Goal: Communication & Community: Answer question/provide support

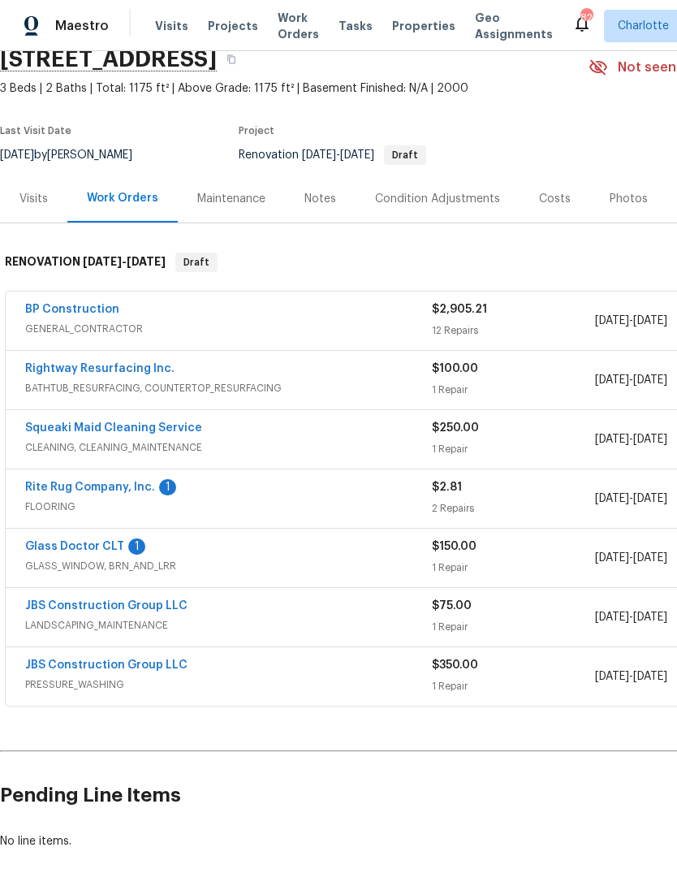
scroll to position [72, 0]
click at [116, 489] on link "Rite Rug Company, Inc." at bounding box center [90, 486] width 130 height 11
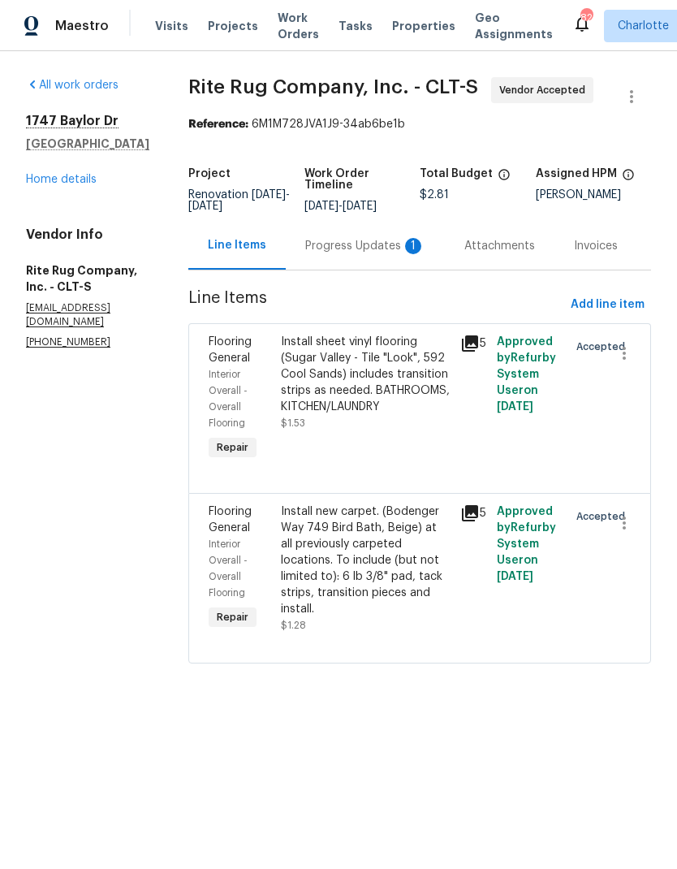
click at [365, 254] on div "Progress Updates 1" at bounding box center [365, 246] width 120 height 16
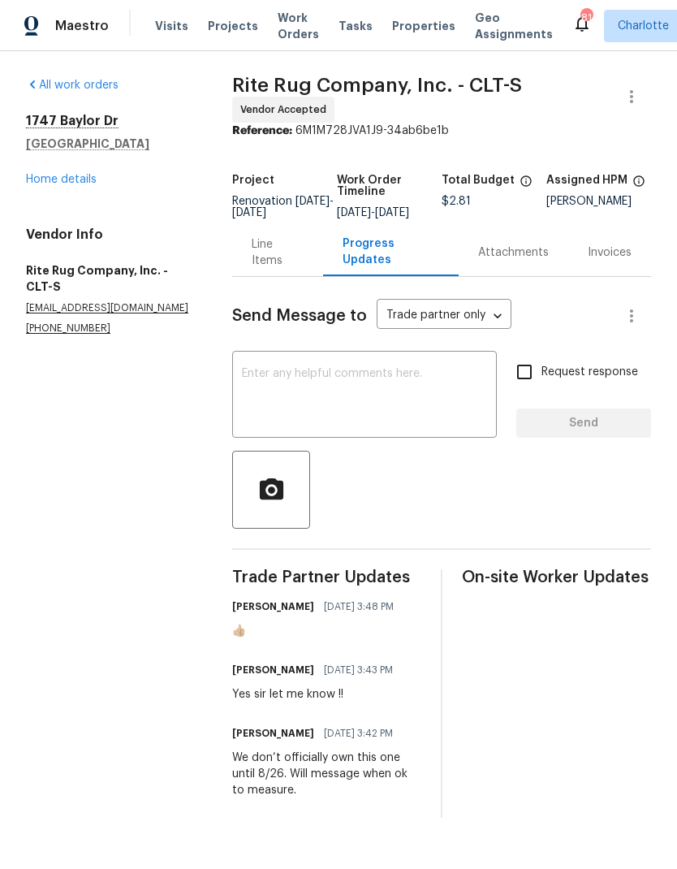
click at [357, 394] on textarea at bounding box center [364, 396] width 245 height 57
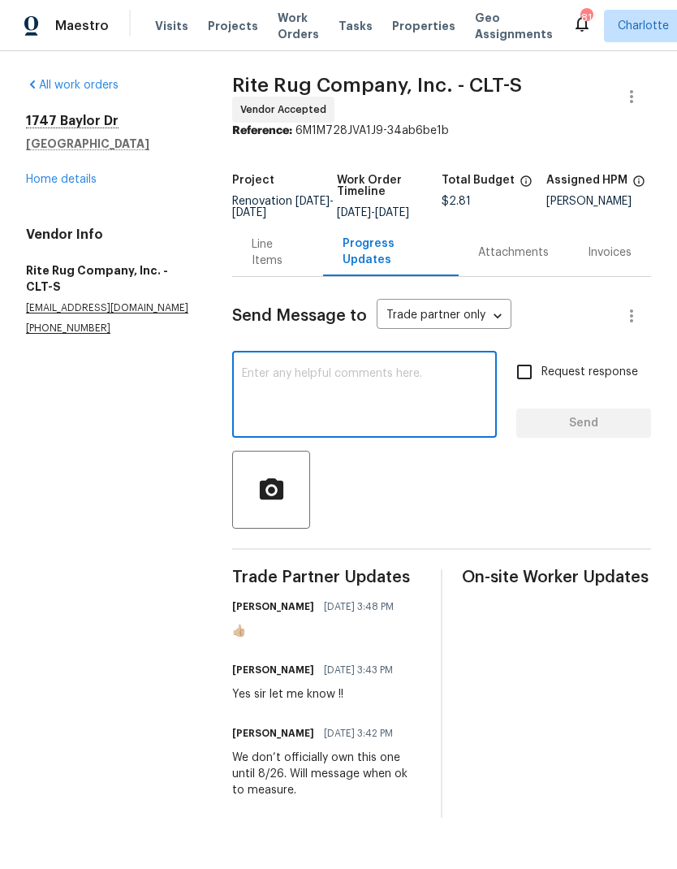
click at [264, 262] on div "Line Items" at bounding box center [278, 252] width 52 height 32
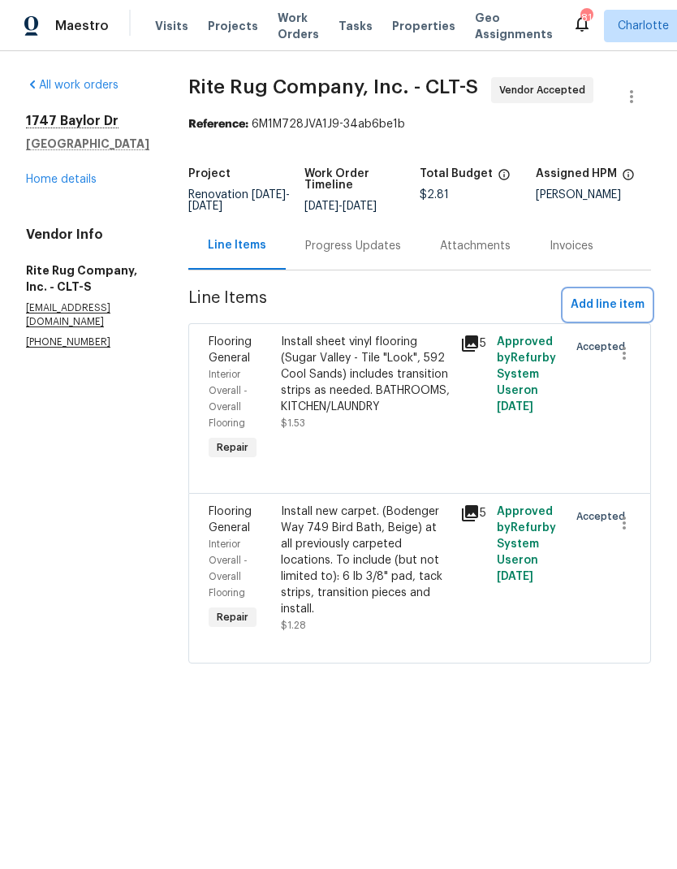
click at [625, 315] on span "Add line item" at bounding box center [608, 305] width 74 height 20
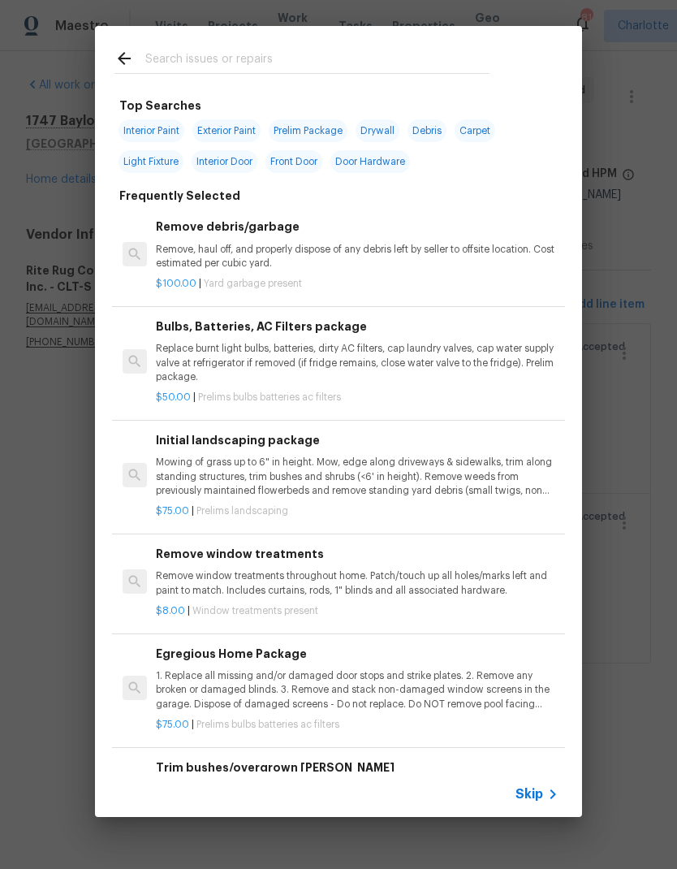
click at [231, 66] on input "text" at bounding box center [317, 61] width 344 height 24
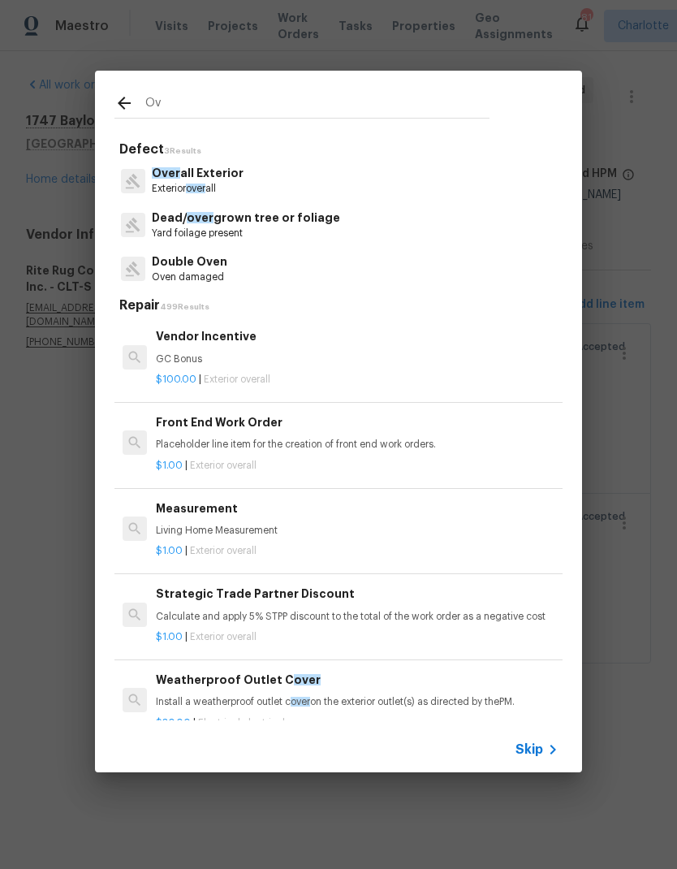
type input "O"
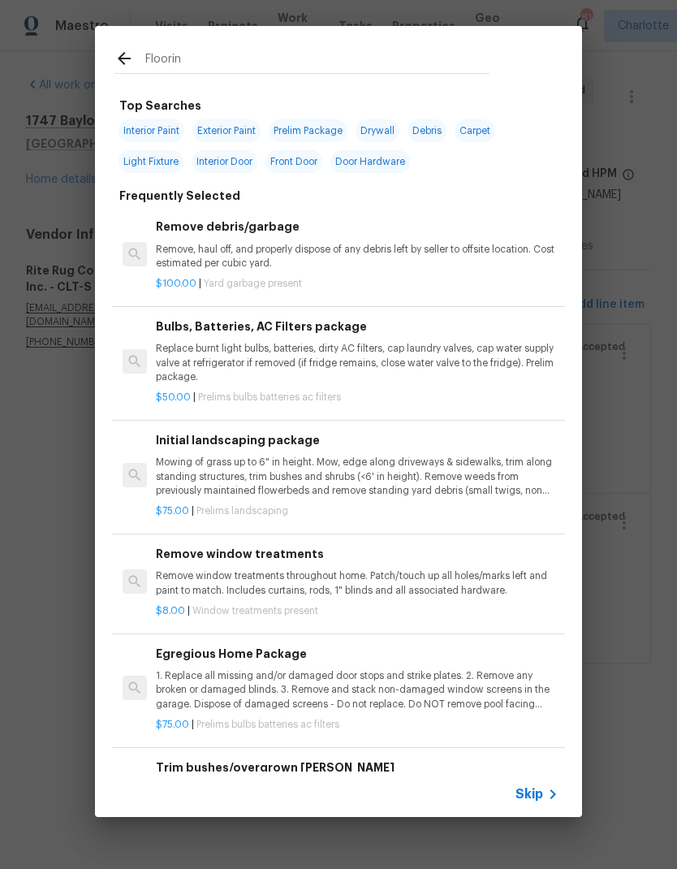
type input "Flooring"
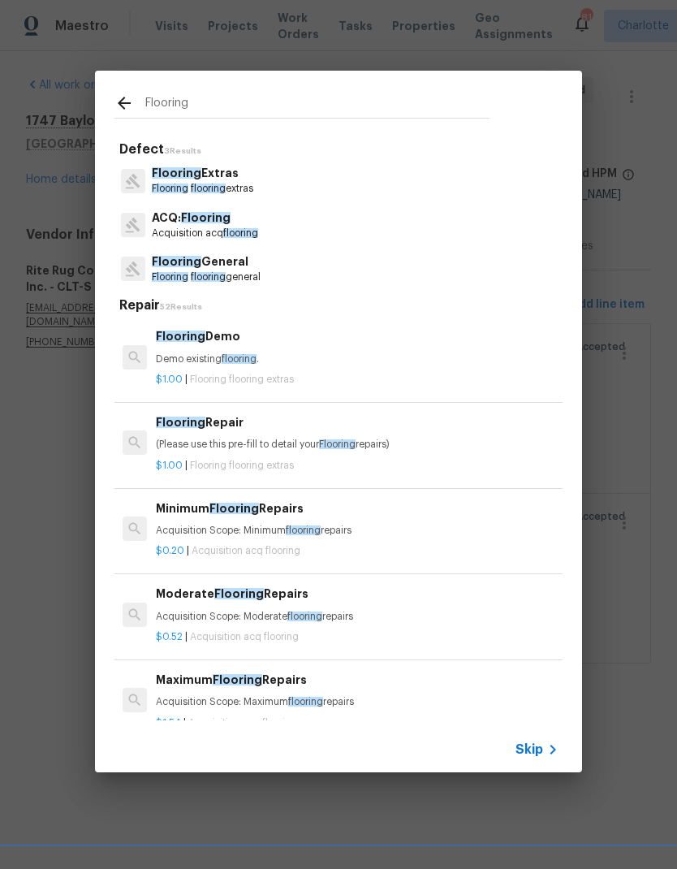
click at [231, 264] on p "Flooring General" at bounding box center [206, 261] width 109 height 17
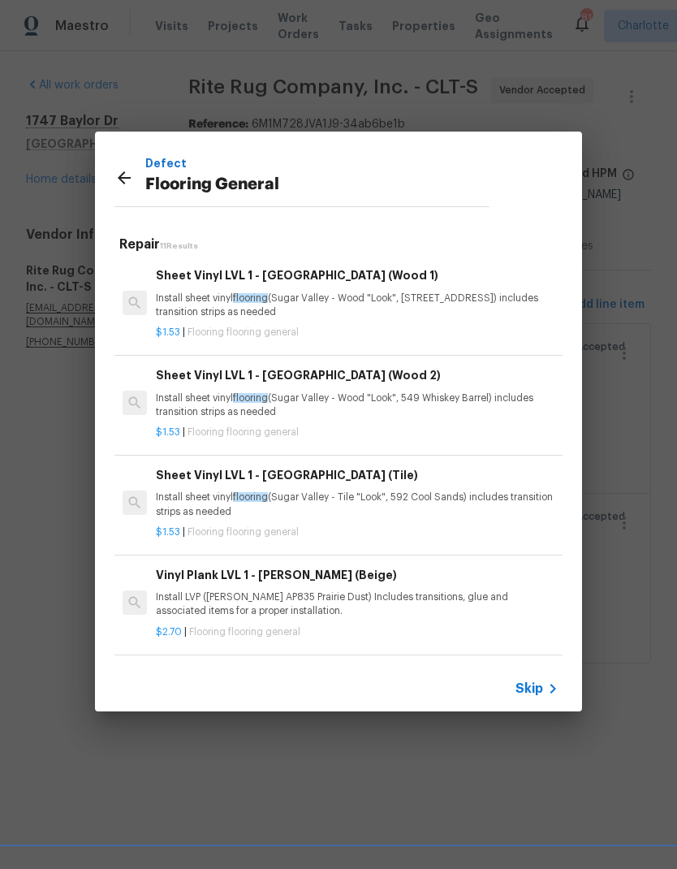
click at [124, 173] on icon at bounding box center [124, 177] width 13 height 13
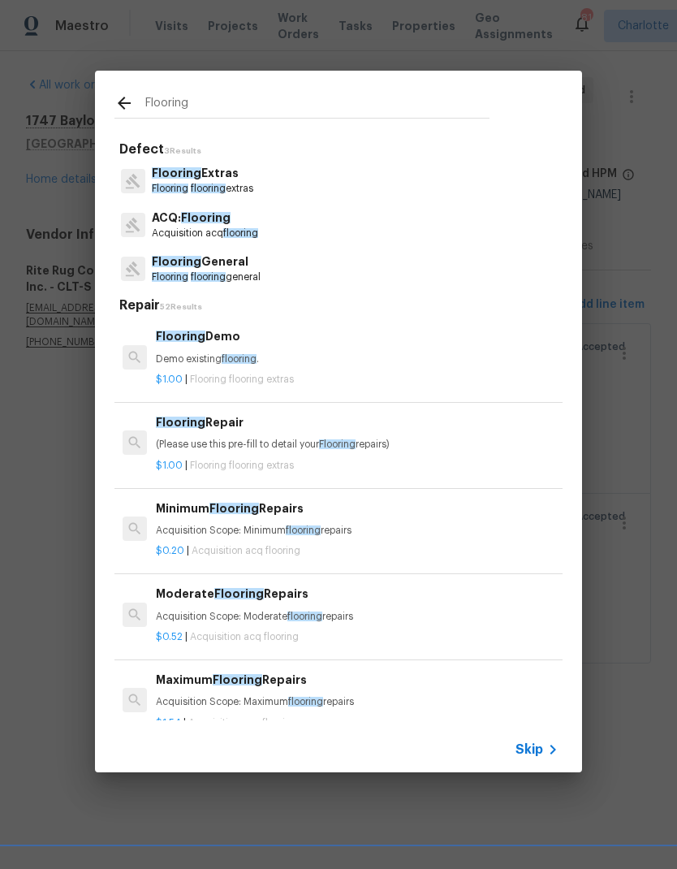
click at [253, 180] on p "Flooring Extras" at bounding box center [202, 173] width 101 height 17
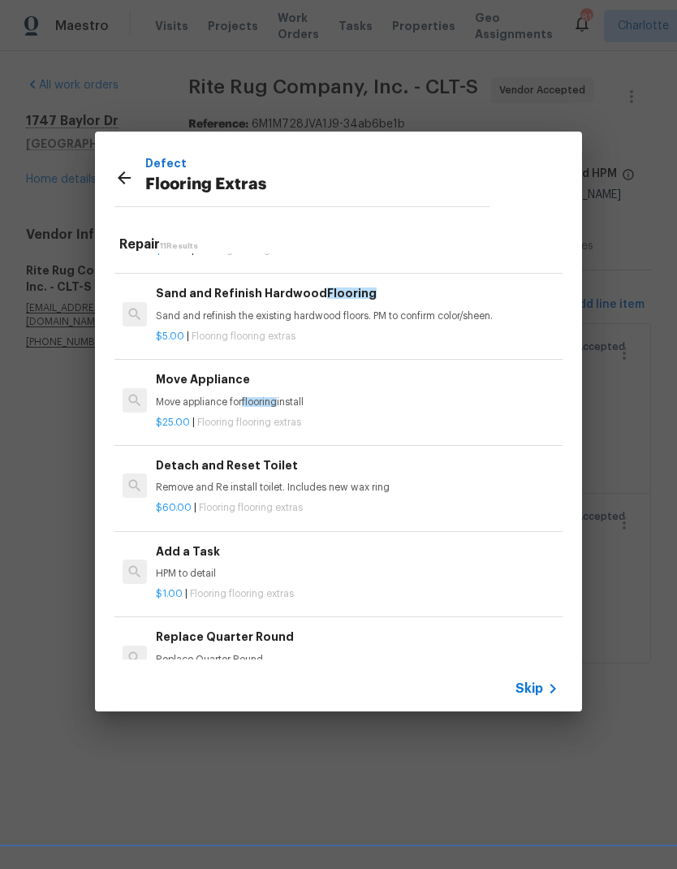
scroll to position [244, 0]
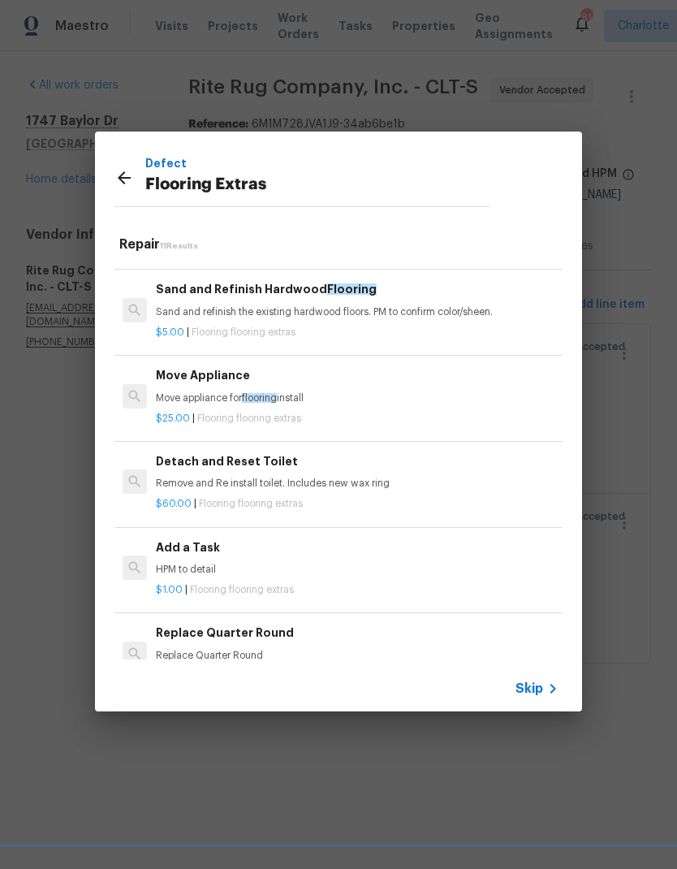
click at [279, 567] on p "HPM to detail" at bounding box center [357, 570] width 403 height 14
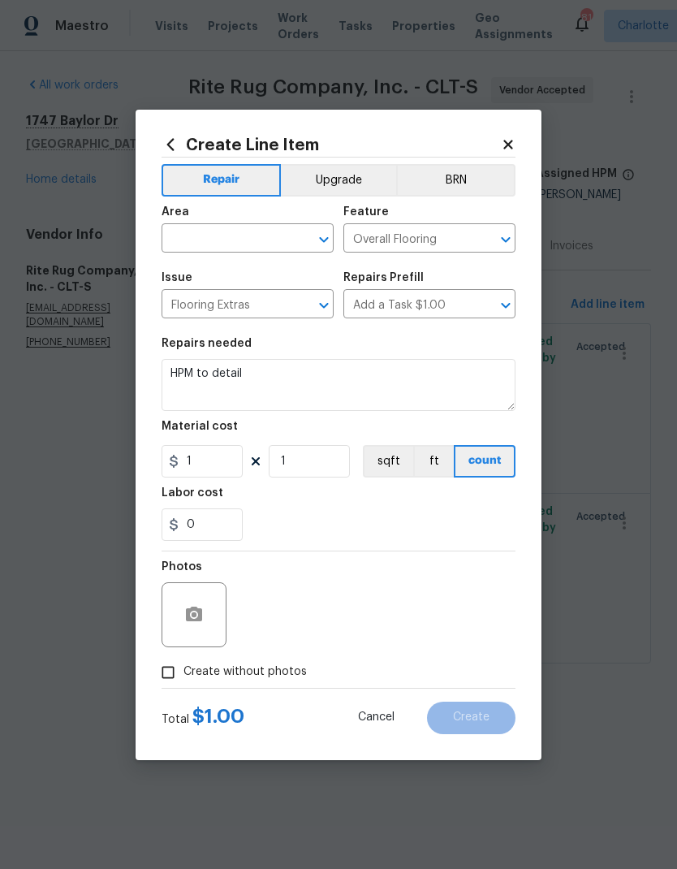
click at [244, 244] on input "text" at bounding box center [225, 239] width 127 height 25
type input "g"
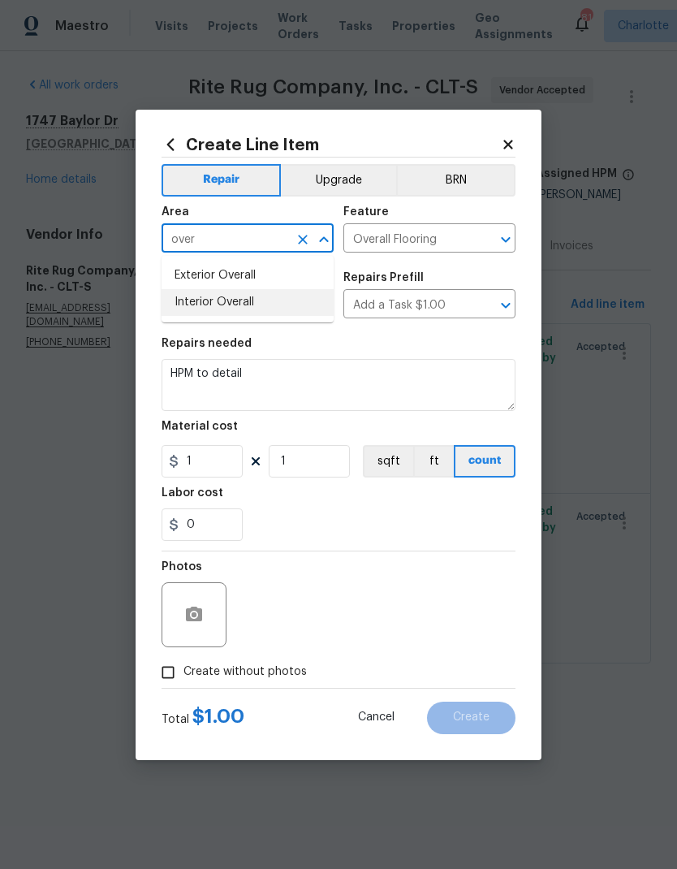
click at [254, 303] on li "Interior Overall" at bounding box center [248, 302] width 172 height 27
type input "Interior Overall"
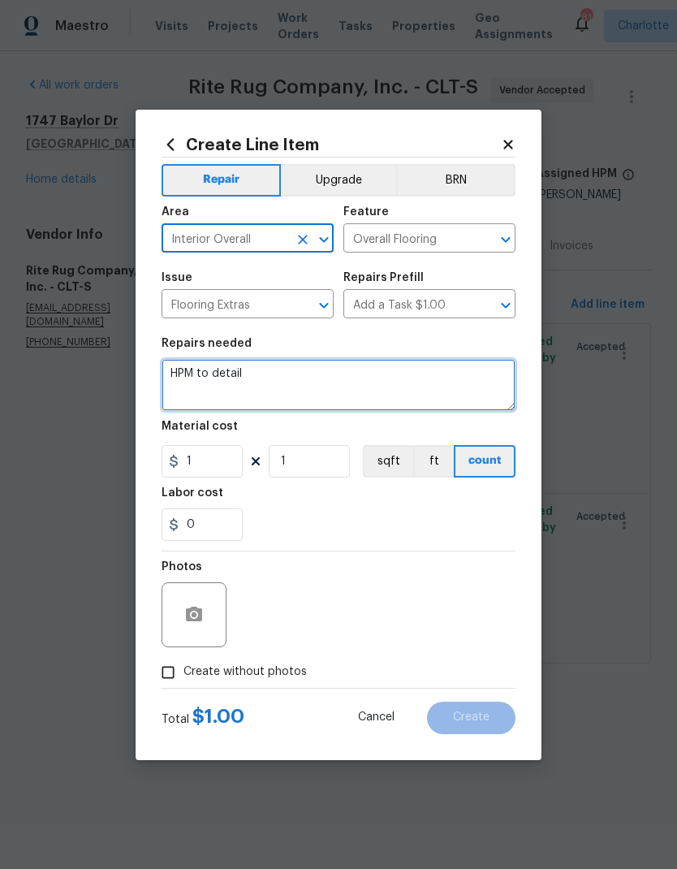
click at [182, 380] on textarea "HPM to detail" at bounding box center [339, 385] width 354 height 52
click at [182, 379] on textarea "HPM to detail" at bounding box center [339, 385] width 354 height 52
click at [183, 374] on textarea "HPM to detail" at bounding box center [339, 385] width 354 height 52
click at [183, 373] on textarea "HPM to detail" at bounding box center [339, 385] width 354 height 52
click at [200, 387] on textarea "Provide quote to include: - LVP for hallway" at bounding box center [339, 385] width 354 height 52
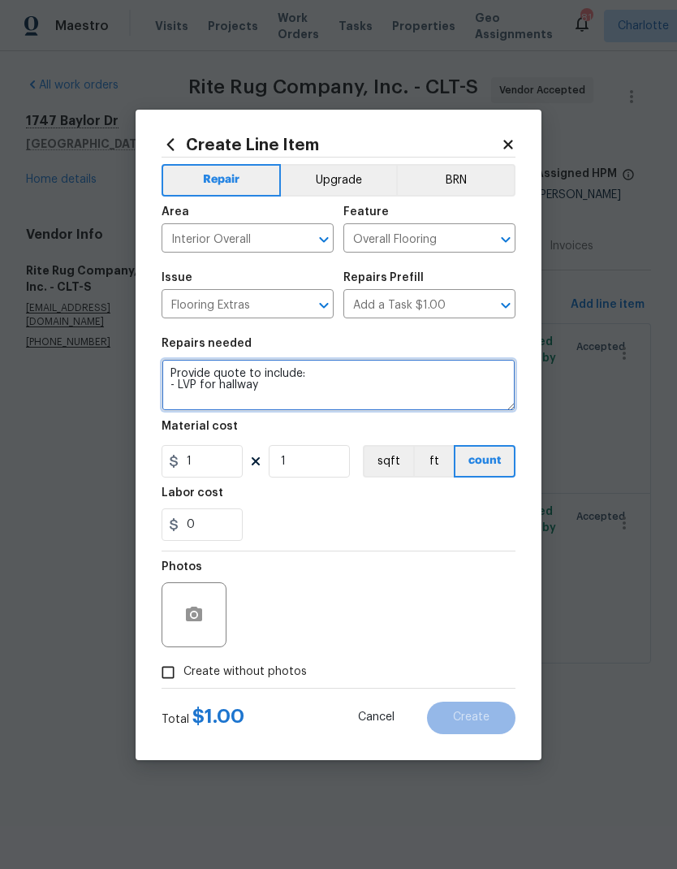
click at [307, 394] on textarea "Provide quote to include: - LVP for hallway" at bounding box center [339, 385] width 354 height 52
type textarea "Provide quote to include: - LVP for hallway, living room, kitchen/laundry and b…"
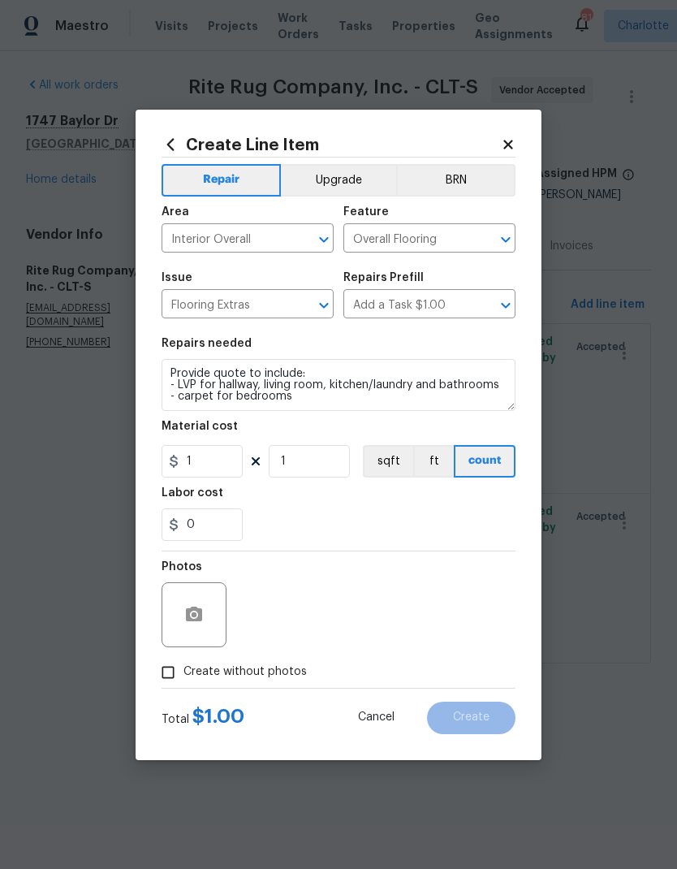
click at [385, 522] on div "0" at bounding box center [339, 524] width 354 height 32
click at [205, 617] on button "button" at bounding box center [194, 614] width 39 height 39
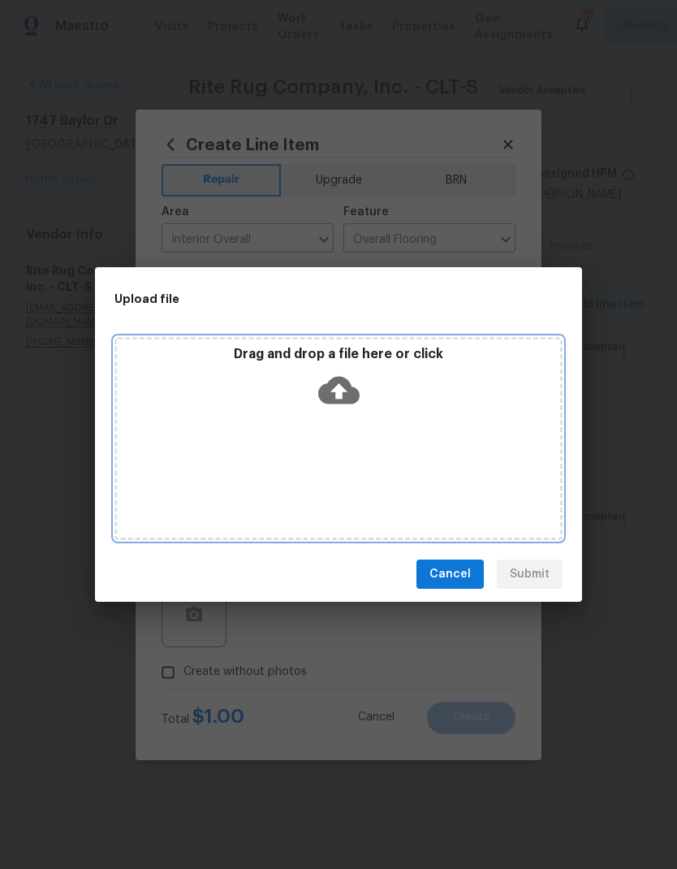
click at [413, 430] on div "Drag and drop a file here or click" at bounding box center [338, 438] width 448 height 203
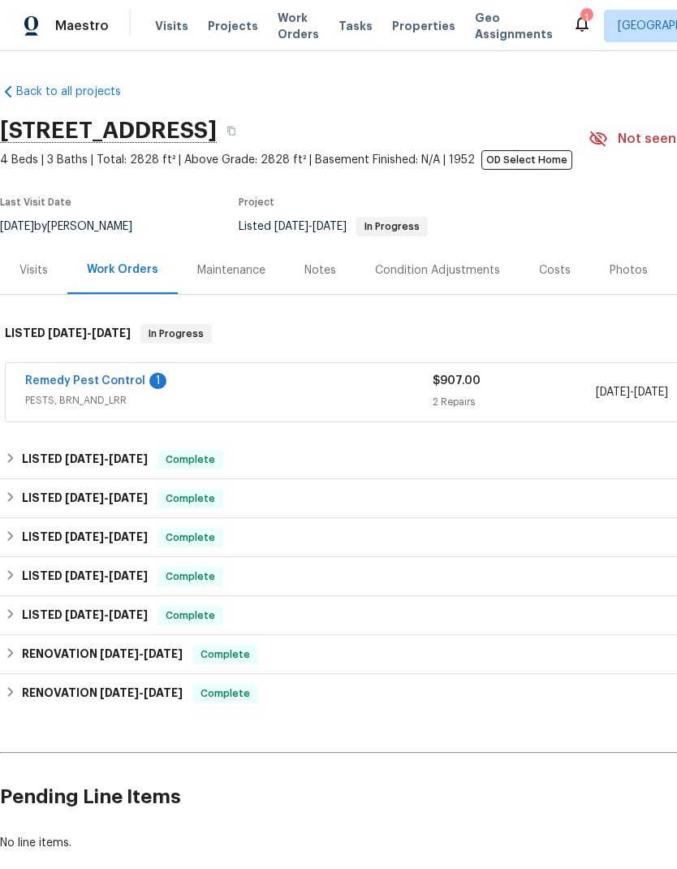
click at [107, 376] on link "Remedy Pest Control" at bounding box center [85, 380] width 120 height 11
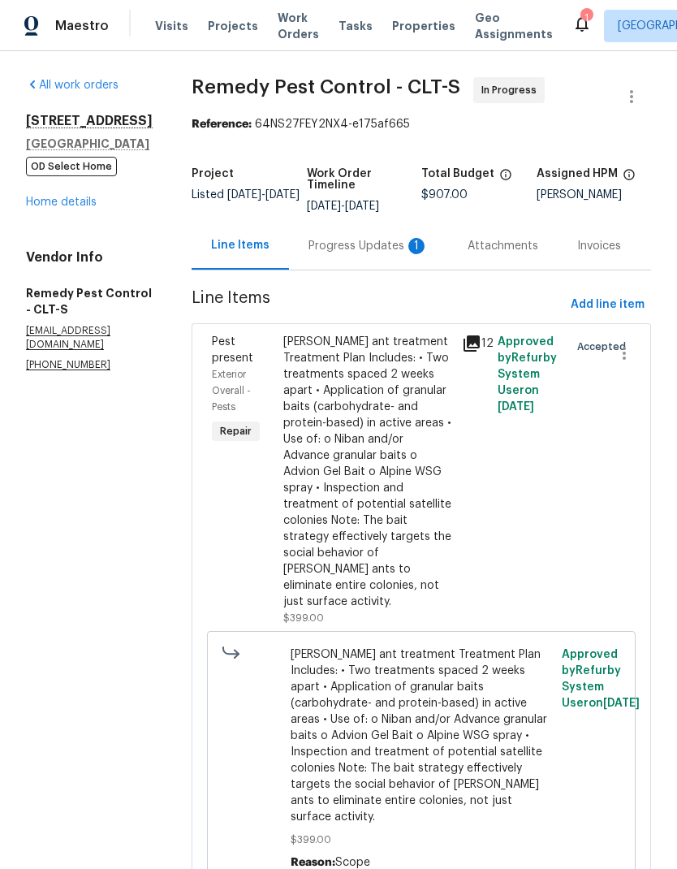
click at [343, 261] on div "Progress Updates 1" at bounding box center [368, 246] width 159 height 48
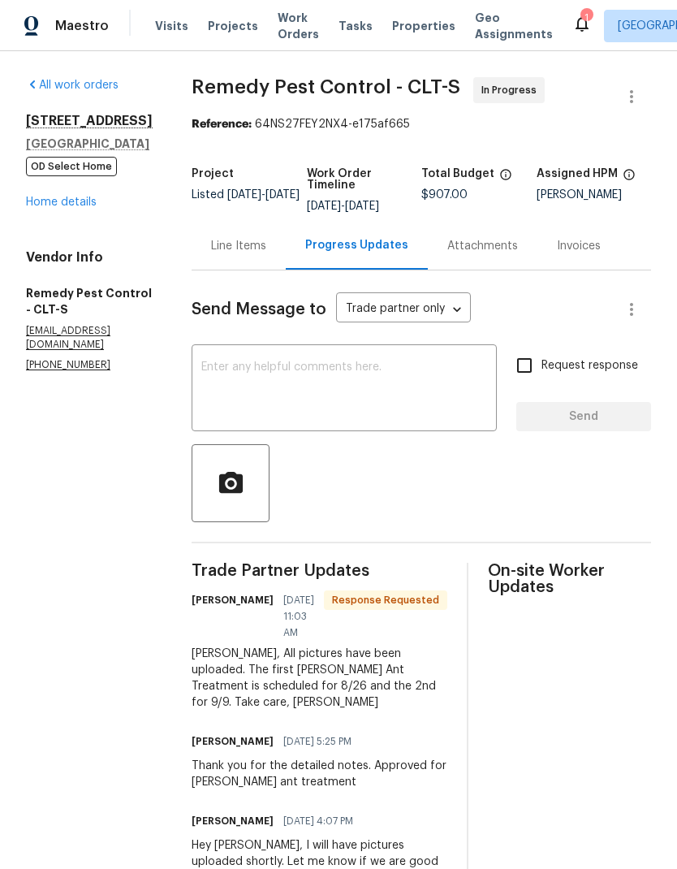
click at [211, 247] on div "Line Items" at bounding box center [238, 246] width 55 height 16
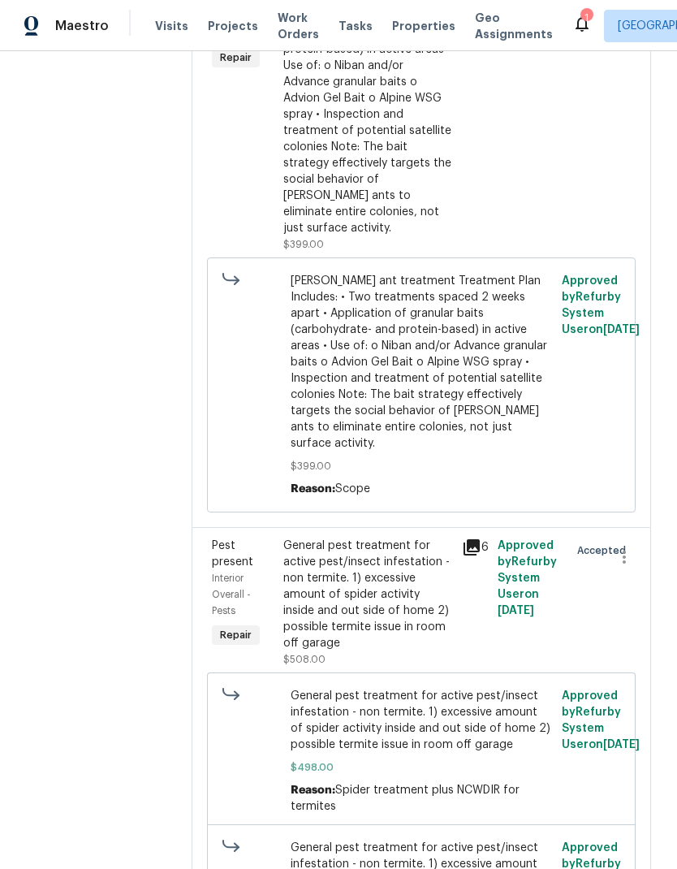
scroll to position [373, 0]
click at [463, 540] on icon at bounding box center [471, 548] width 16 height 16
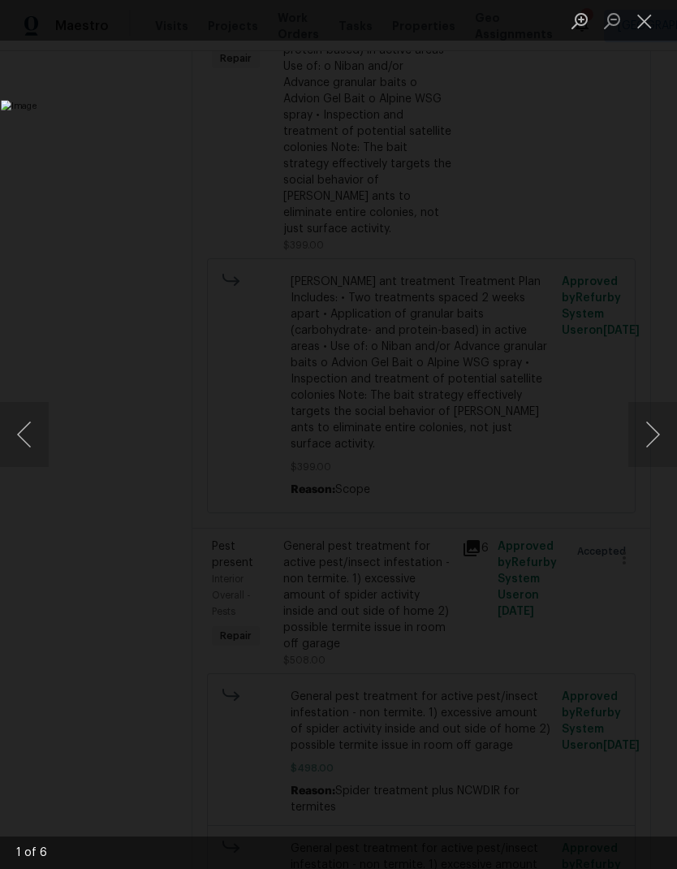
click at [653, 453] on button "Next image" at bounding box center [652, 434] width 49 height 65
click at [654, 446] on button "Next image" at bounding box center [652, 434] width 49 height 65
click at [646, 440] on button "Next image" at bounding box center [652, 434] width 49 height 65
click at [648, 439] on button "Next image" at bounding box center [652, 434] width 49 height 65
click at [646, 30] on button "Close lightbox" at bounding box center [644, 20] width 32 height 28
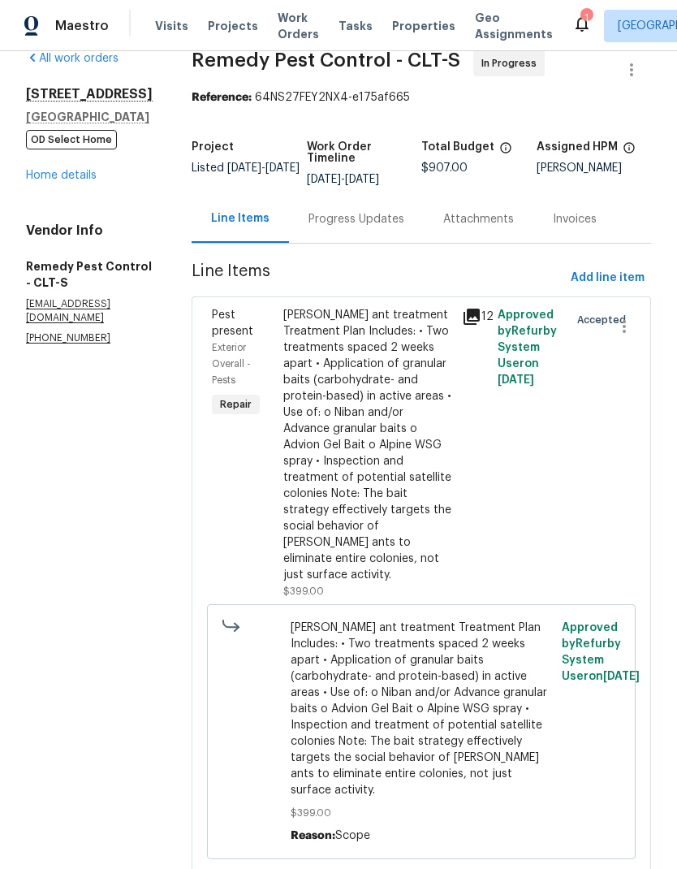
scroll to position [25, 0]
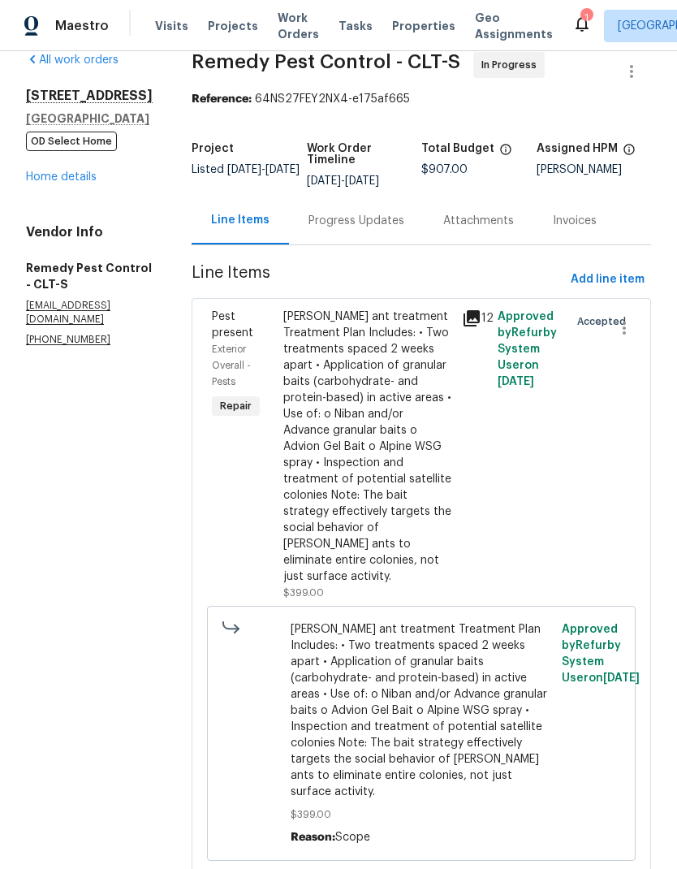
click at [464, 312] on icon at bounding box center [471, 318] width 16 height 16
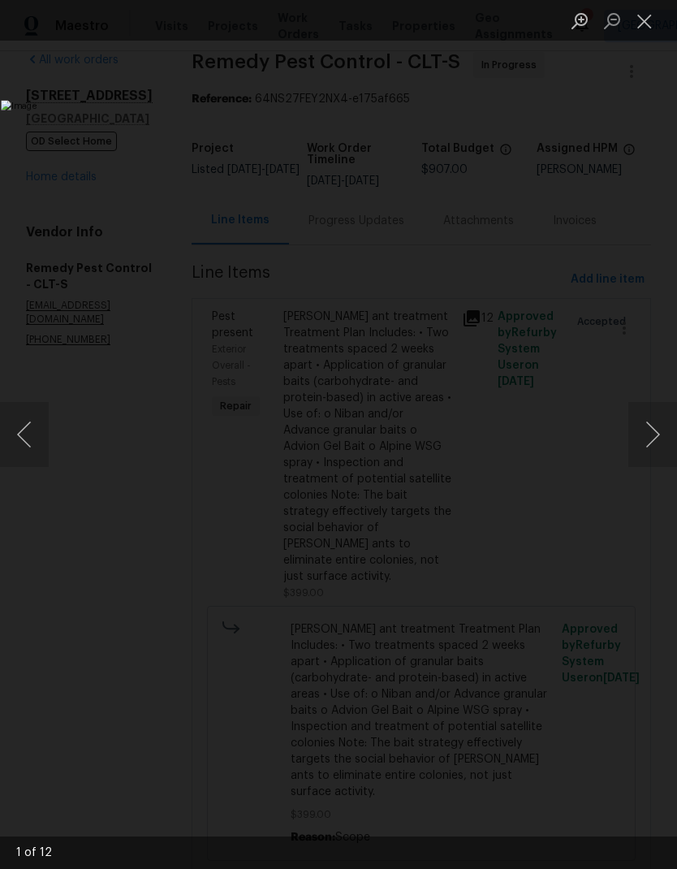
click at [647, 448] on button "Next image" at bounding box center [652, 434] width 49 height 65
click at [649, 446] on button "Next image" at bounding box center [652, 434] width 49 height 65
click at [650, 438] on button "Next image" at bounding box center [652, 434] width 49 height 65
click at [653, 430] on button "Next image" at bounding box center [652, 434] width 49 height 65
click at [653, 433] on button "Next image" at bounding box center [652, 434] width 49 height 65
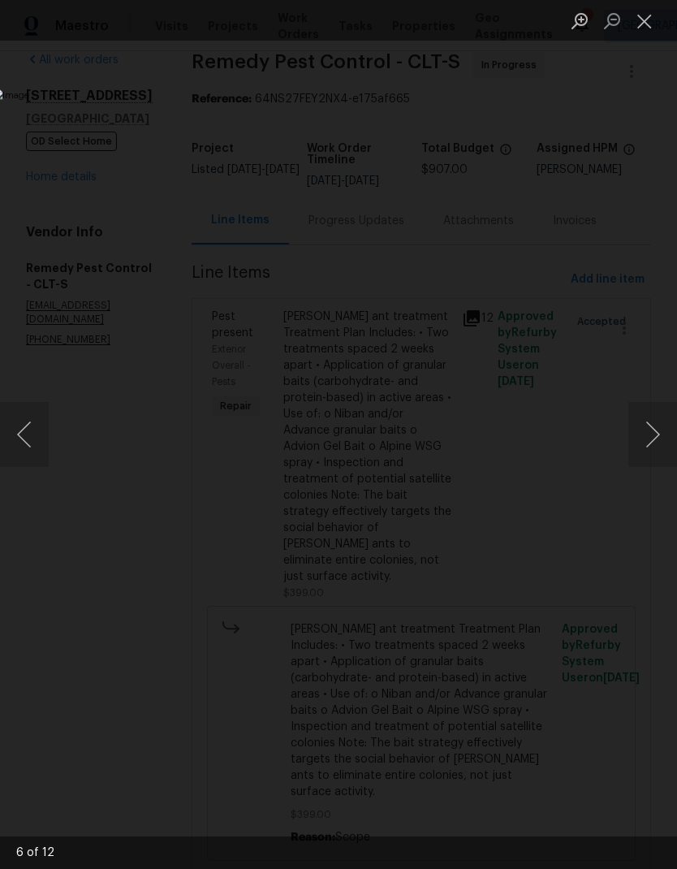
click at [654, 432] on button "Next image" at bounding box center [652, 434] width 49 height 65
click at [653, 428] on button "Next image" at bounding box center [652, 434] width 49 height 65
click at [659, 444] on button "Next image" at bounding box center [652, 434] width 49 height 65
click at [659, 446] on button "Next image" at bounding box center [652, 434] width 49 height 65
click at [657, 435] on button "Next image" at bounding box center [652, 434] width 49 height 65
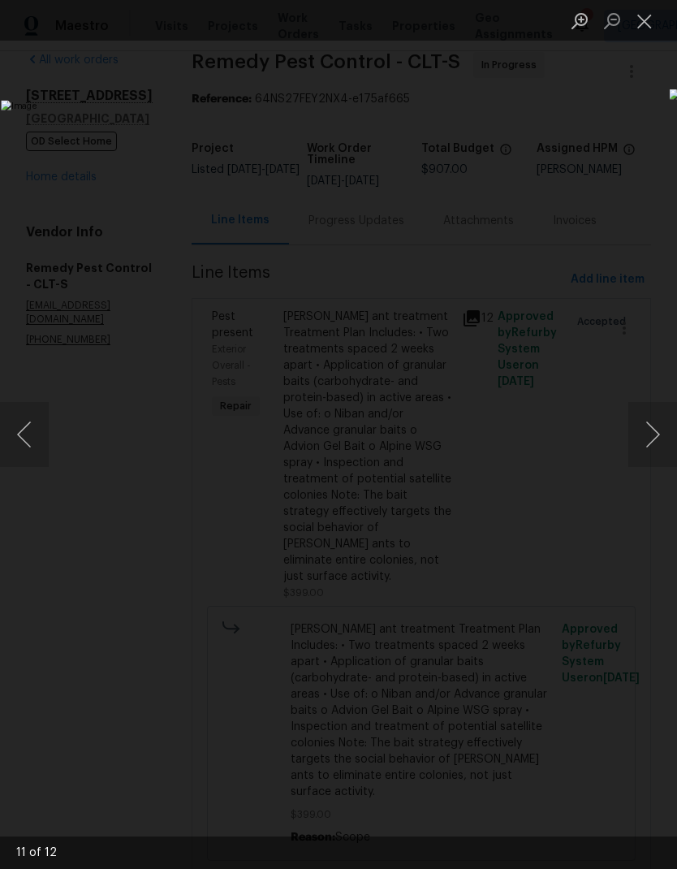
click at [657, 435] on button "Next image" at bounding box center [652, 434] width 49 height 65
click at [646, 32] on button "Close lightbox" at bounding box center [644, 20] width 32 height 28
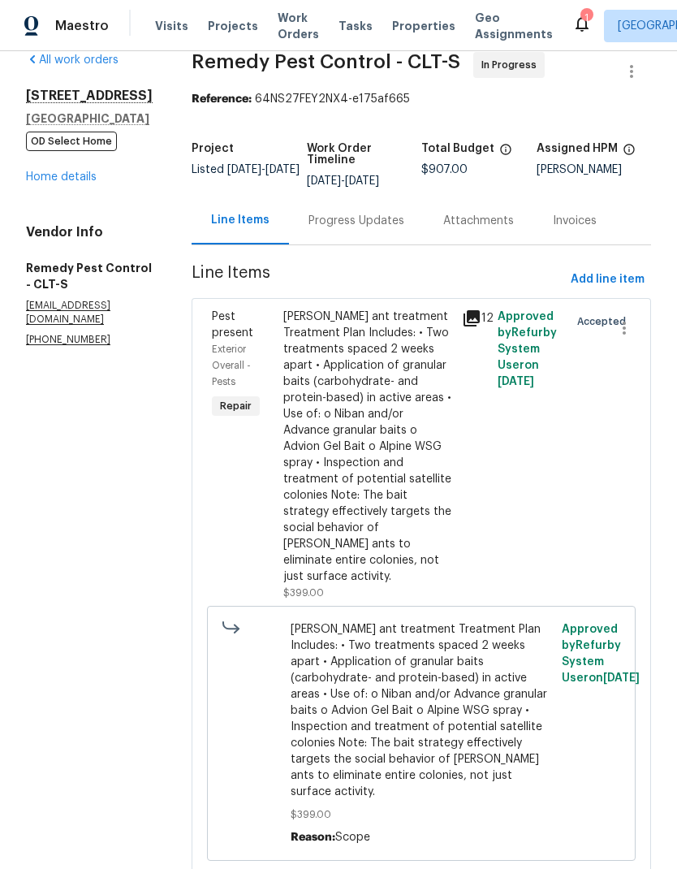
click at [338, 218] on div "Progress Updates" at bounding box center [356, 221] width 96 height 16
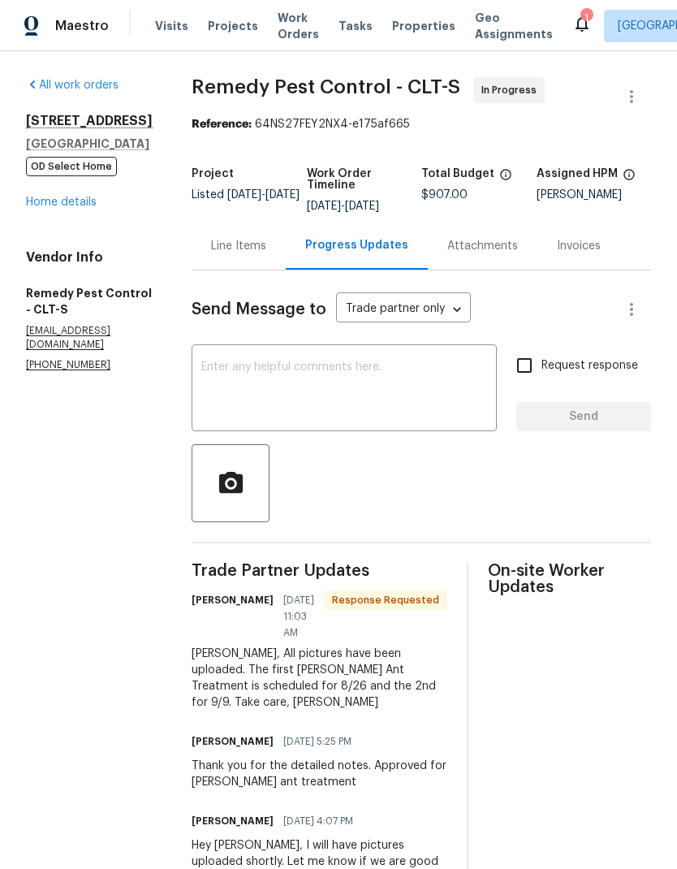
click at [369, 399] on textarea at bounding box center [344, 389] width 286 height 57
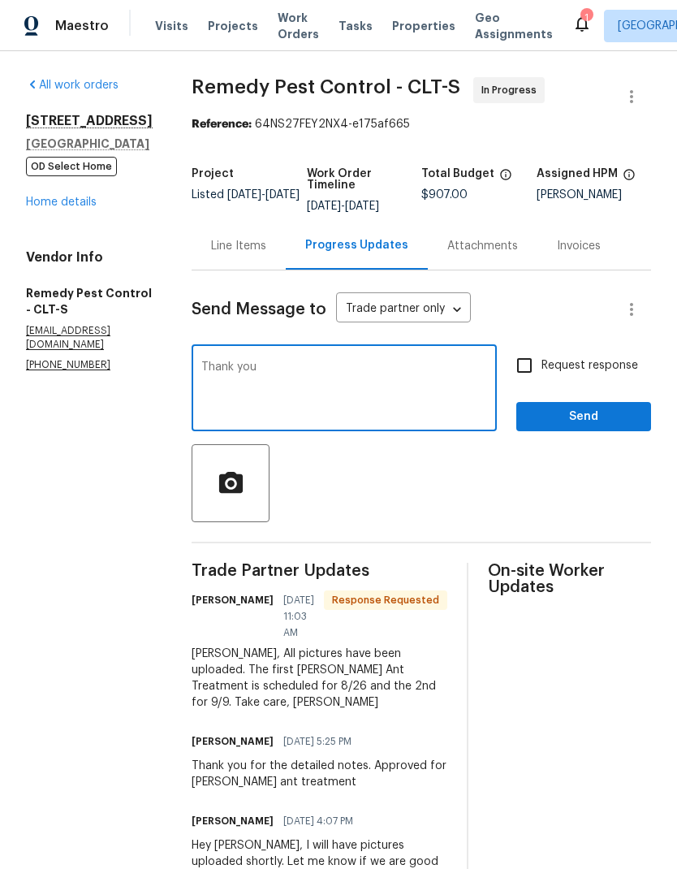
type textarea "Thank you"
click at [601, 416] on span "Send" at bounding box center [583, 417] width 109 height 20
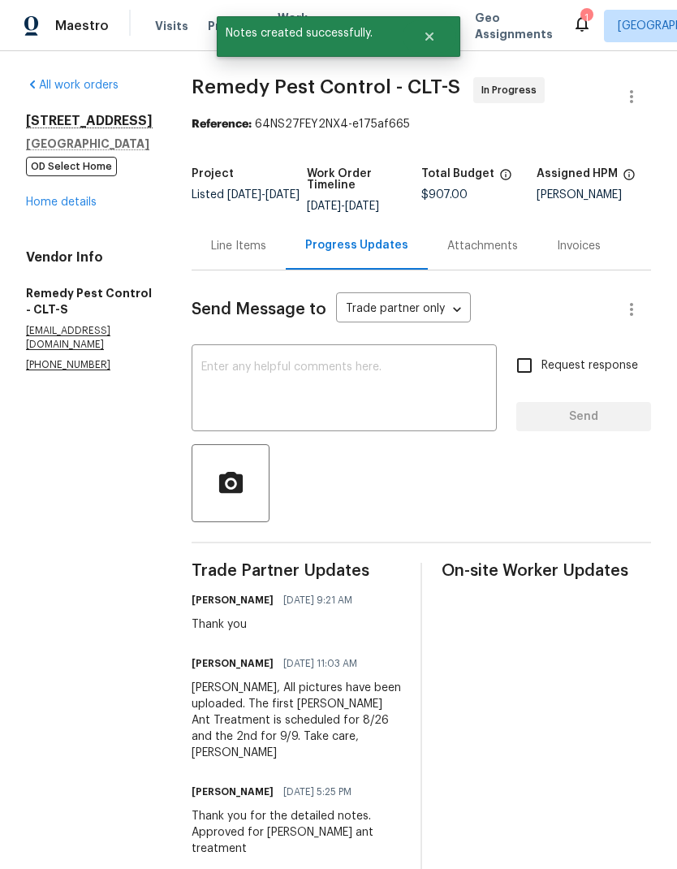
click at [228, 232] on div "Line Items" at bounding box center [239, 246] width 94 height 48
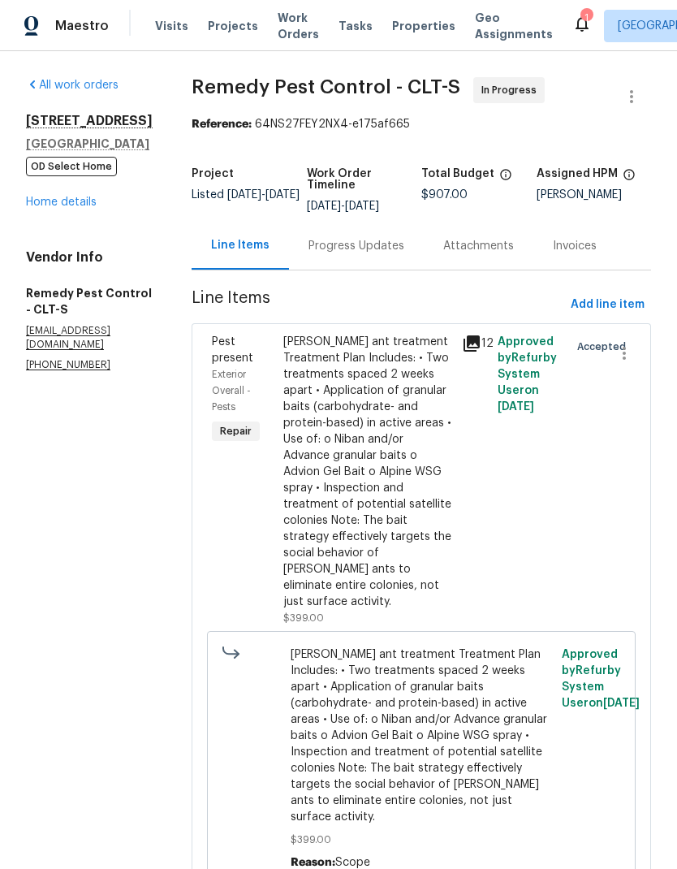
click at [66, 208] on link "Home details" at bounding box center [61, 201] width 71 height 11
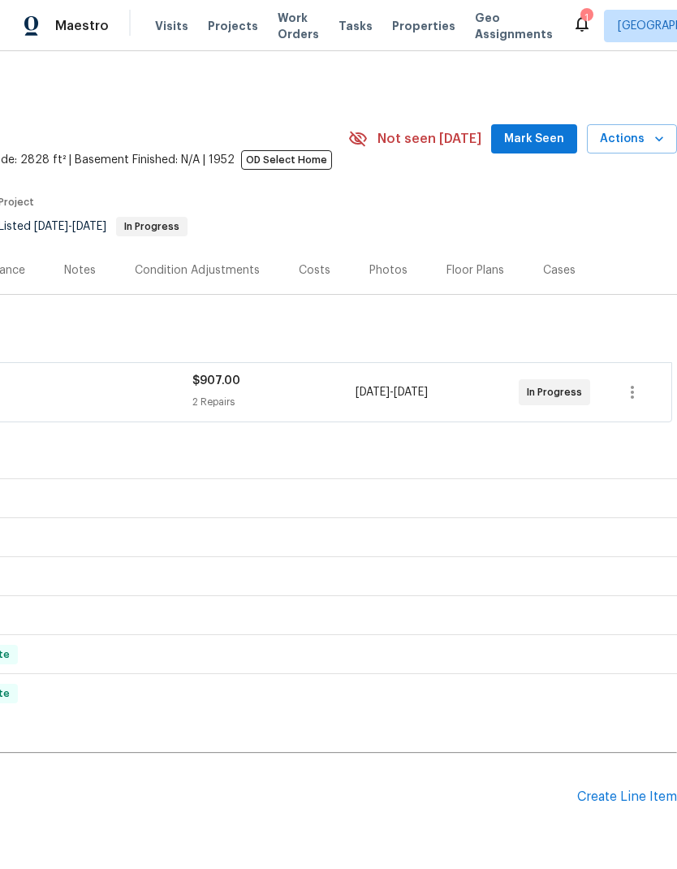
scroll to position [0, 240]
click at [537, 141] on span "Mark Seen" at bounding box center [534, 139] width 60 height 20
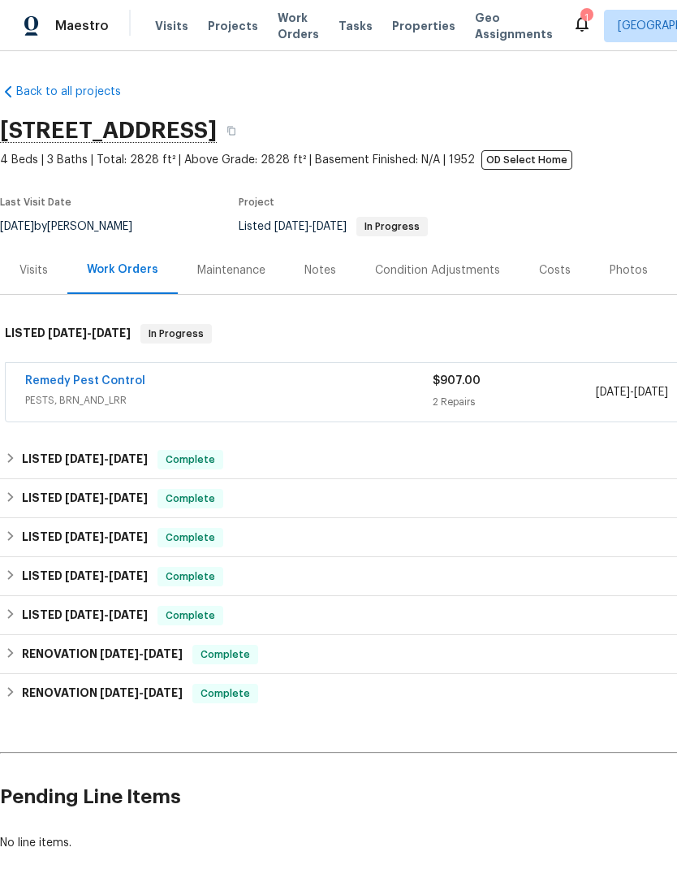
scroll to position [0, 0]
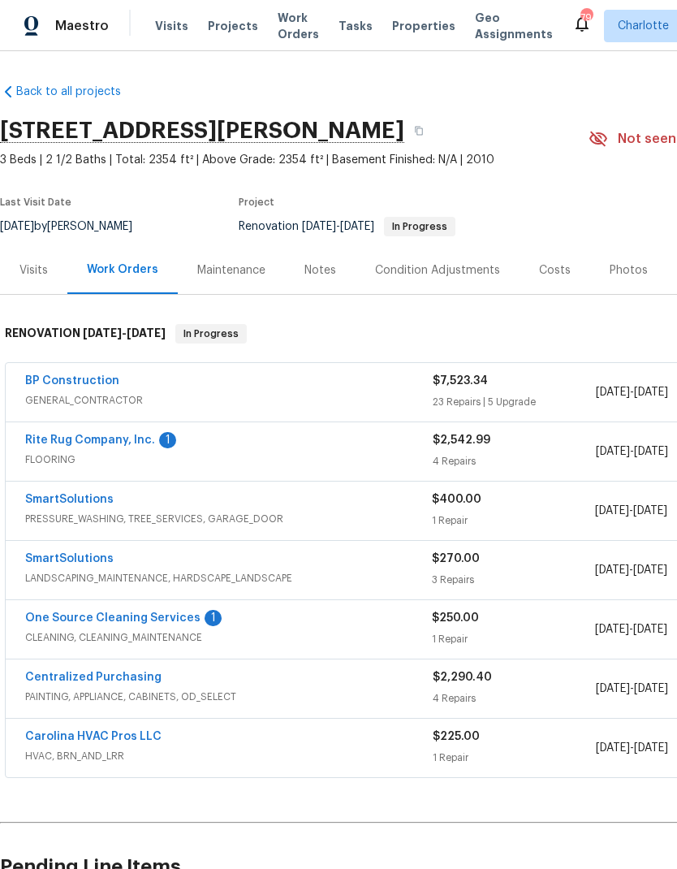
click at [113, 454] on span "FLOORING" at bounding box center [228, 459] width 407 height 16
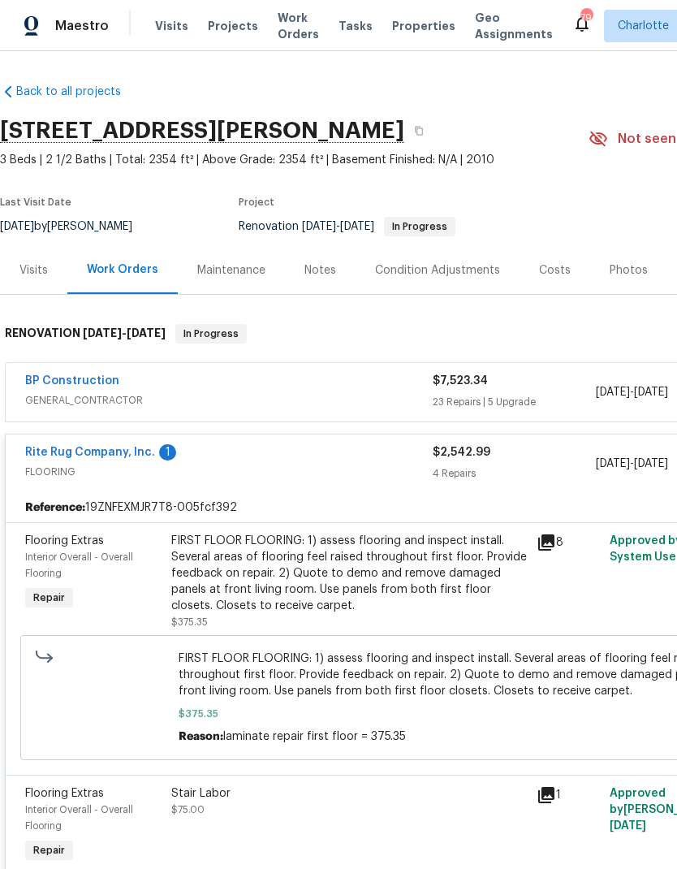
click at [113, 456] on link "Rite Rug Company, Inc." at bounding box center [90, 451] width 130 height 11
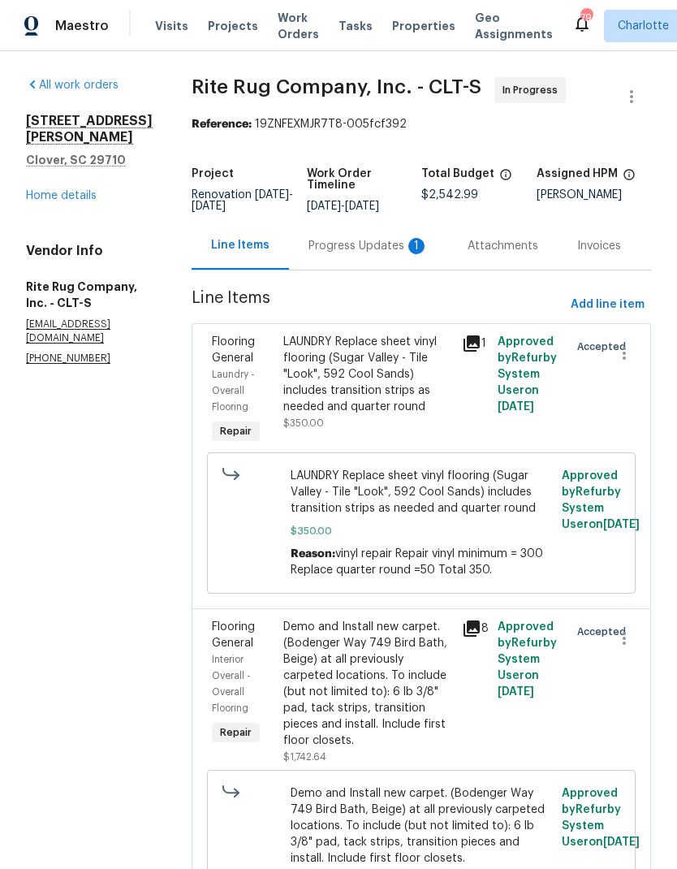
click at [356, 254] on div "Progress Updates 1" at bounding box center [368, 246] width 120 height 16
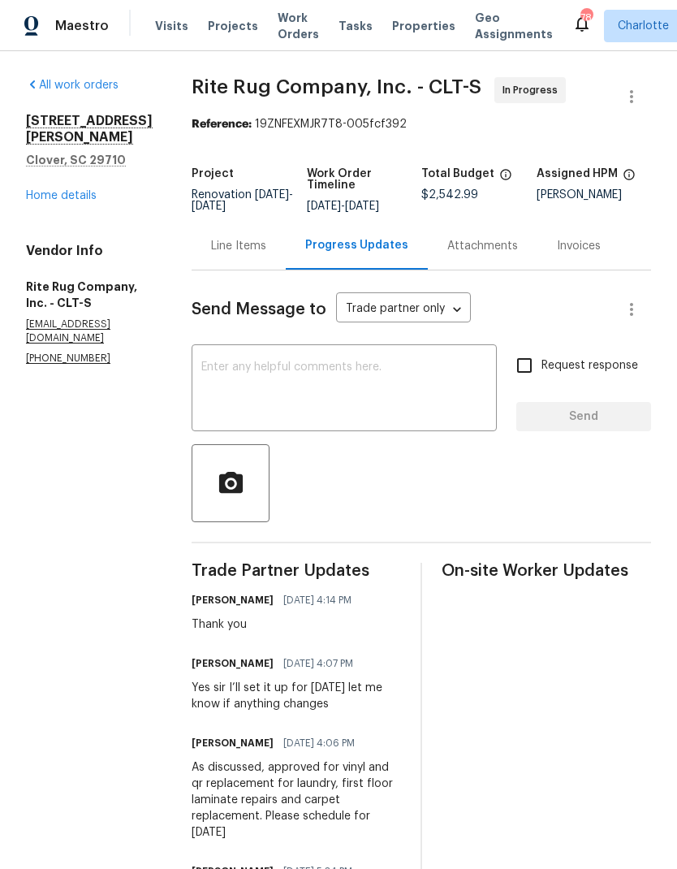
click at [57, 190] on link "Home details" at bounding box center [61, 195] width 71 height 11
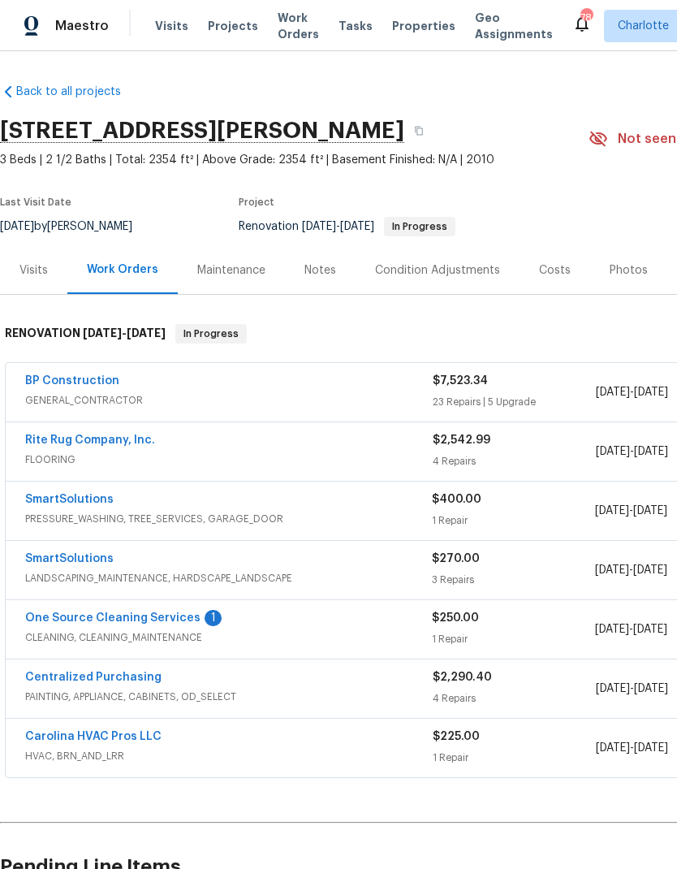
click at [142, 613] on link "One Source Cleaning Services" at bounding box center [112, 617] width 175 height 11
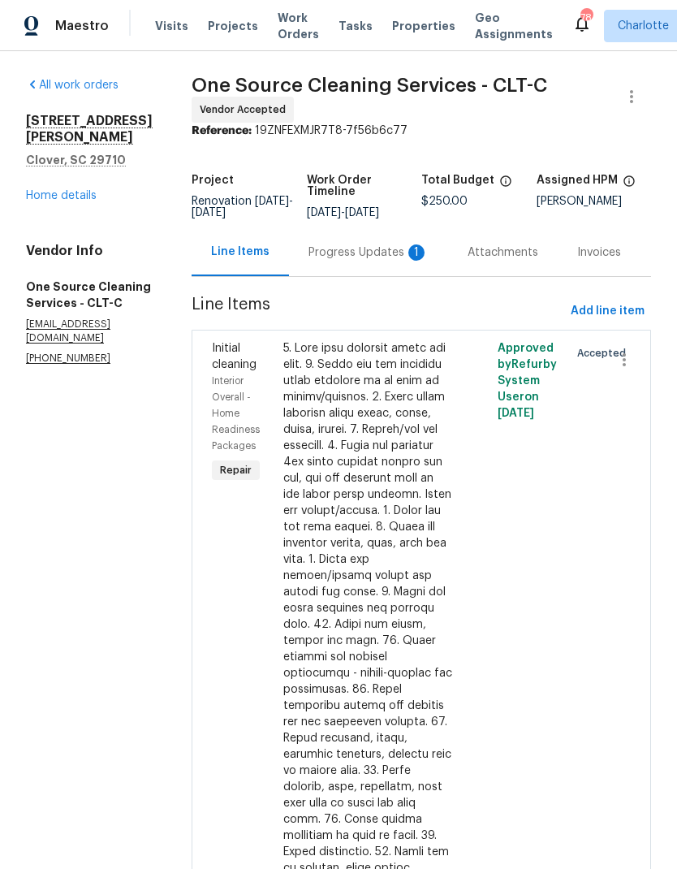
click at [363, 262] on div "Progress Updates 1" at bounding box center [368, 252] width 159 height 48
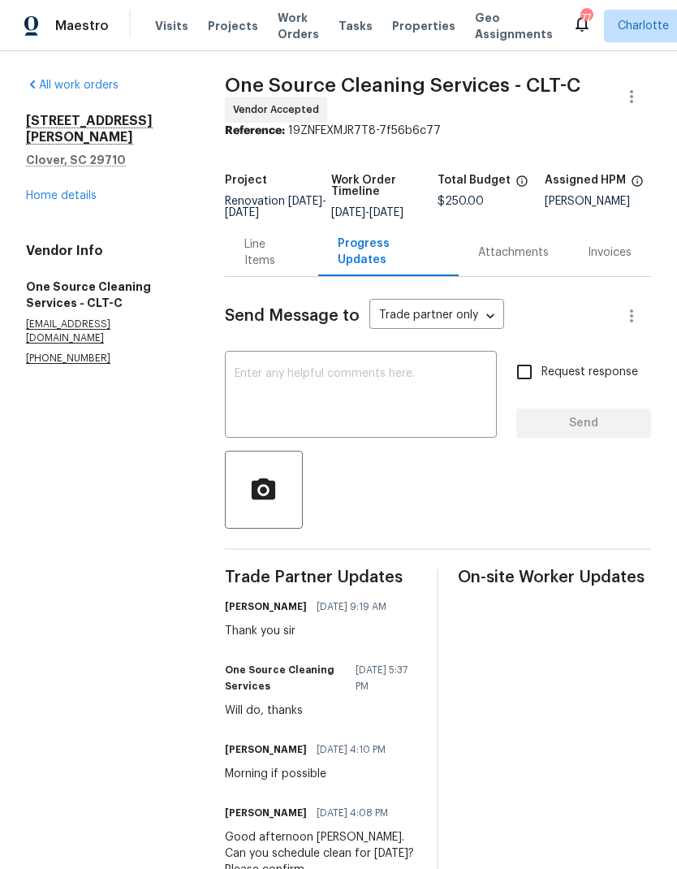
click at [74, 190] on link "Home details" at bounding box center [61, 195] width 71 height 11
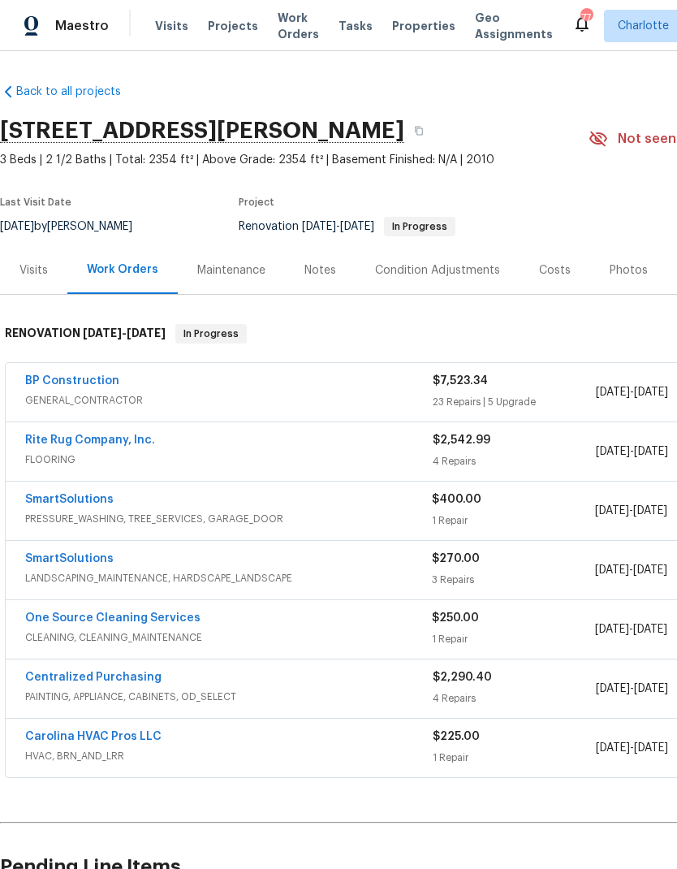
click at [71, 494] on link "SmartSolutions" at bounding box center [69, 499] width 88 height 11
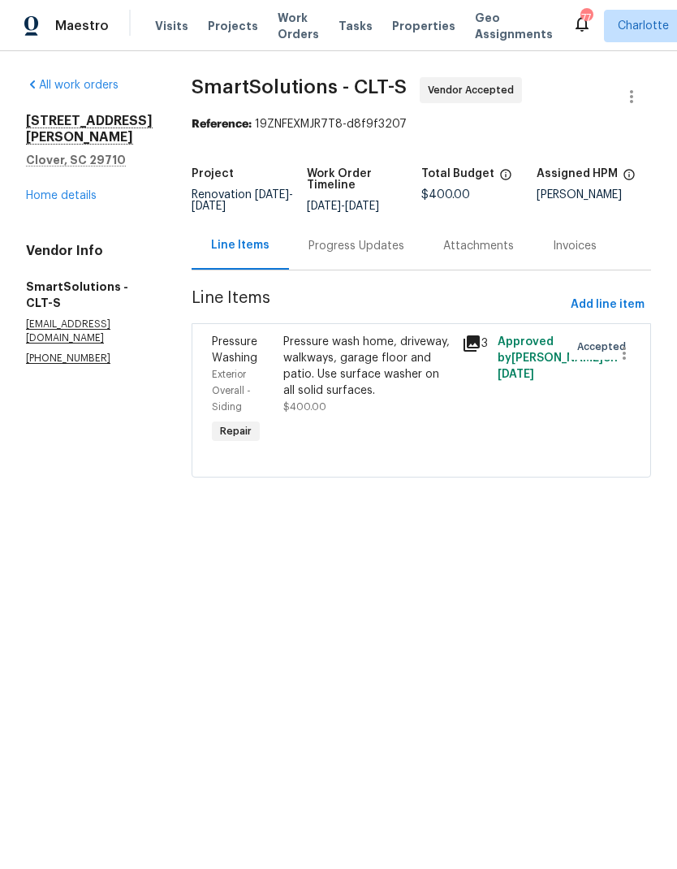
click at [355, 244] on div "Progress Updates" at bounding box center [356, 246] width 96 height 16
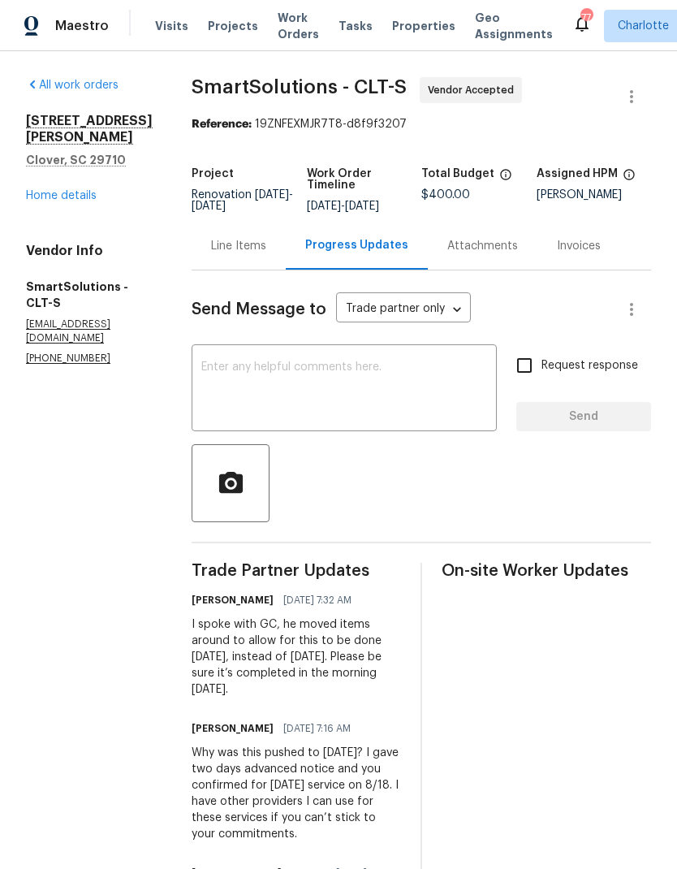
click at [79, 190] on link "Home details" at bounding box center [61, 195] width 71 height 11
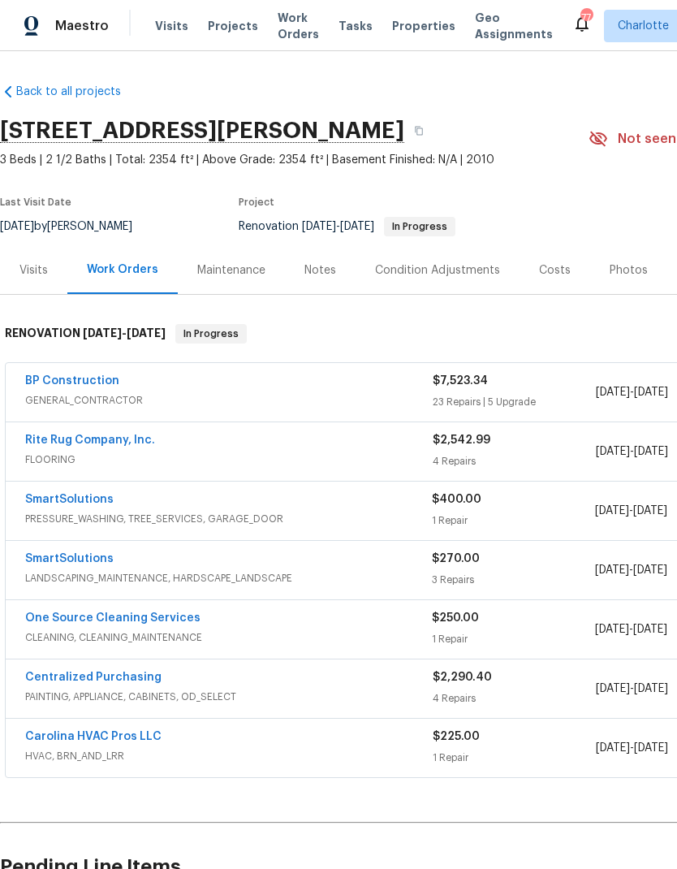
click at [91, 562] on link "SmartSolutions" at bounding box center [69, 558] width 88 height 11
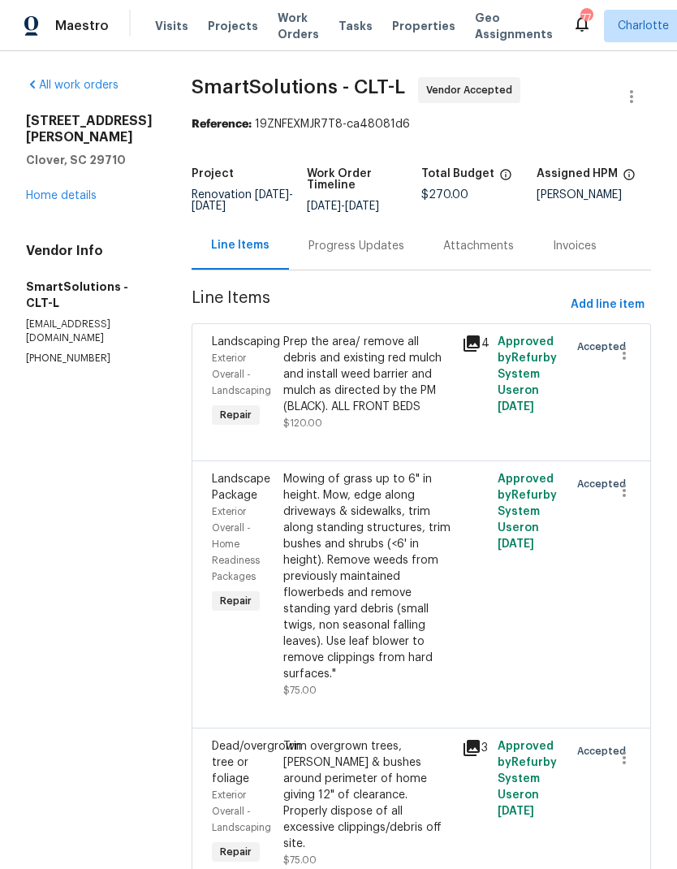
click at [347, 257] on div "Progress Updates" at bounding box center [356, 246] width 135 height 48
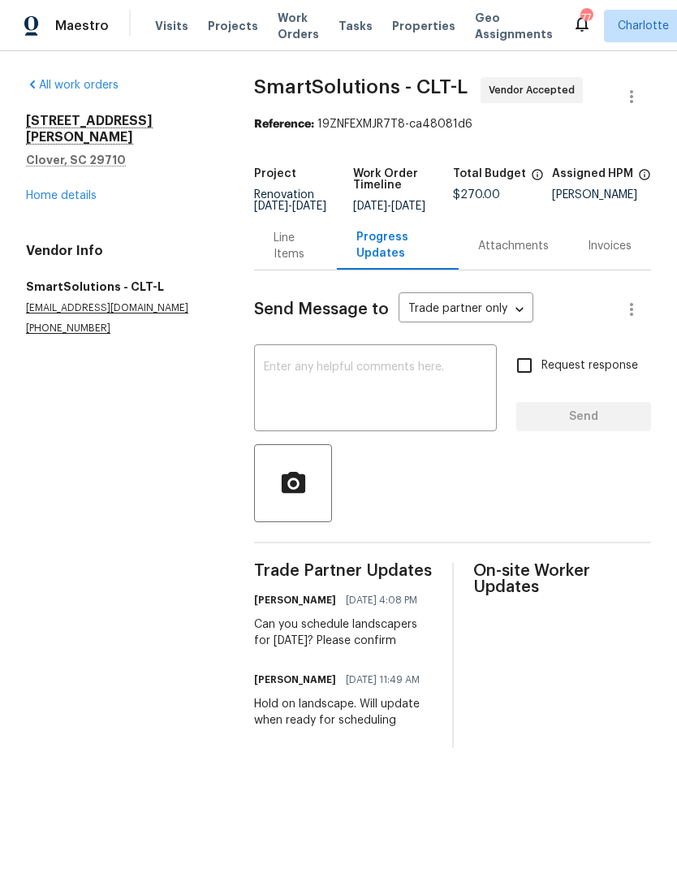
copy div "Can you schedule landscapers for Monday, 8/25? Please confirm"
click at [343, 417] on textarea at bounding box center [375, 389] width 223 height 57
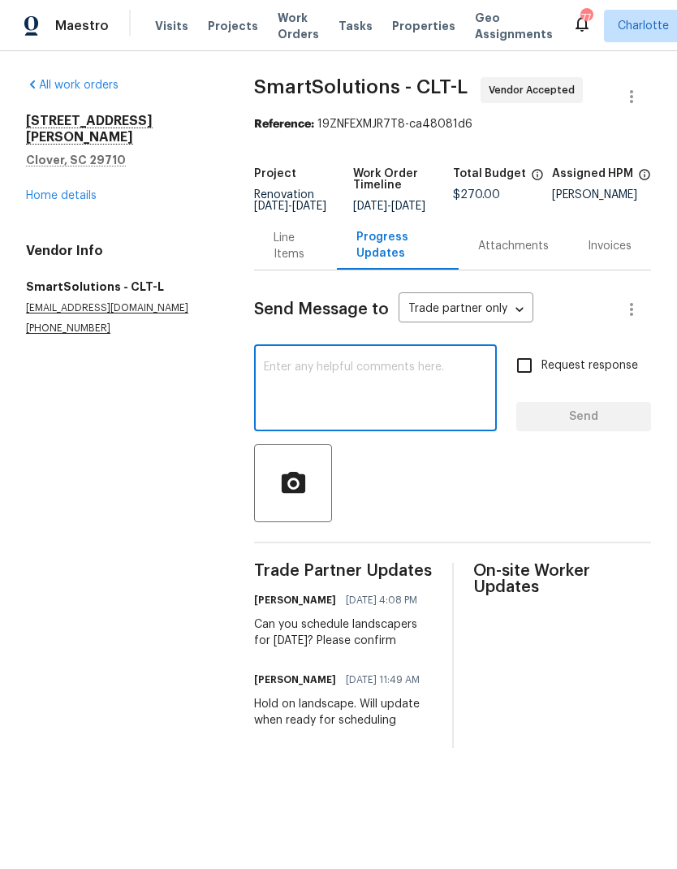
click at [321, 385] on textarea at bounding box center [375, 389] width 223 height 57
click at [302, 384] on textarea at bounding box center [375, 389] width 223 height 57
paste textarea "Can you schedule landscapers for Monday, 8/25? Please confirm"
type textarea "Can you schedule landscapers for Monday, 8/25? Please confirm"
click at [536, 381] on input "Request response" at bounding box center [524, 365] width 34 height 34
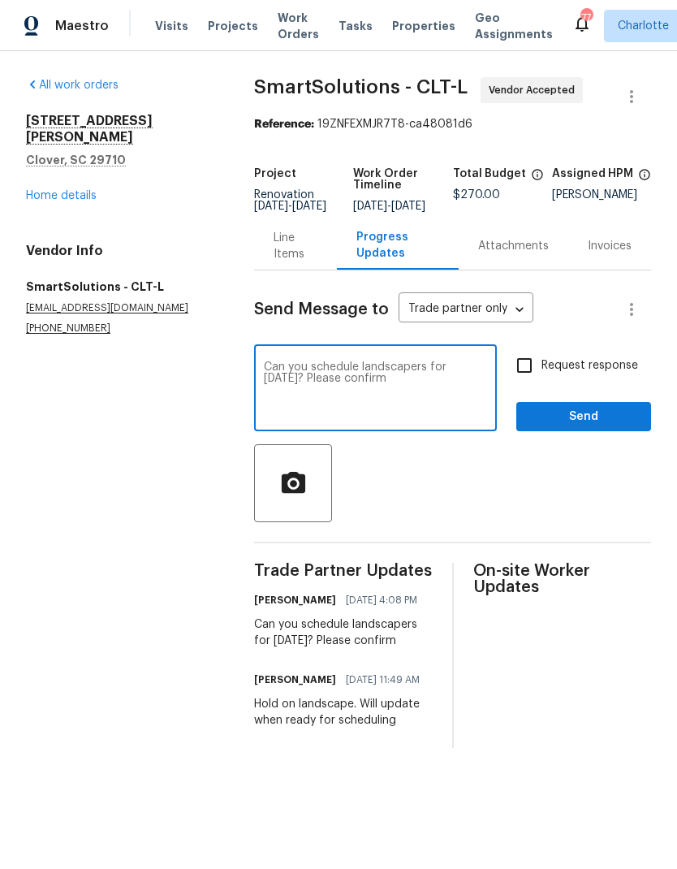
checkbox input "true"
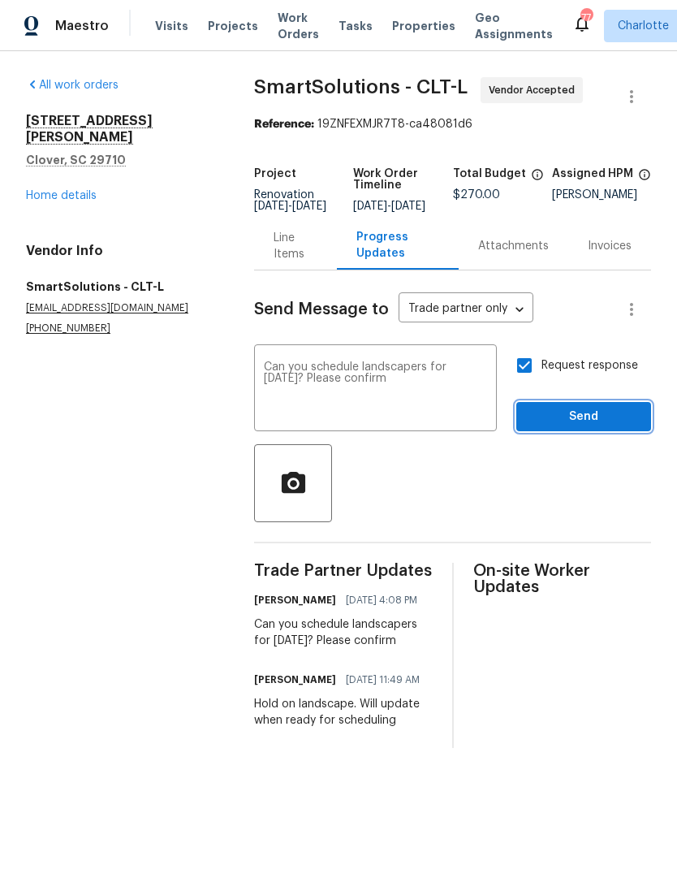
click at [587, 427] on span "Send" at bounding box center [583, 417] width 109 height 20
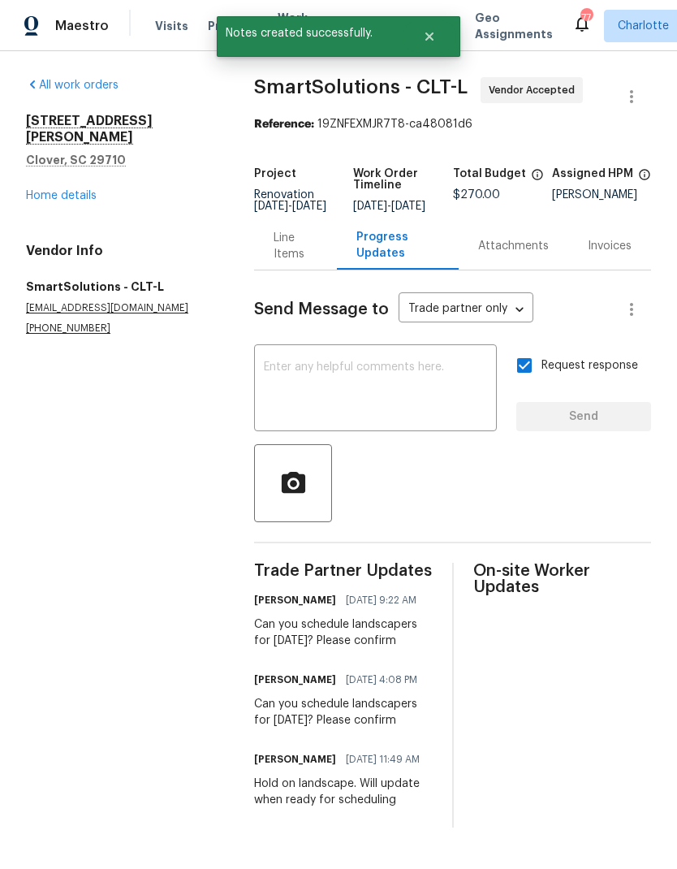
click at [48, 190] on link "Home details" at bounding box center [61, 195] width 71 height 11
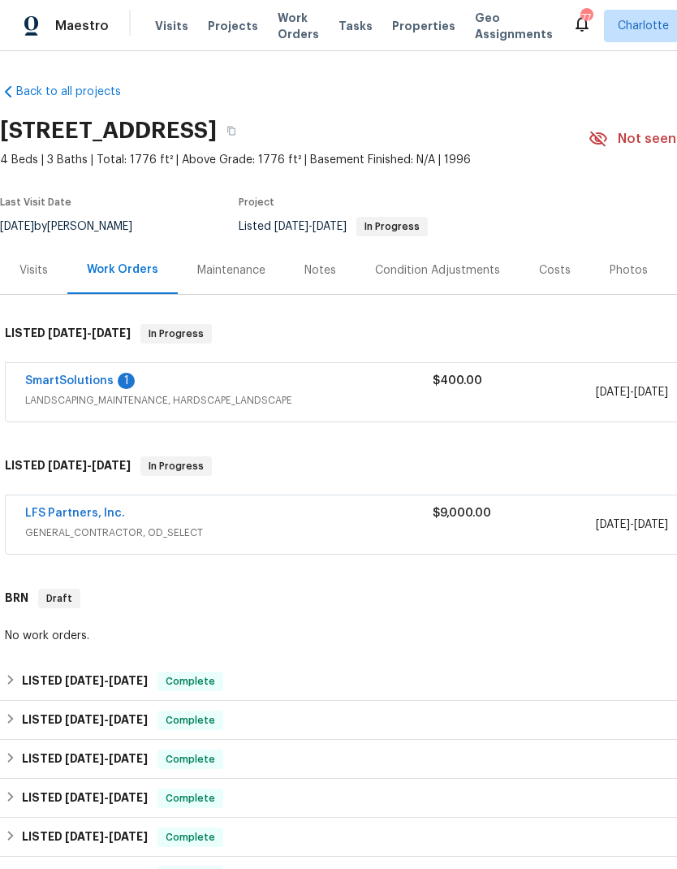
click at [87, 382] on link "SmartSolutions" at bounding box center [69, 380] width 88 height 11
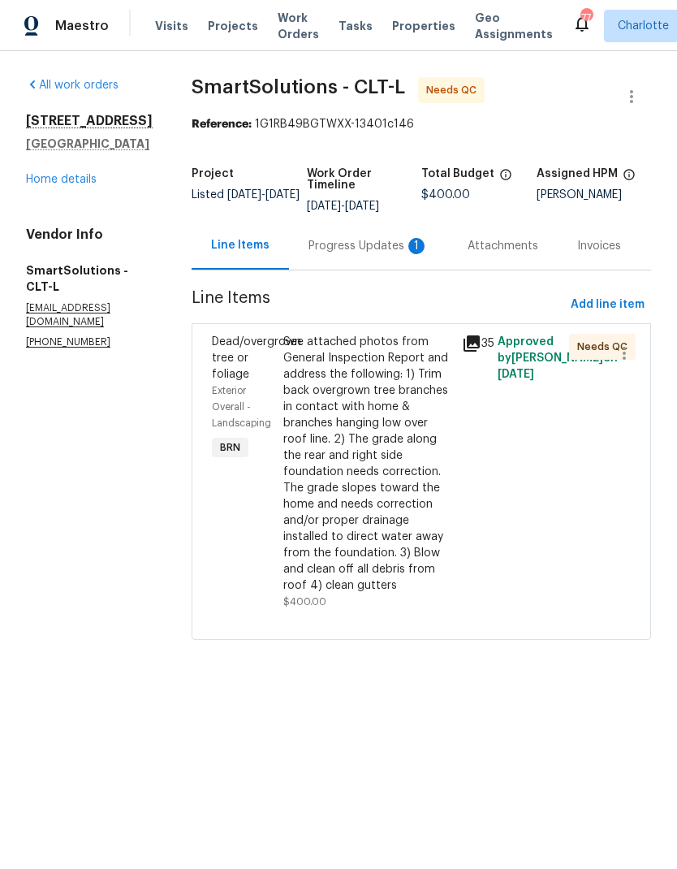
click at [480, 347] on icon at bounding box center [471, 343] width 16 height 16
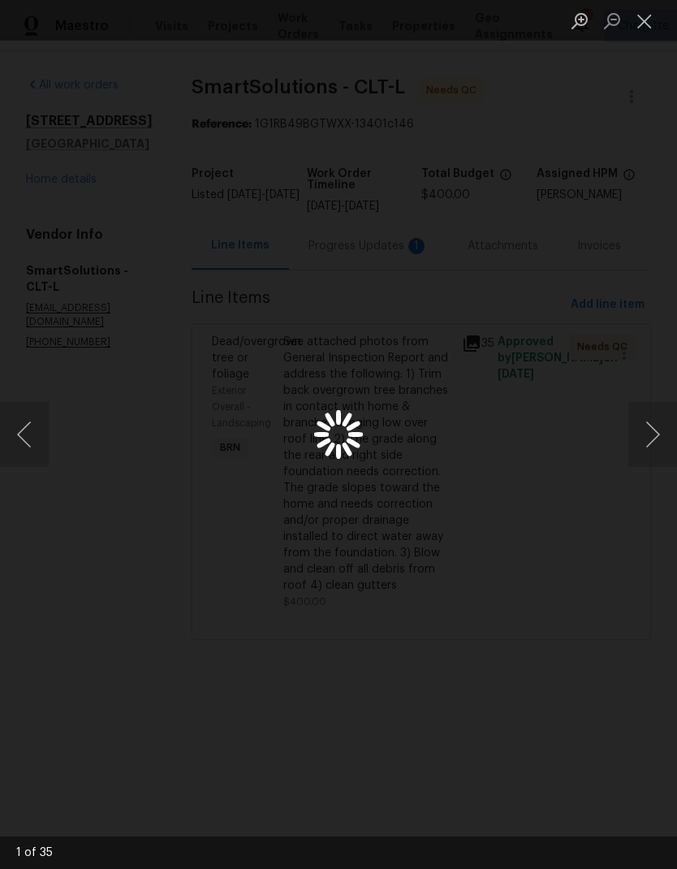
click at [654, 14] on button "Close lightbox" at bounding box center [644, 20] width 32 height 28
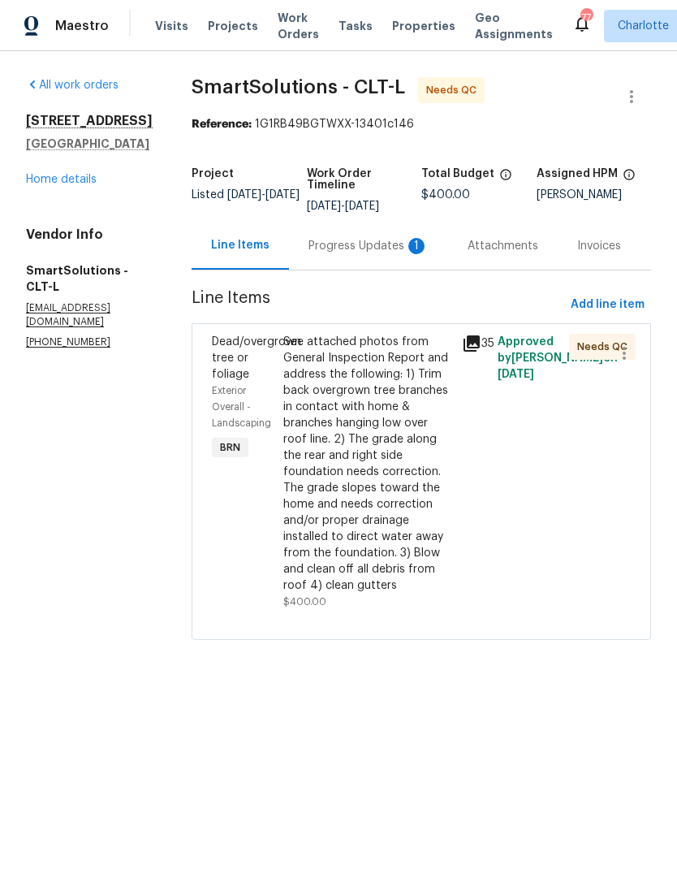
click at [244, 356] on span "Dead/overgrown tree or foliage" at bounding box center [256, 358] width 89 height 44
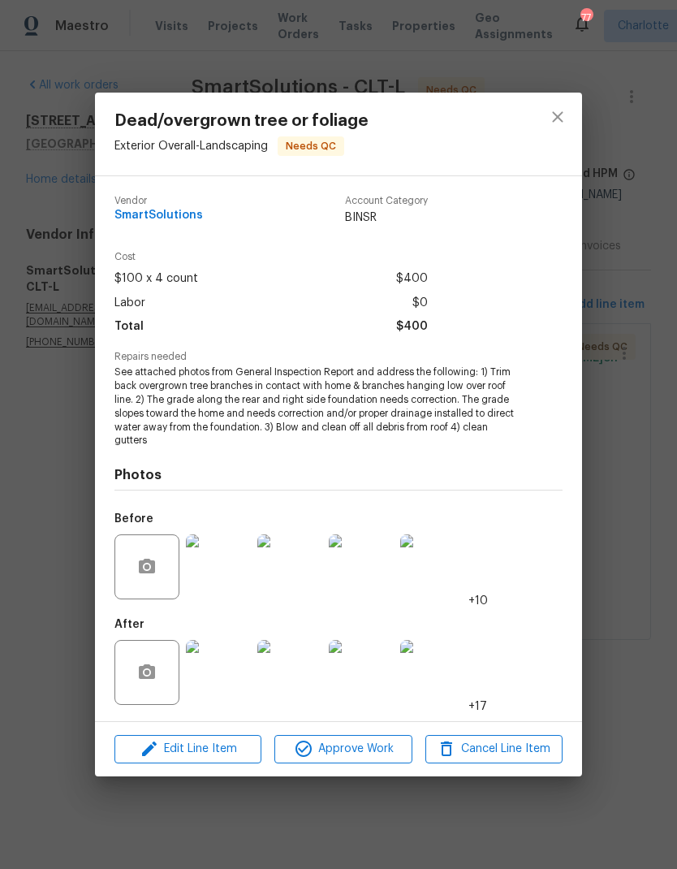
click at [218, 667] on img at bounding box center [218, 672] width 65 height 65
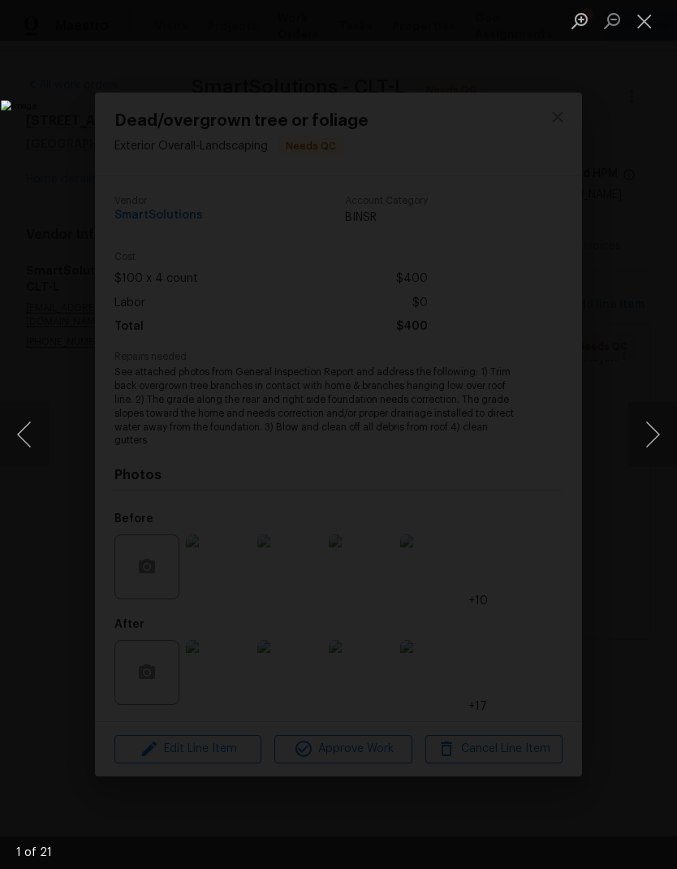
click at [656, 438] on button "Next image" at bounding box center [652, 434] width 49 height 65
click at [655, 439] on button "Next image" at bounding box center [652, 434] width 49 height 65
click at [653, 443] on button "Next image" at bounding box center [652, 434] width 49 height 65
click at [653, 441] on button "Next image" at bounding box center [652, 434] width 49 height 65
click at [655, 436] on button "Next image" at bounding box center [652, 434] width 49 height 65
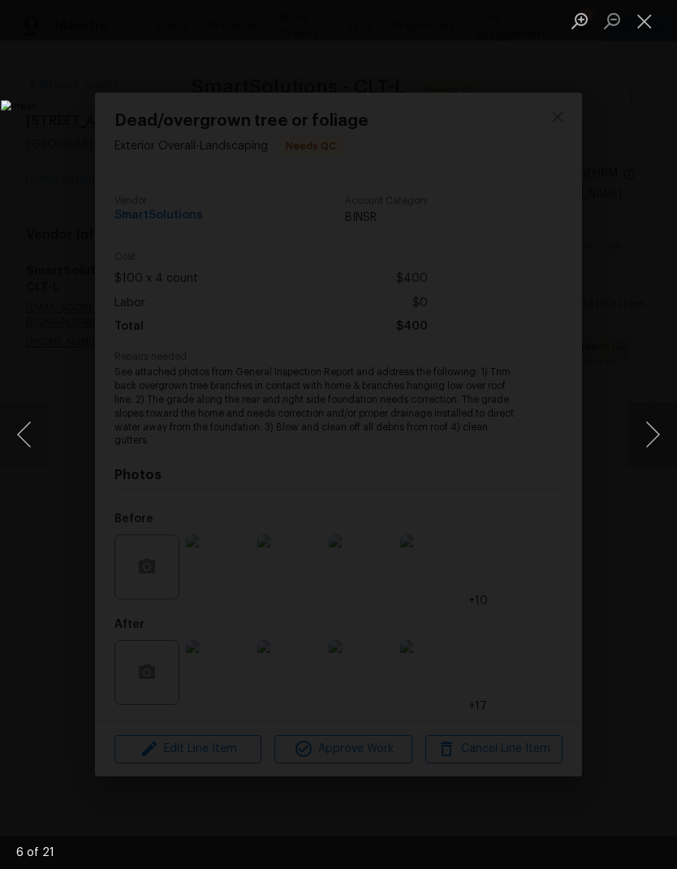
click at [657, 430] on button "Next image" at bounding box center [652, 434] width 49 height 65
click at [658, 437] on button "Next image" at bounding box center [652, 434] width 49 height 65
click at [651, 422] on button "Next image" at bounding box center [652, 434] width 49 height 65
click at [649, 423] on button "Next image" at bounding box center [652, 434] width 49 height 65
click at [651, 421] on button "Next image" at bounding box center [652, 434] width 49 height 65
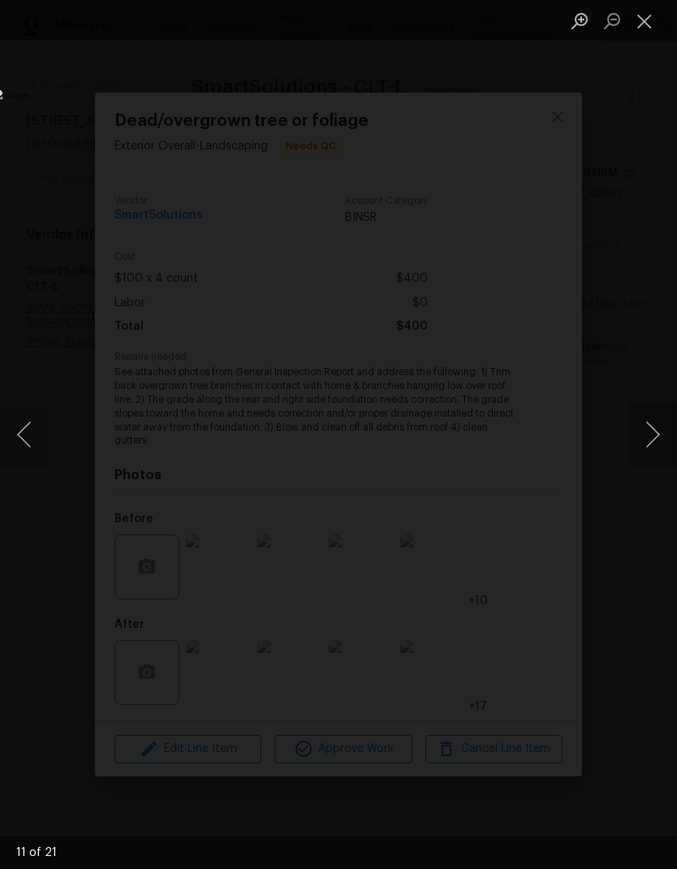
click at [652, 421] on button "Next image" at bounding box center [652, 434] width 49 height 65
click at [653, 420] on button "Next image" at bounding box center [652, 434] width 49 height 65
click at [655, 422] on button "Next image" at bounding box center [652, 434] width 49 height 65
click at [653, 420] on button "Next image" at bounding box center [652, 434] width 49 height 65
click at [653, 423] on button "Next image" at bounding box center [652, 434] width 49 height 65
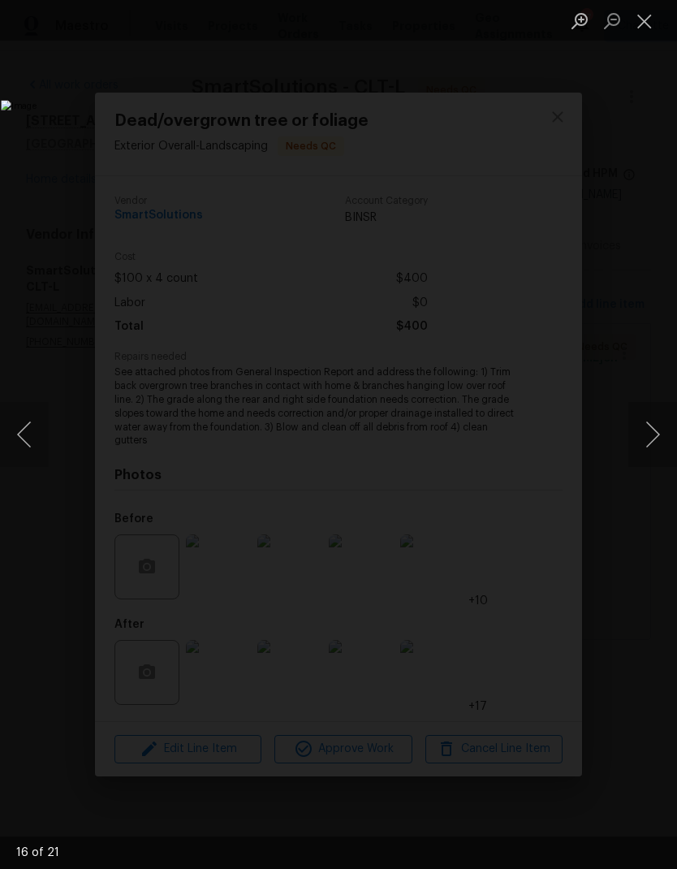
click at [653, 424] on button "Next image" at bounding box center [652, 434] width 49 height 65
click at [655, 428] on button "Next image" at bounding box center [652, 434] width 49 height 65
click at [649, 438] on button "Next image" at bounding box center [652, 434] width 49 height 65
click at [653, 438] on button "Next image" at bounding box center [652, 434] width 49 height 65
click at [653, 440] on button "Next image" at bounding box center [652, 434] width 49 height 65
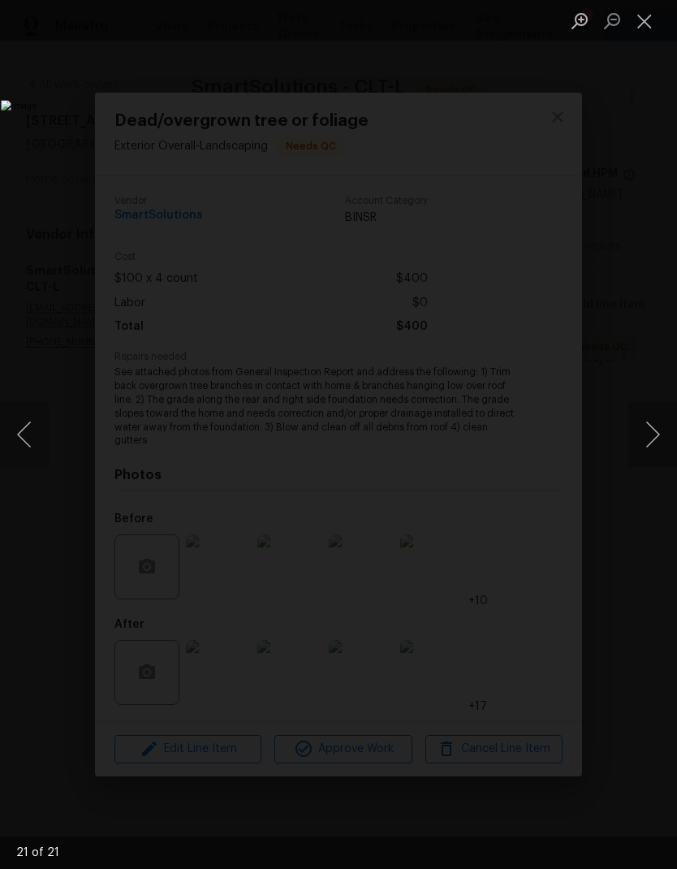
click at [651, 432] on button "Next image" at bounding box center [652, 434] width 49 height 65
click at [654, 429] on button "Next image" at bounding box center [652, 434] width 49 height 65
click at [649, 429] on button "Next image" at bounding box center [652, 434] width 49 height 65
click at [653, 435] on button "Next image" at bounding box center [652, 434] width 49 height 65
click at [654, 432] on button "Next image" at bounding box center [652, 434] width 49 height 65
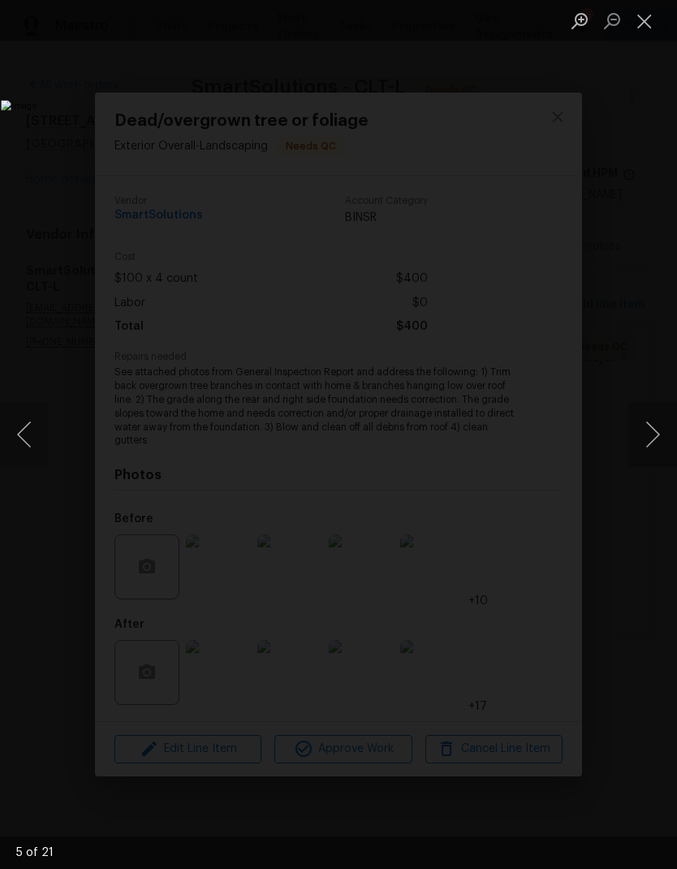
click at [657, 426] on button "Next image" at bounding box center [652, 434] width 49 height 65
click at [657, 428] on button "Next image" at bounding box center [652, 434] width 49 height 65
click at [660, 426] on button "Next image" at bounding box center [652, 434] width 49 height 65
click at [660, 433] on button "Next image" at bounding box center [652, 434] width 49 height 65
click at [663, 427] on button "Next image" at bounding box center [652, 434] width 49 height 65
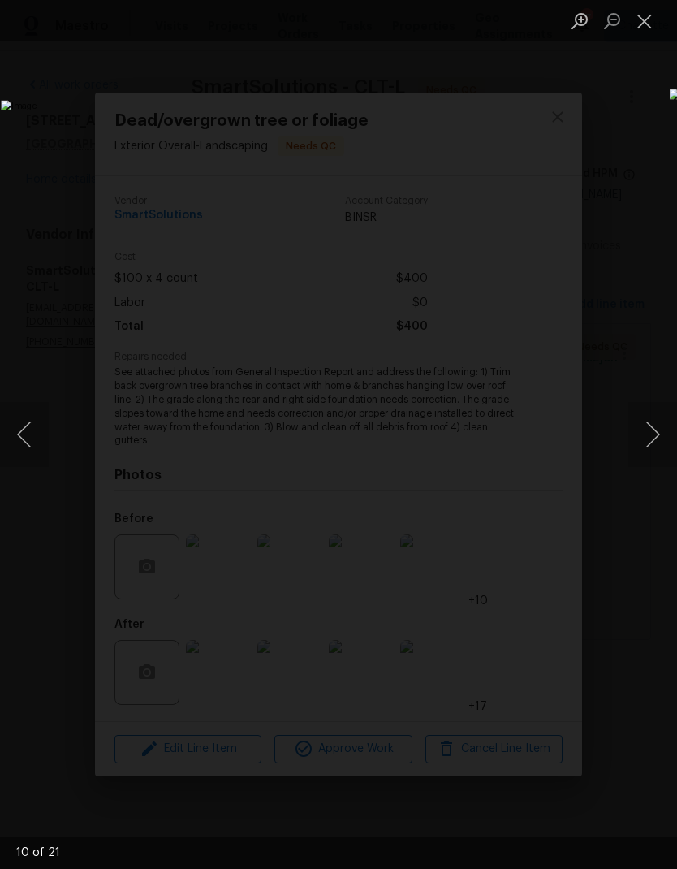
click at [668, 429] on button "Next image" at bounding box center [652, 434] width 49 height 65
click at [669, 429] on button "Next image" at bounding box center [652, 434] width 49 height 65
click at [670, 428] on button "Next image" at bounding box center [652, 434] width 49 height 65
click at [672, 429] on button "Next image" at bounding box center [652, 434] width 49 height 65
click at [671, 426] on button "Next image" at bounding box center [652, 434] width 49 height 65
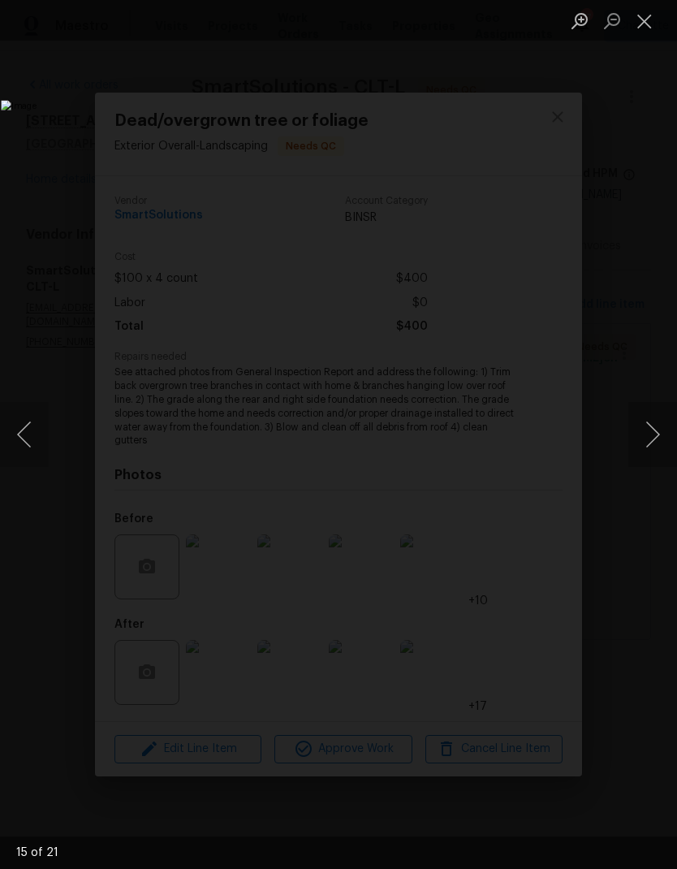
click at [670, 425] on button "Next image" at bounding box center [652, 434] width 49 height 65
click at [639, 438] on button "Next image" at bounding box center [652, 434] width 49 height 65
click at [656, 435] on button "Next image" at bounding box center [652, 434] width 49 height 65
click at [654, 433] on button "Next image" at bounding box center [652, 434] width 49 height 65
click at [645, 15] on button "Close lightbox" at bounding box center [644, 20] width 32 height 28
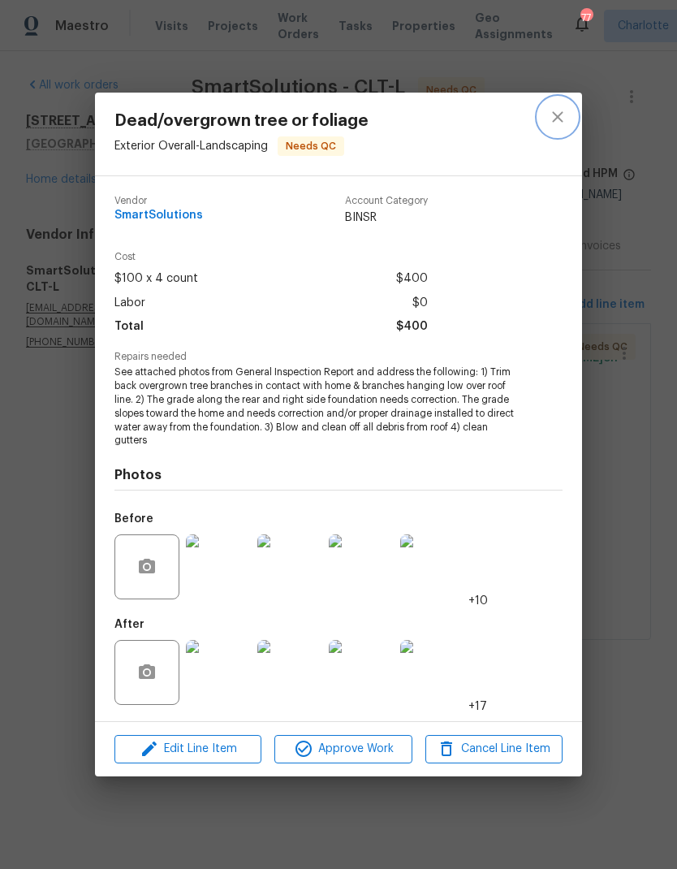
click at [558, 118] on icon "close" at bounding box center [557, 117] width 11 height 11
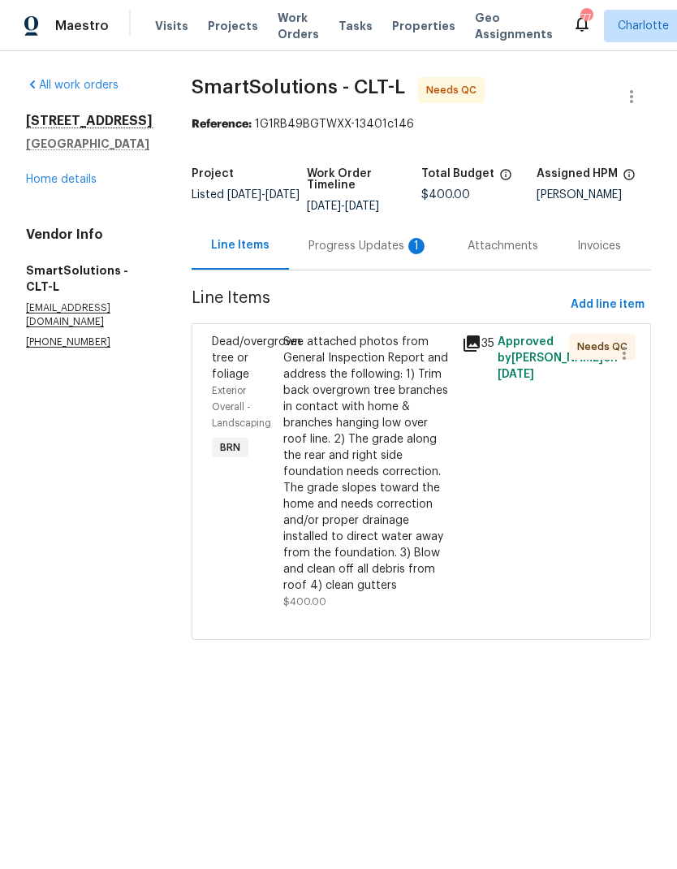
click at [364, 248] on div "Progress Updates 1" at bounding box center [368, 246] width 120 height 16
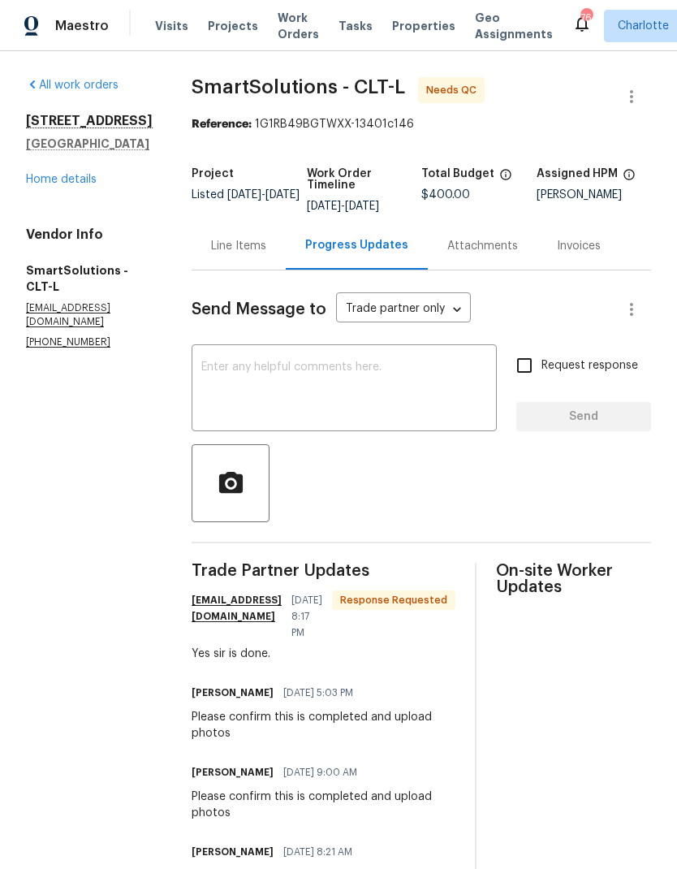
click at [364, 371] on textarea at bounding box center [344, 389] width 286 height 57
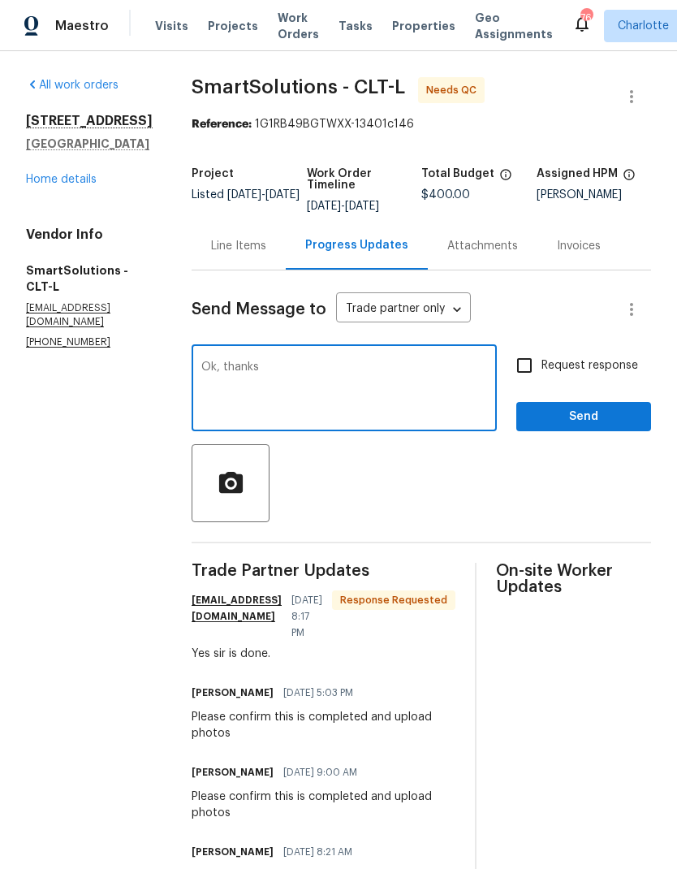
type textarea "Ok, thanks"
click at [612, 426] on span "Send" at bounding box center [583, 417] width 109 height 20
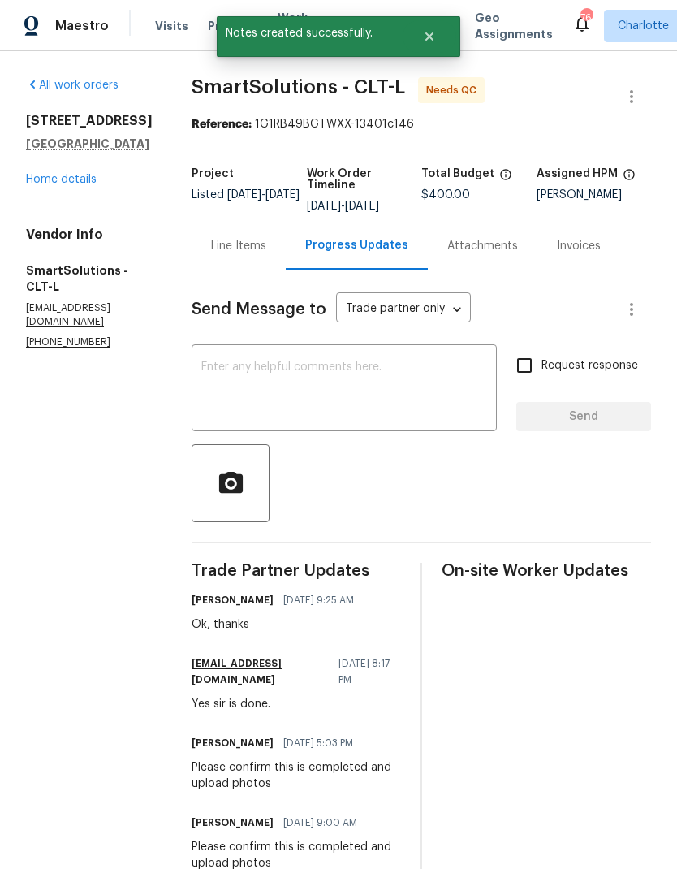
click at [61, 181] on link "Home details" at bounding box center [61, 179] width 71 height 11
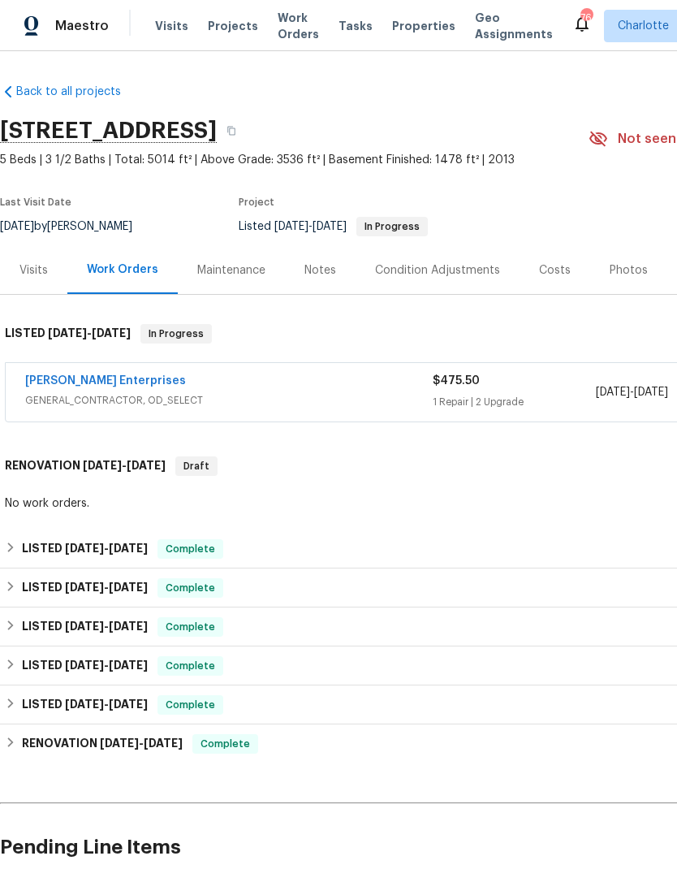
click at [325, 272] on div "Notes" at bounding box center [320, 270] width 32 height 16
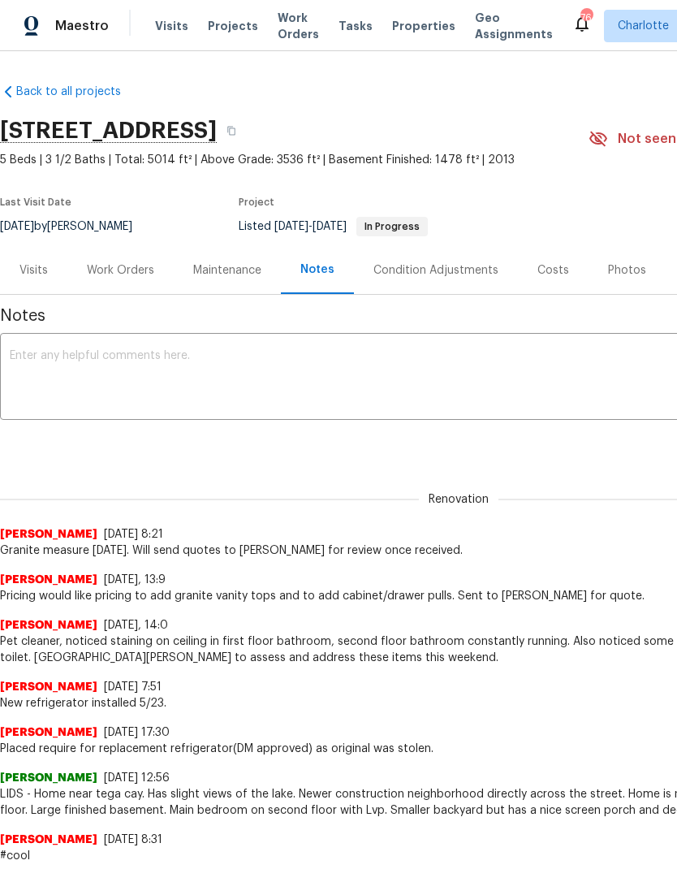
click at [386, 403] on textarea at bounding box center [459, 378] width 898 height 57
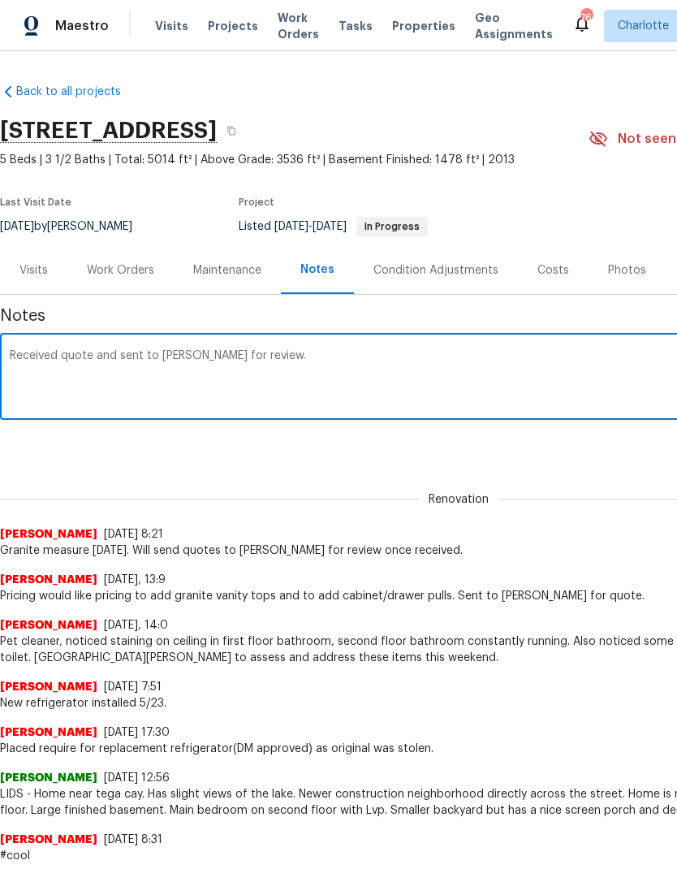
click at [100, 351] on textarea "Received quote and sent to Ian for review." at bounding box center [459, 378] width 898 height 57
click at [269, 353] on textarea "Received quote for granite tops for bathrooms and sent to Ian for review." at bounding box center [459, 378] width 898 height 57
click at [269, 352] on textarea "Received quote for granite tops for bathrooms and sent to Ian for review." at bounding box center [459, 378] width 898 height 57
click at [274, 352] on textarea "Received quote for granite tops for bathrooms. sent to Ian for review." at bounding box center [459, 378] width 898 height 57
click at [274, 351] on textarea "Received quote for granite tops for bathrooms. sent to Ian for review." at bounding box center [459, 378] width 898 height 57
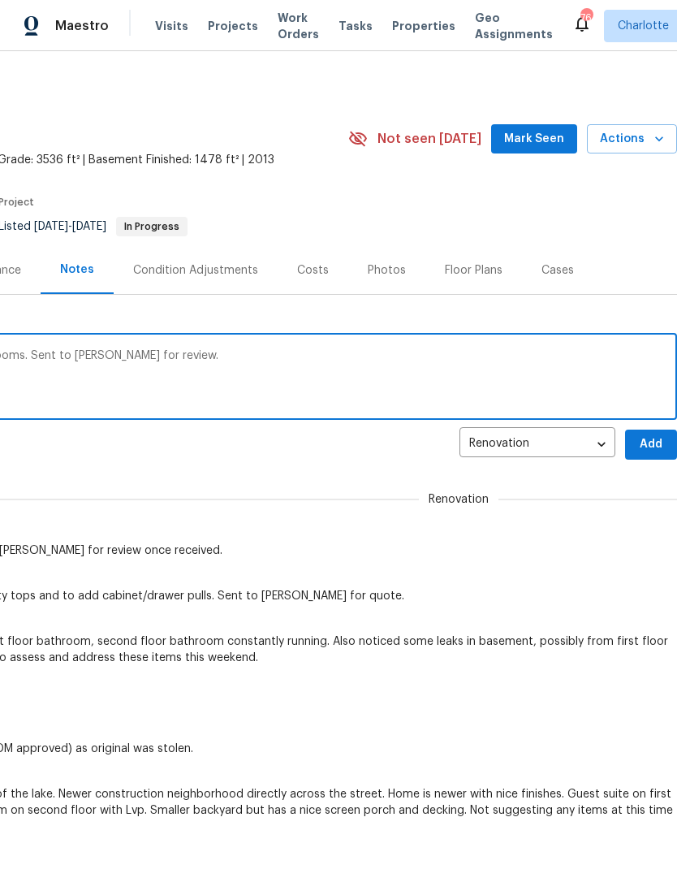
scroll to position [0, 240]
type textarea "Received quote for granite tops for bathrooms. Sent to Ian for review."
click at [657, 446] on span "Add" at bounding box center [651, 444] width 26 height 20
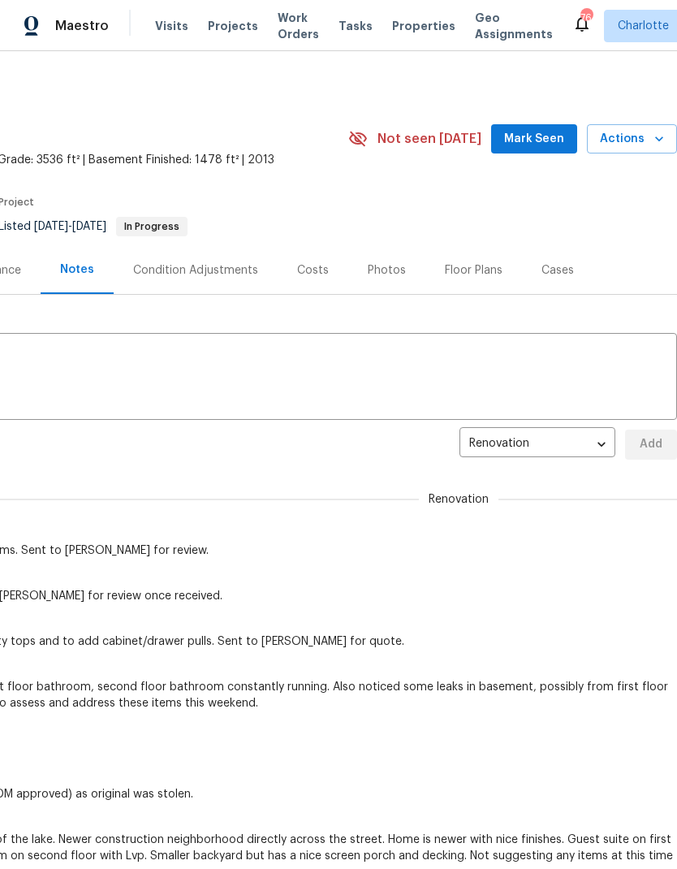
click at [529, 140] on span "Mark Seen" at bounding box center [534, 139] width 60 height 20
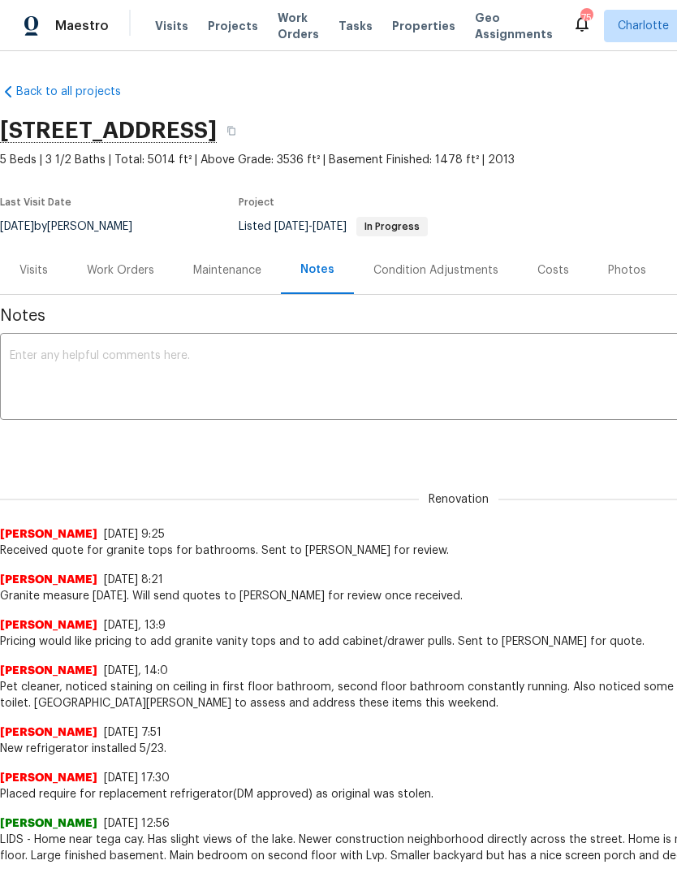
scroll to position [0, 0]
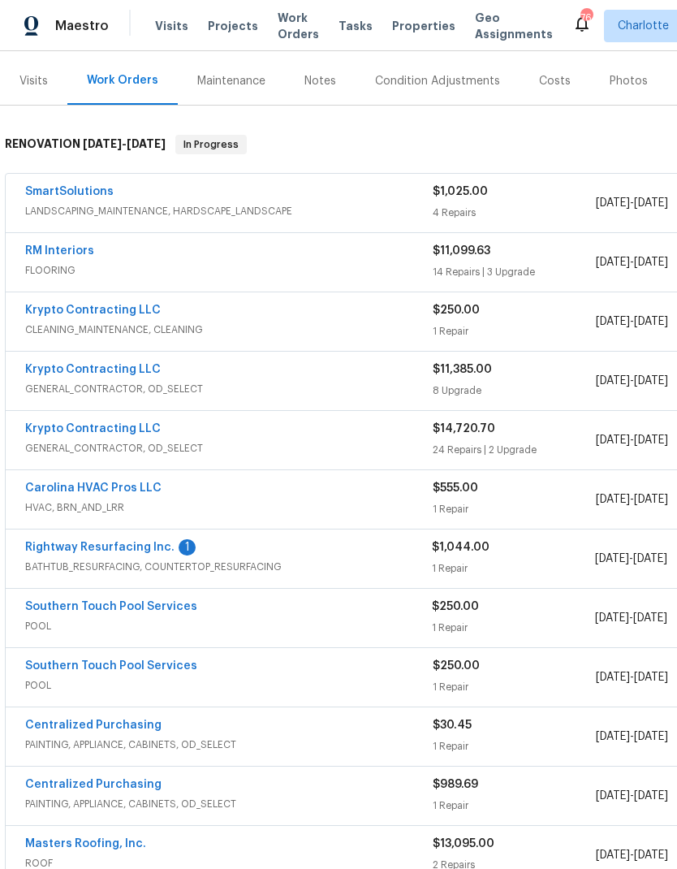
scroll to position [191, 0]
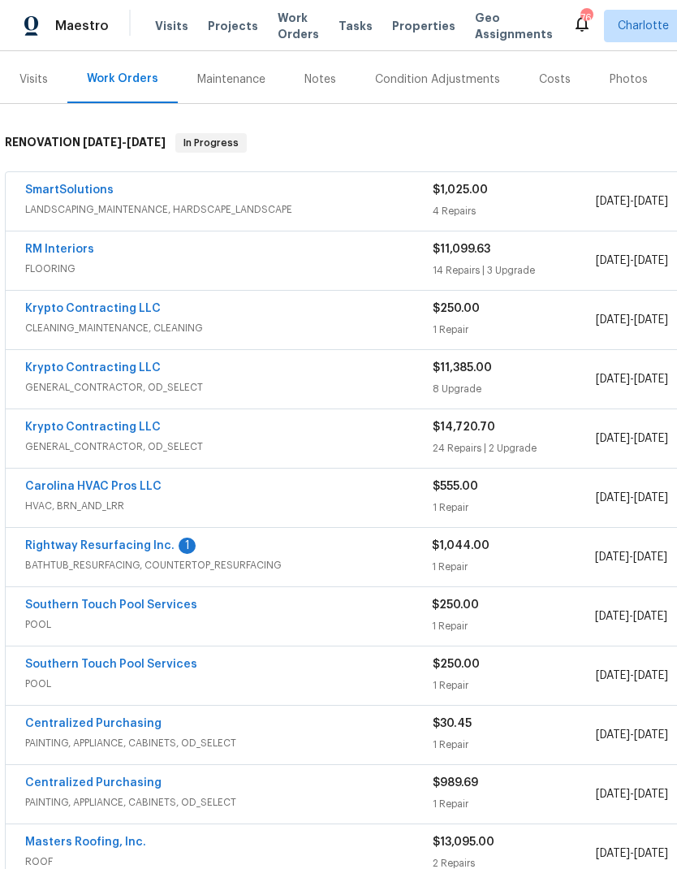
click at [118, 550] on link "Rightway Resurfacing Inc." at bounding box center [99, 545] width 149 height 11
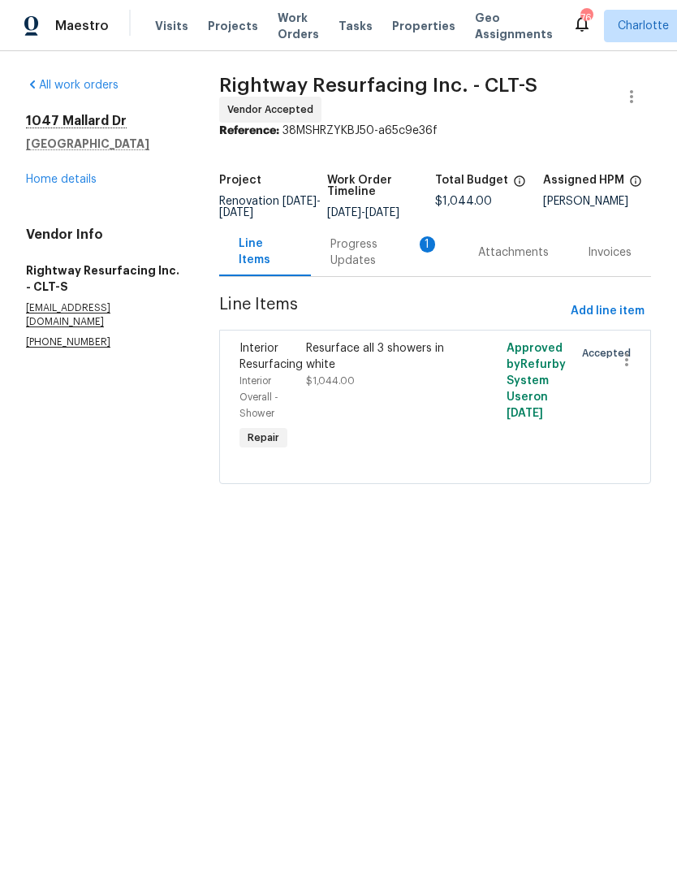
click at [360, 269] on div "Progress Updates 1" at bounding box center [384, 252] width 109 height 32
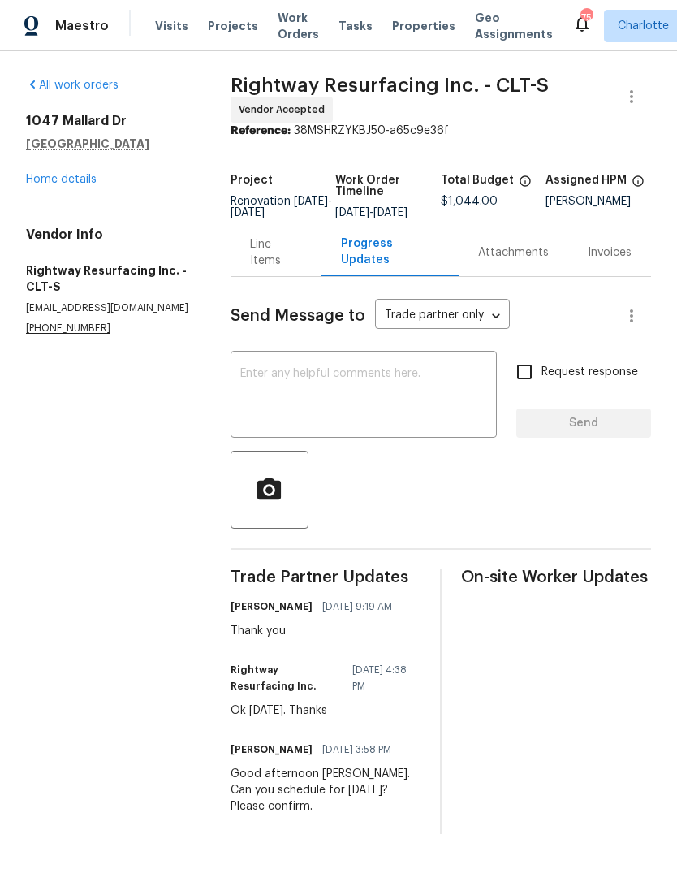
click at [71, 179] on link "Home details" at bounding box center [61, 179] width 71 height 11
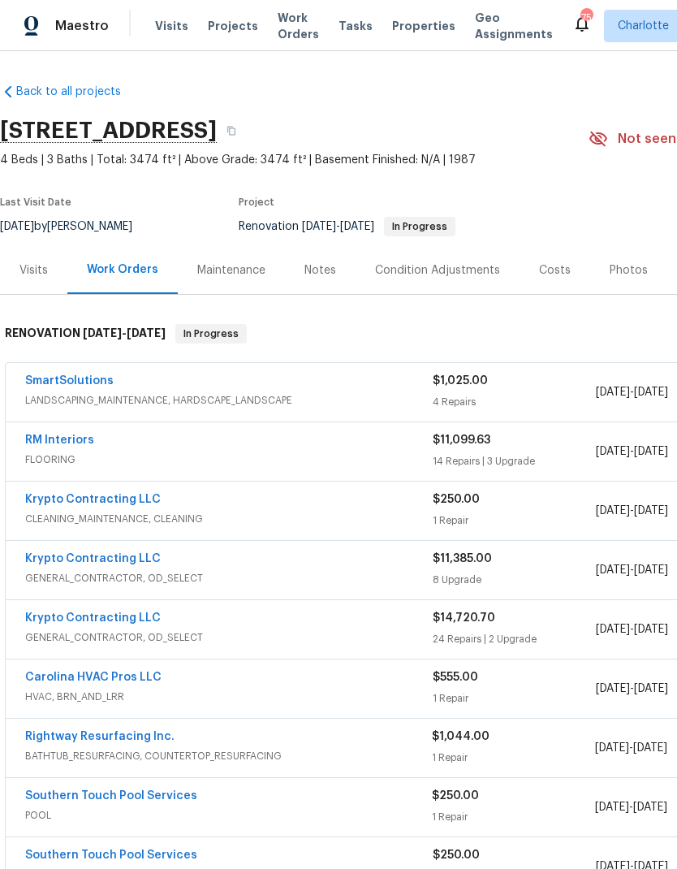
click at [111, 680] on link "Carolina HVAC Pros LLC" at bounding box center [93, 676] width 136 height 11
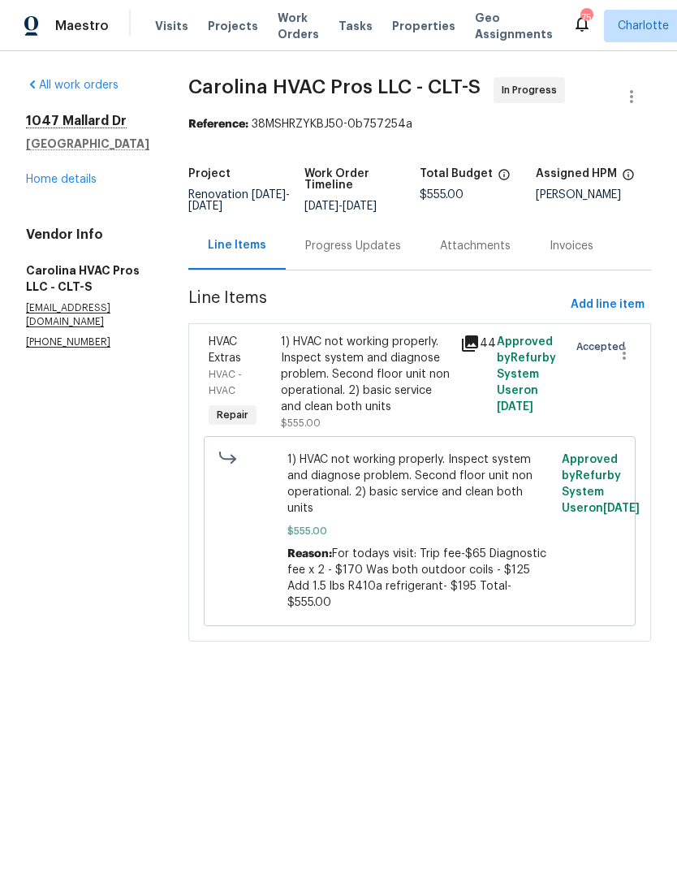
click at [353, 266] on div "Progress Updates" at bounding box center [353, 246] width 135 height 48
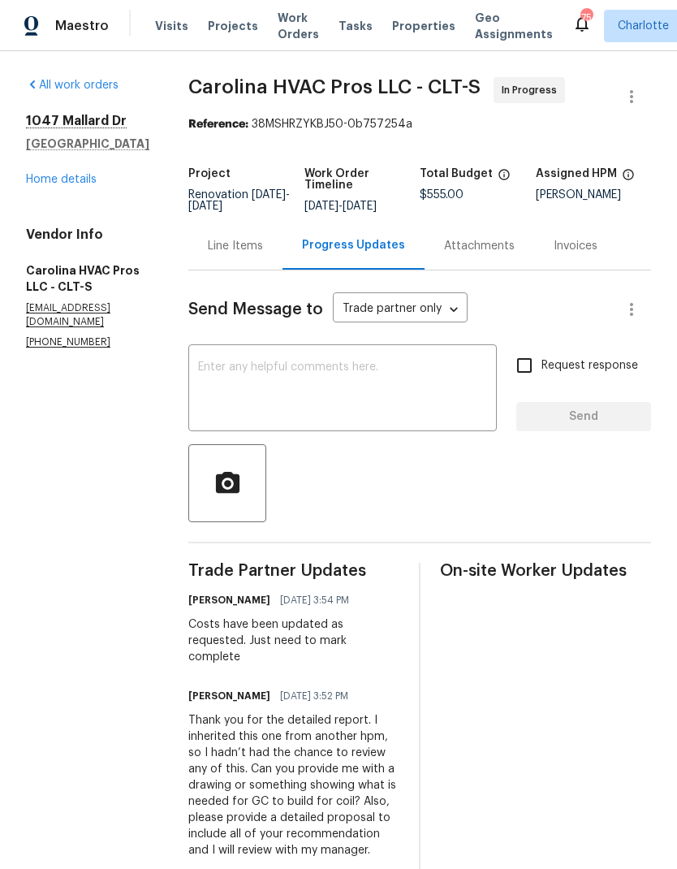
click at [242, 253] on div "Line Items" at bounding box center [235, 246] width 55 height 16
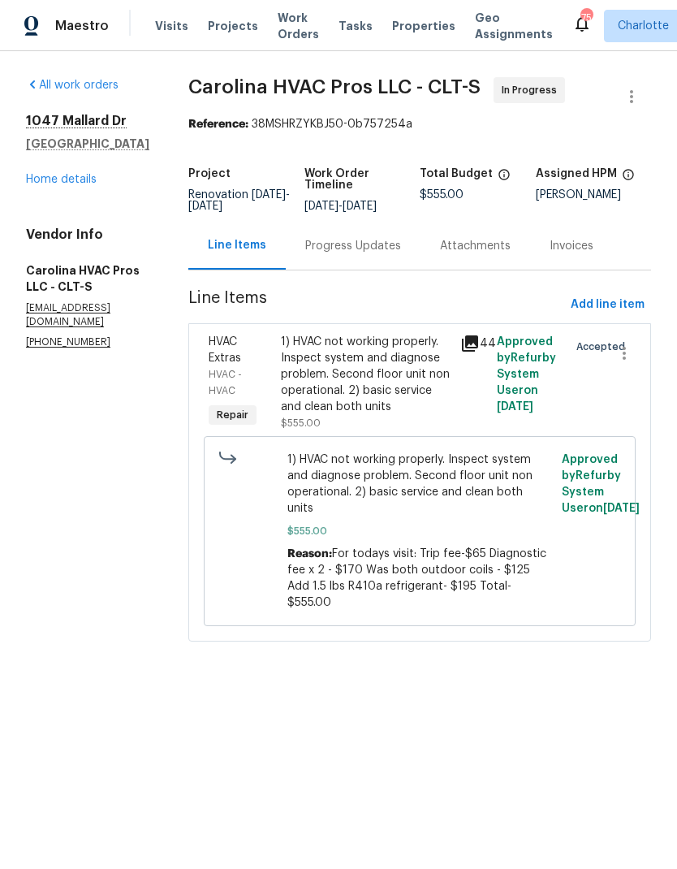
click at [472, 351] on icon at bounding box center [470, 343] width 16 height 16
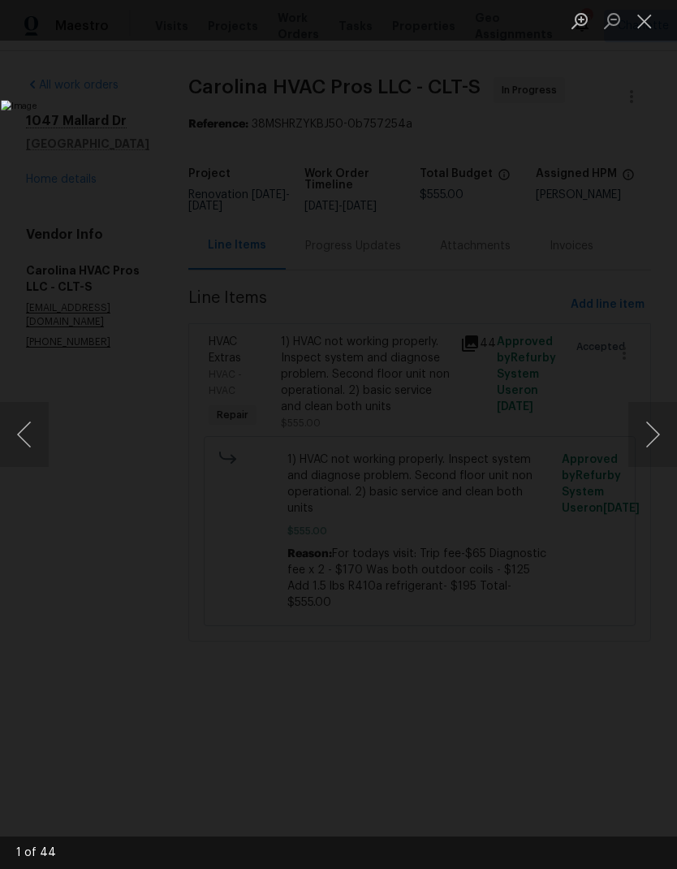
click at [655, 431] on button "Next image" at bounding box center [652, 434] width 49 height 65
click at [662, 430] on button "Next image" at bounding box center [652, 434] width 49 height 65
click at [666, 429] on button "Next image" at bounding box center [652, 434] width 49 height 65
click at [667, 425] on button "Next image" at bounding box center [652, 434] width 49 height 65
click at [666, 424] on button "Next image" at bounding box center [652, 434] width 49 height 65
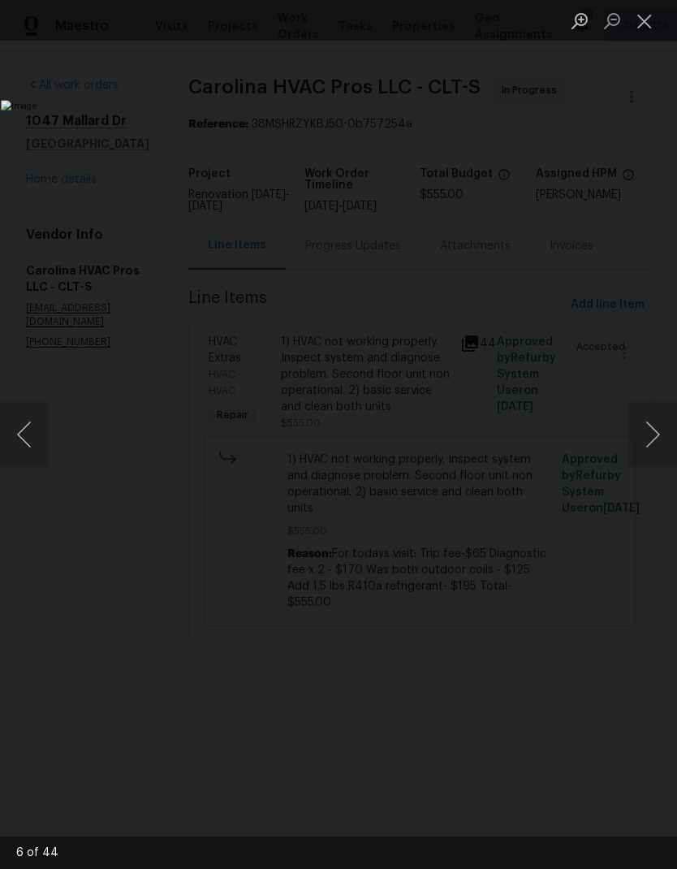
click at [668, 421] on button "Next image" at bounding box center [652, 434] width 49 height 65
click at [666, 420] on button "Next image" at bounding box center [652, 434] width 49 height 65
click at [670, 418] on button "Next image" at bounding box center [652, 434] width 49 height 65
click at [669, 419] on button "Next image" at bounding box center [652, 434] width 49 height 65
click at [653, 428] on button "Next image" at bounding box center [652, 434] width 49 height 65
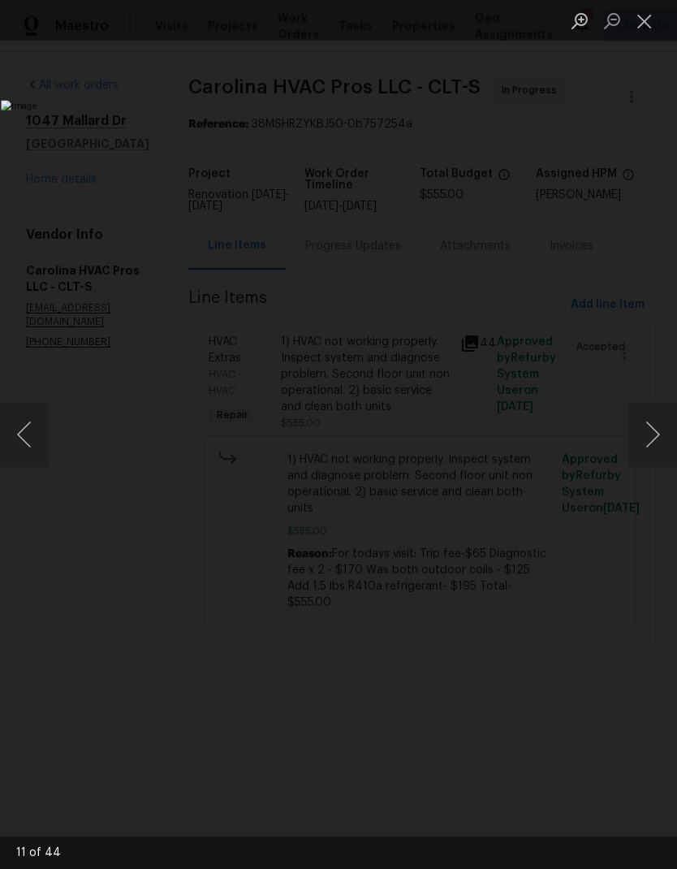
click at [657, 421] on button "Next image" at bounding box center [652, 434] width 49 height 65
click at [658, 419] on button "Next image" at bounding box center [652, 434] width 49 height 65
click at [655, 420] on button "Next image" at bounding box center [652, 434] width 49 height 65
click at [657, 422] on button "Next image" at bounding box center [652, 434] width 49 height 65
click at [659, 420] on button "Next image" at bounding box center [652, 434] width 49 height 65
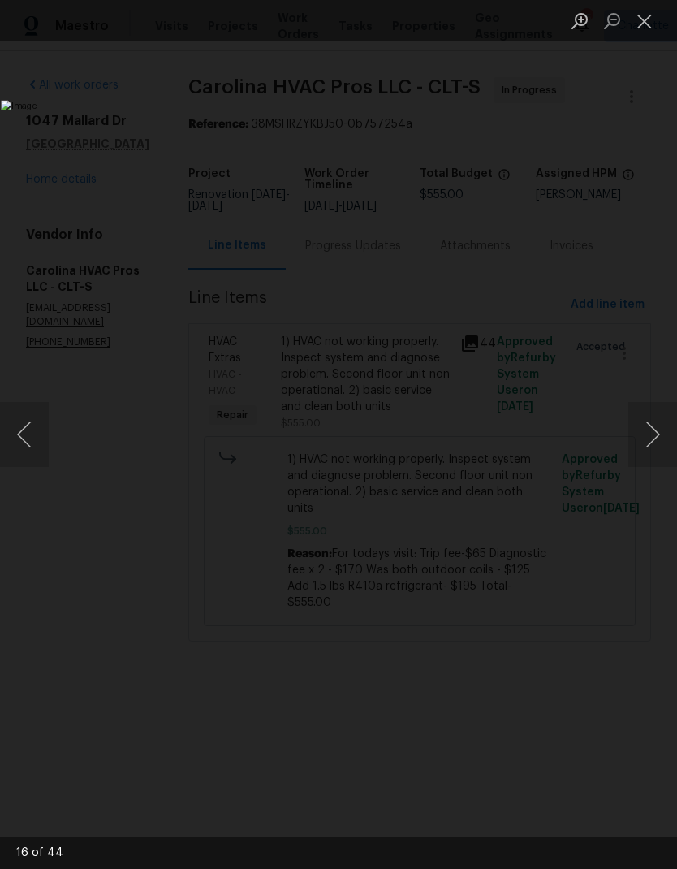
click at [661, 417] on button "Next image" at bounding box center [652, 434] width 49 height 65
click at [664, 420] on button "Next image" at bounding box center [652, 434] width 49 height 65
click at [657, 424] on button "Next image" at bounding box center [652, 434] width 49 height 65
click at [662, 418] on button "Next image" at bounding box center [652, 434] width 49 height 65
click at [665, 419] on button "Next image" at bounding box center [652, 434] width 49 height 65
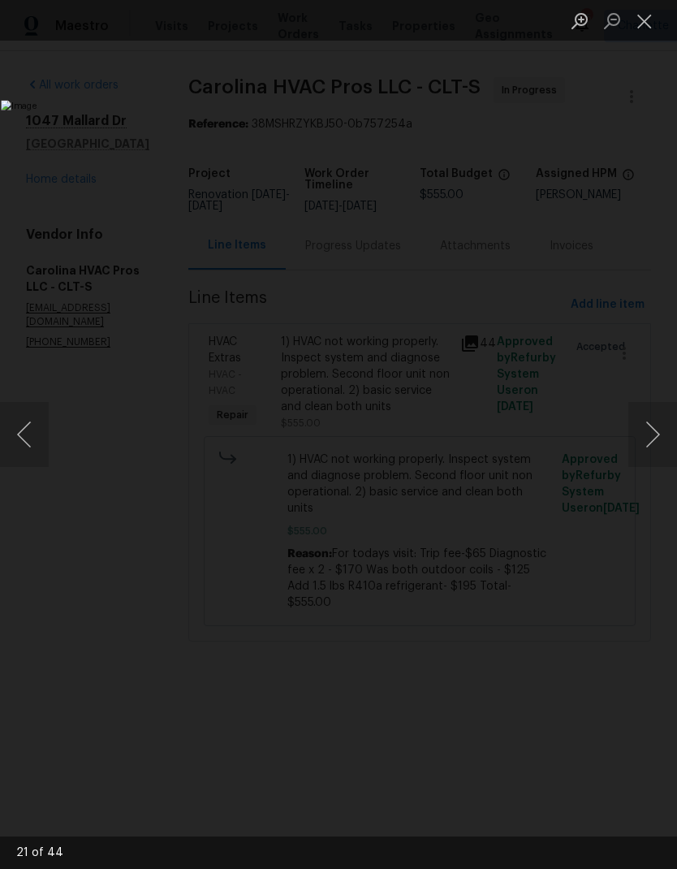
click at [653, 424] on button "Next image" at bounding box center [652, 434] width 49 height 65
click at [659, 416] on button "Next image" at bounding box center [652, 434] width 49 height 65
click at [655, 416] on button "Next image" at bounding box center [652, 434] width 49 height 65
click at [657, 416] on button "Next image" at bounding box center [652, 434] width 49 height 65
click at [657, 414] on button "Next image" at bounding box center [652, 434] width 49 height 65
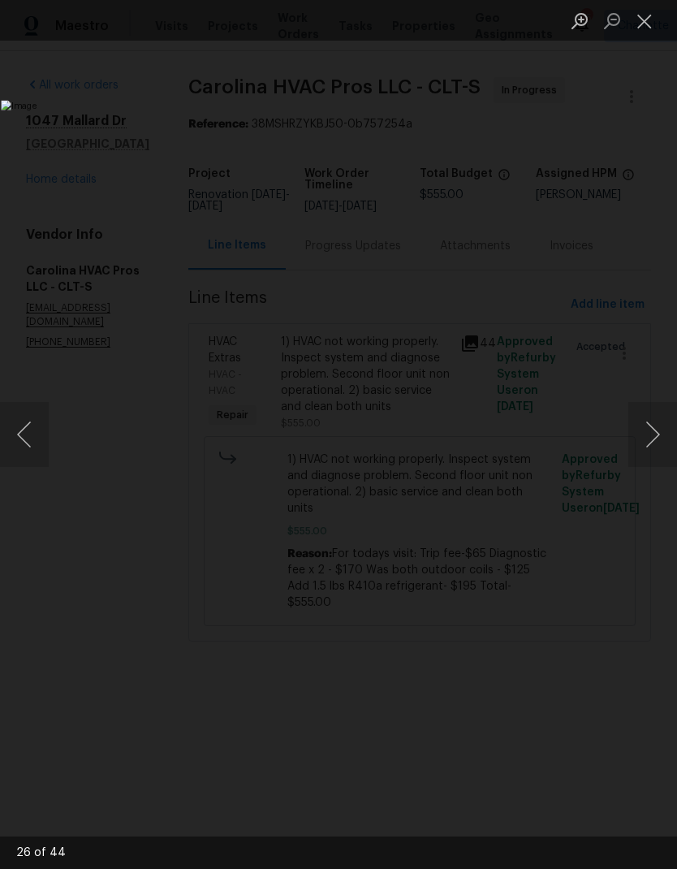
click at [658, 415] on button "Next image" at bounding box center [652, 434] width 49 height 65
click at [661, 416] on button "Next image" at bounding box center [652, 434] width 49 height 65
click at [662, 417] on button "Next image" at bounding box center [652, 434] width 49 height 65
click at [658, 419] on button "Next image" at bounding box center [652, 434] width 49 height 65
click at [660, 419] on button "Next image" at bounding box center [652, 434] width 49 height 65
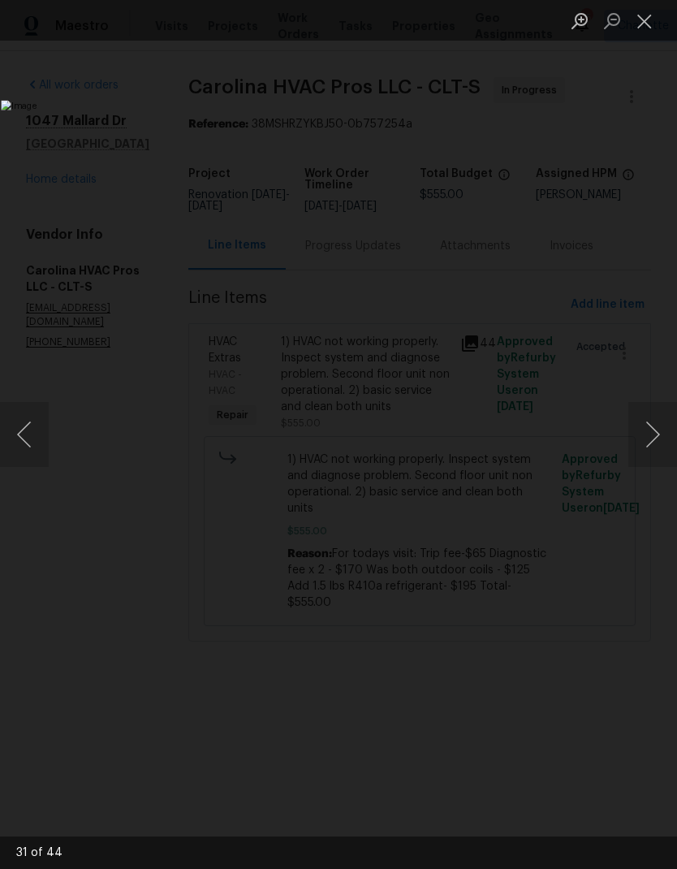
click at [666, 416] on button "Next image" at bounding box center [652, 434] width 49 height 65
click at [665, 418] on button "Next image" at bounding box center [652, 434] width 49 height 65
click at [660, 418] on button "Next image" at bounding box center [652, 434] width 49 height 65
click at [661, 418] on button "Next image" at bounding box center [652, 434] width 49 height 65
click at [659, 418] on button "Next image" at bounding box center [652, 434] width 49 height 65
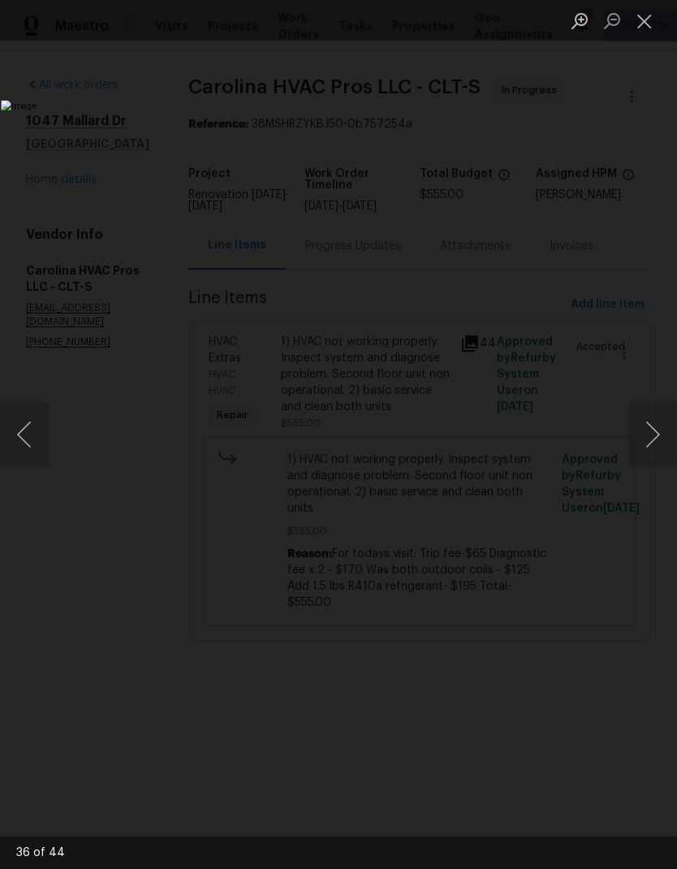
click at [658, 418] on button "Next image" at bounding box center [652, 434] width 49 height 65
click at [658, 419] on button "Next image" at bounding box center [652, 434] width 49 height 65
click at [657, 420] on button "Next image" at bounding box center [652, 434] width 49 height 65
click at [653, 433] on button "Next image" at bounding box center [652, 434] width 49 height 65
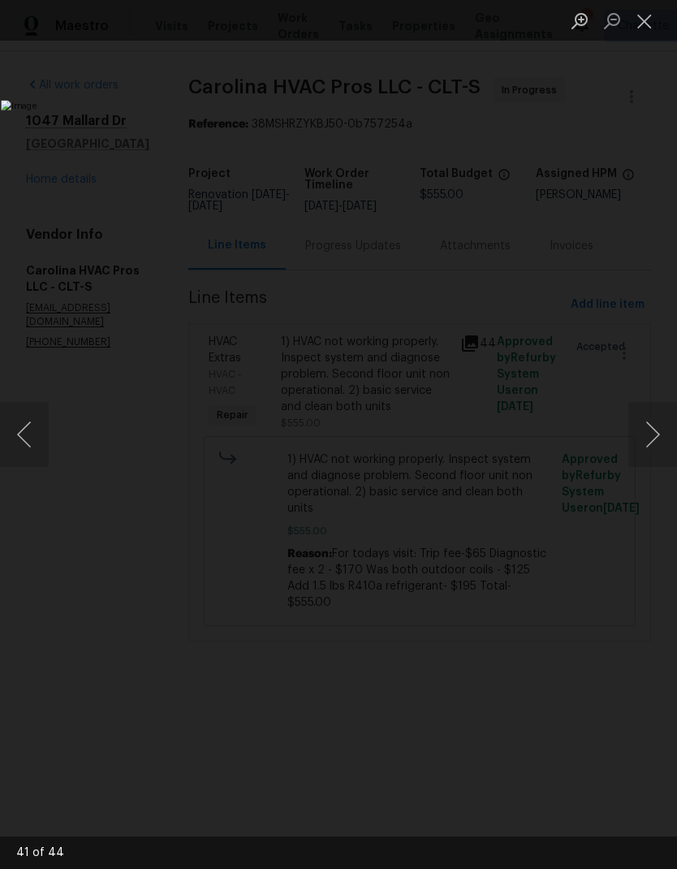
click at [660, 429] on button "Next image" at bounding box center [652, 434] width 49 height 65
click at [640, 440] on button "Next image" at bounding box center [652, 434] width 49 height 65
click at [658, 427] on button "Next image" at bounding box center [652, 434] width 49 height 65
click at [666, 434] on button "Next image" at bounding box center [652, 434] width 49 height 65
click at [645, 16] on button "Close lightbox" at bounding box center [644, 20] width 32 height 28
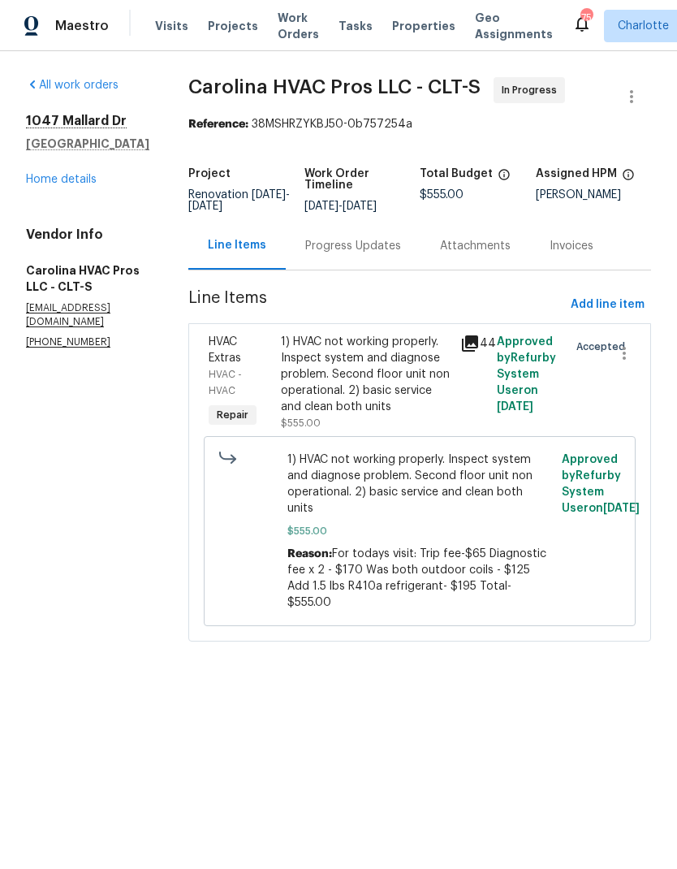
click at [55, 184] on link "Home details" at bounding box center [61, 179] width 71 height 11
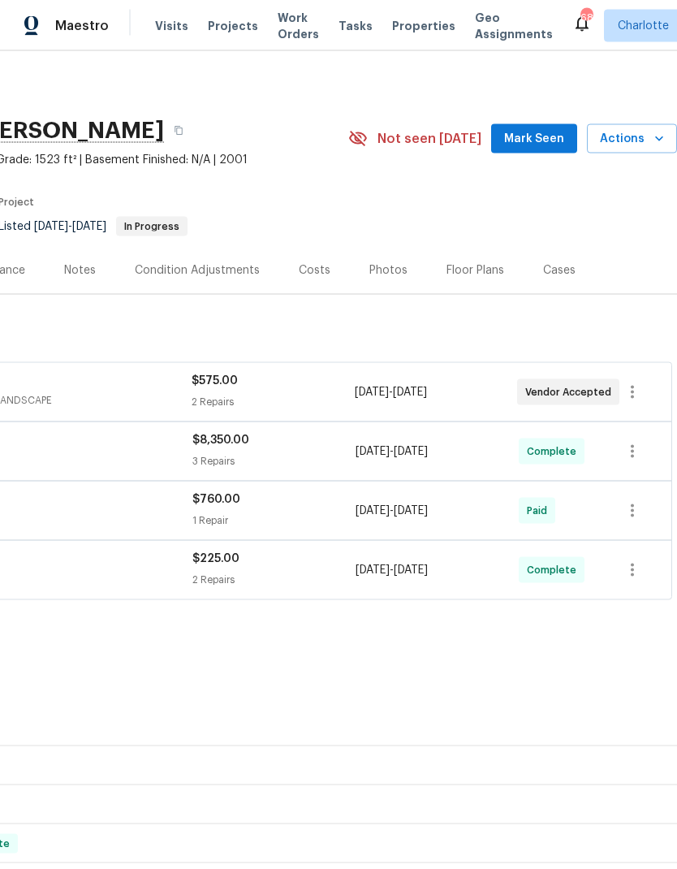
scroll to position [0, 240]
click at [524, 129] on span "Mark Seen" at bounding box center [534, 139] width 60 height 20
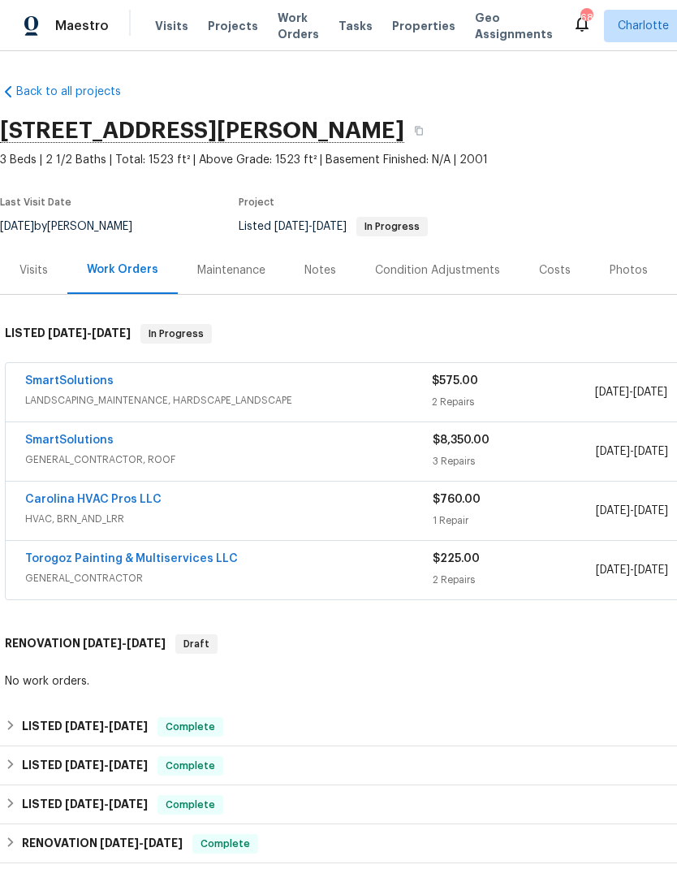
scroll to position [0, 0]
click at [63, 380] on link "SmartSolutions" at bounding box center [69, 380] width 88 height 11
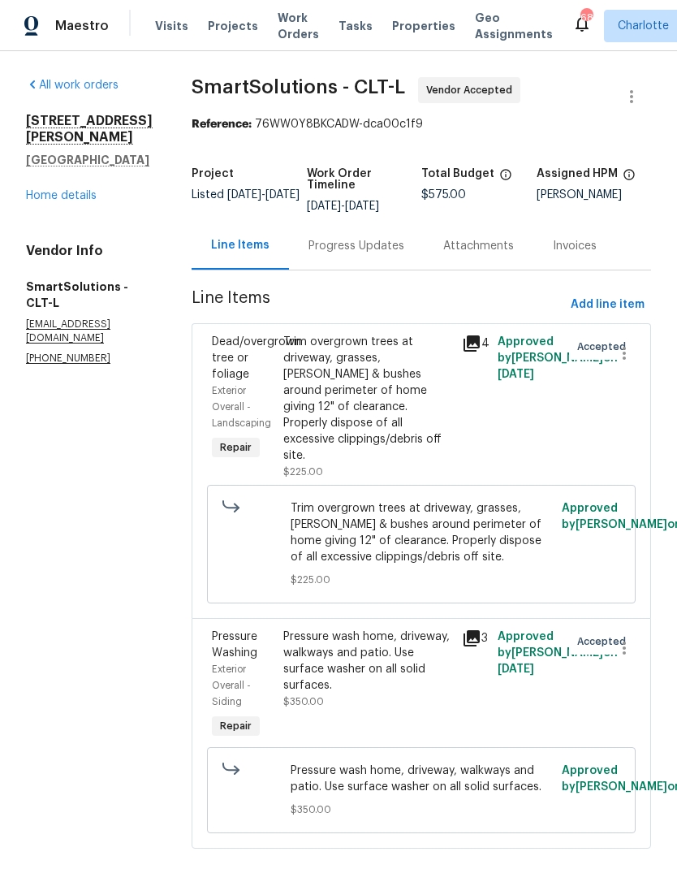
click at [366, 252] on div "Progress Updates" at bounding box center [356, 246] width 96 height 16
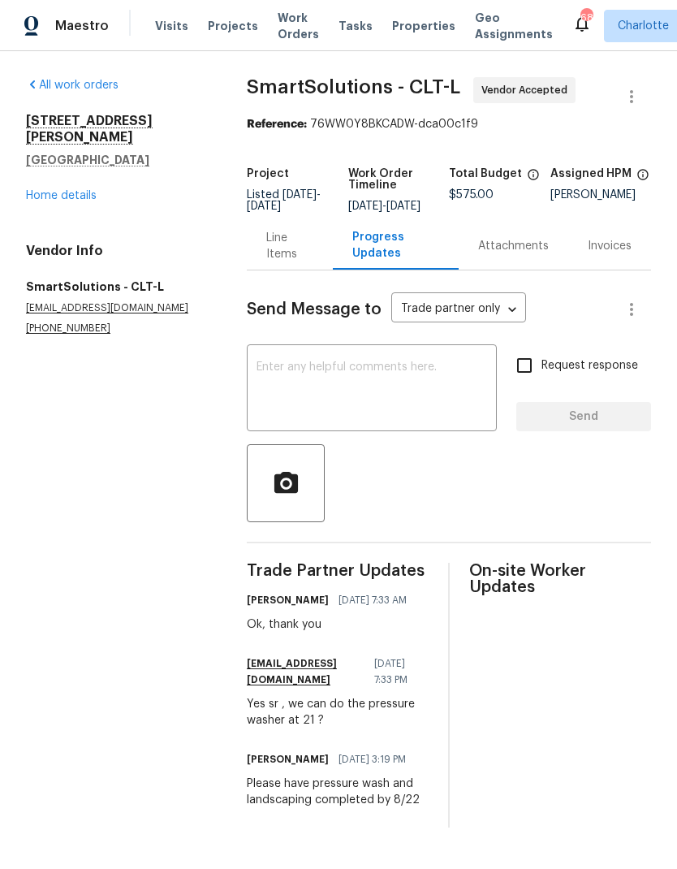
click at [400, 398] on textarea at bounding box center [372, 389] width 231 height 57
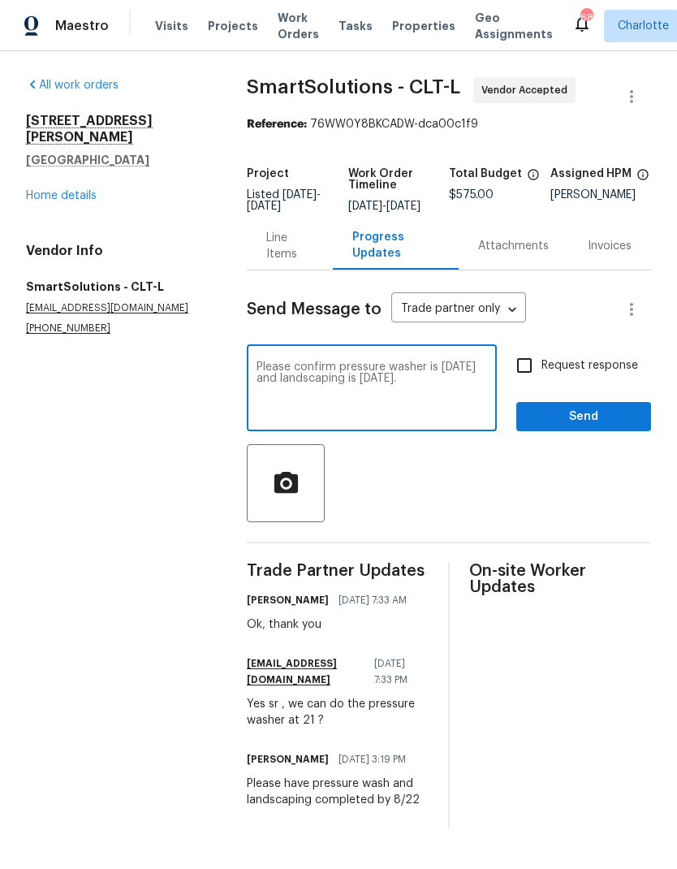
type textarea "Please confirm pressure washer is today and landscaping is tomorrow."
click at [534, 377] on input "Request response" at bounding box center [524, 365] width 34 height 34
checkbox input "true"
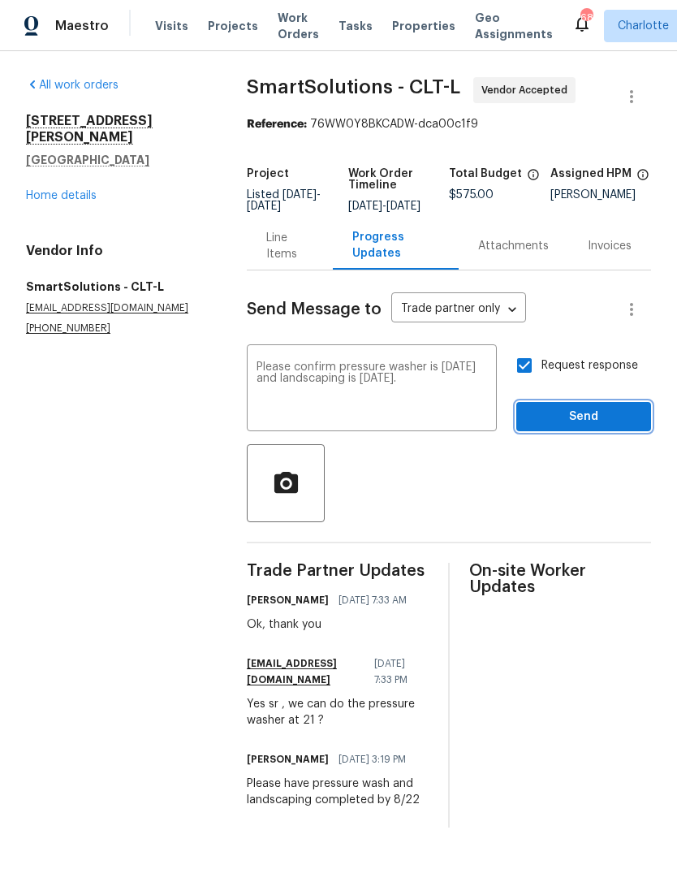
click at [601, 427] on span "Send" at bounding box center [583, 417] width 109 height 20
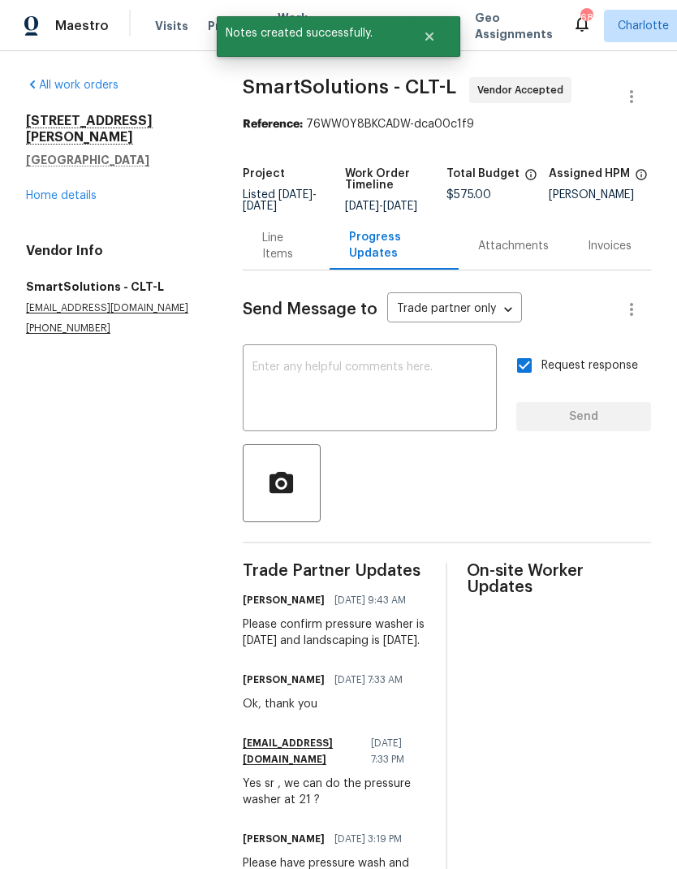
click at [31, 190] on link "Home details" at bounding box center [61, 195] width 71 height 11
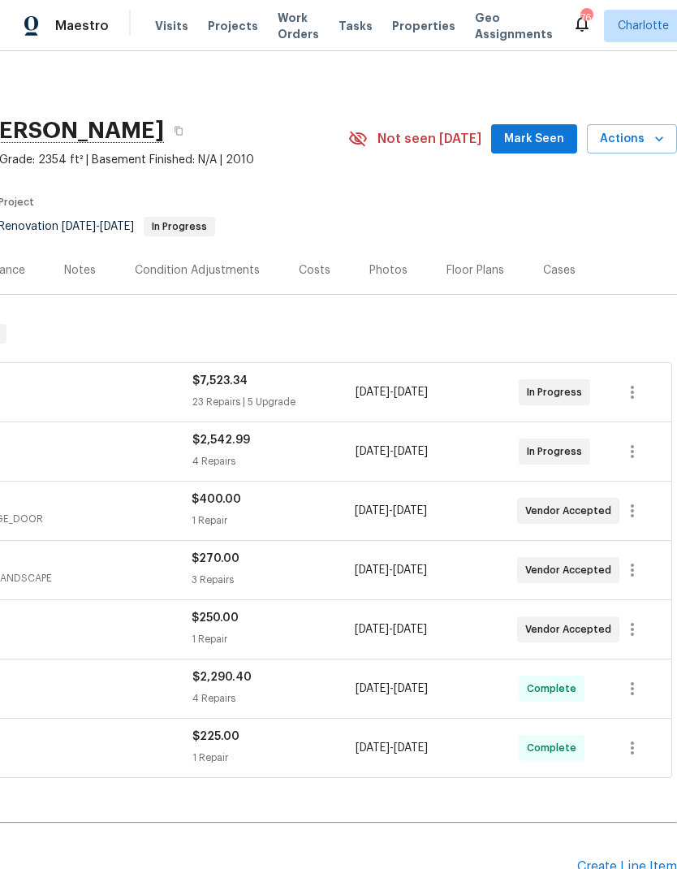
scroll to position [0, 240]
click at [530, 131] on span "Mark Seen" at bounding box center [534, 139] width 60 height 20
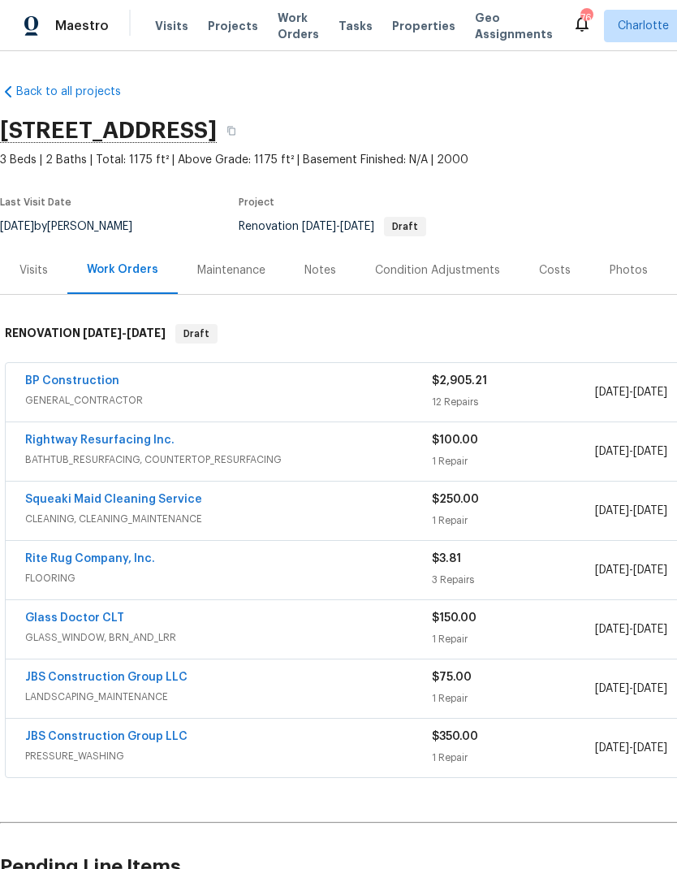
click at [62, 381] on link "BP Construction" at bounding box center [72, 380] width 94 height 11
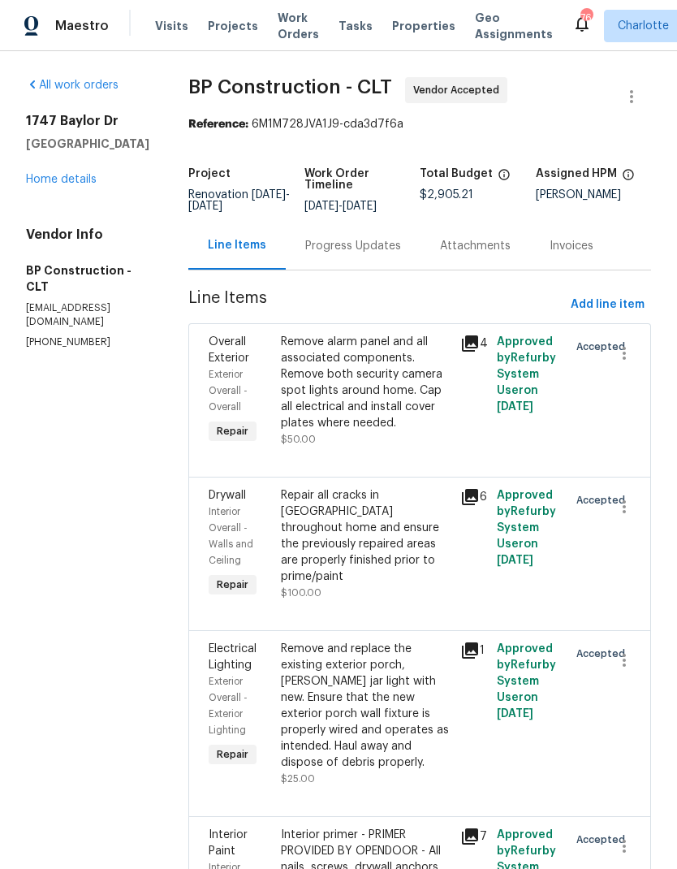
click at [346, 253] on div "Progress Updates" at bounding box center [353, 246] width 96 height 16
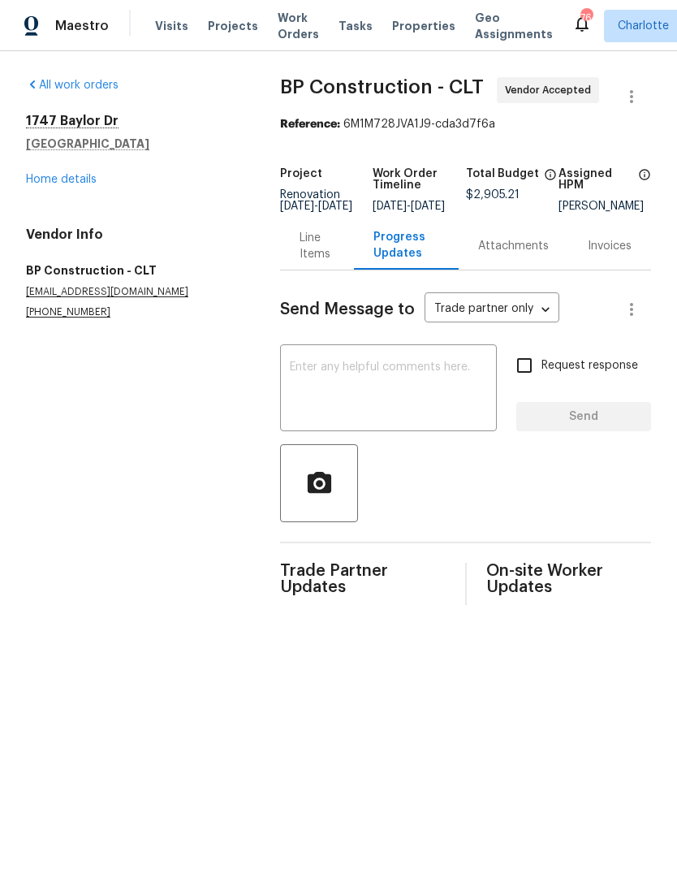
click at [351, 375] on textarea at bounding box center [388, 389] width 197 height 57
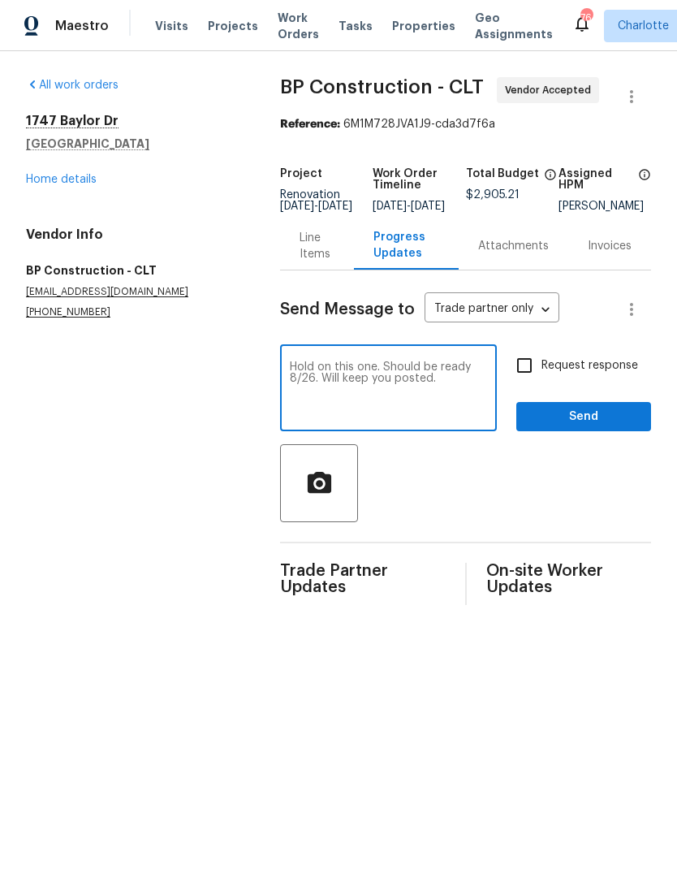
type textarea "Hold on this one. Should be ready 8/26. Will keep you posted."
click at [585, 427] on span "Send" at bounding box center [583, 417] width 109 height 20
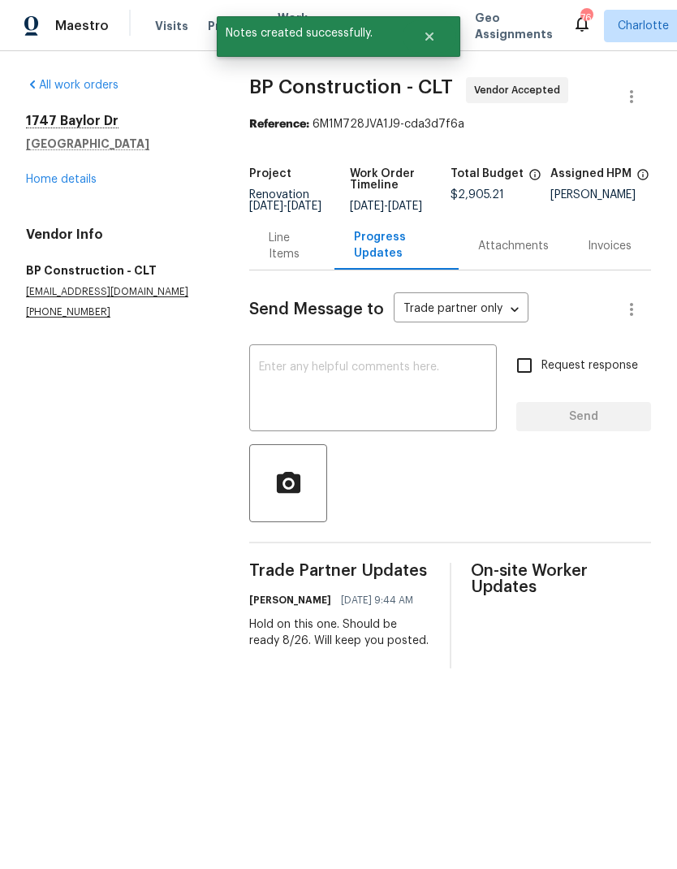
click at [26, 183] on link "Home details" at bounding box center [61, 179] width 71 height 11
